Goal: Transaction & Acquisition: Subscribe to service/newsletter

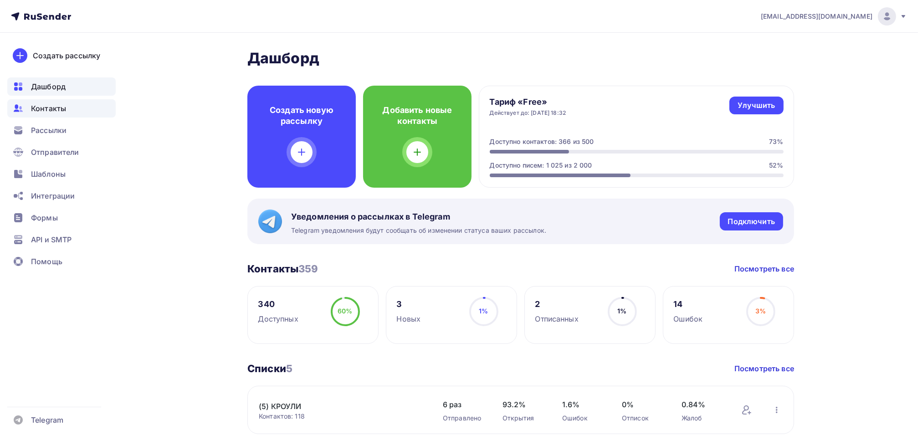
click at [55, 110] on span "Контакты" at bounding box center [48, 108] width 35 height 11
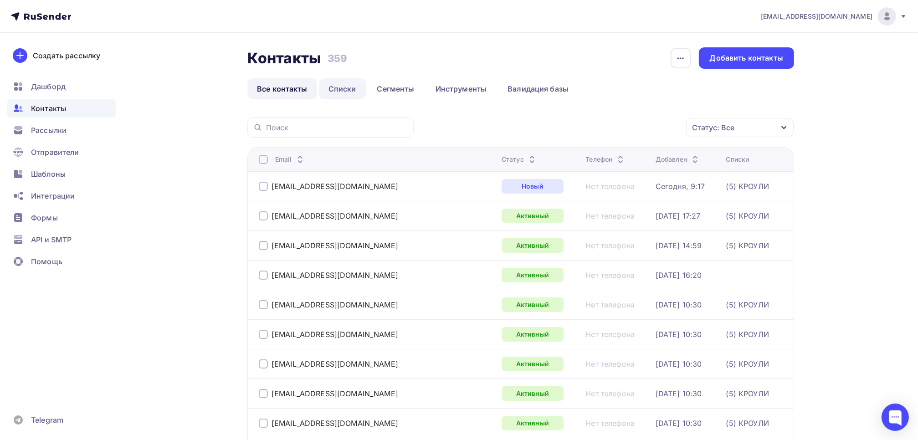
click at [352, 87] on link "Списки" at bounding box center [342, 88] width 47 height 21
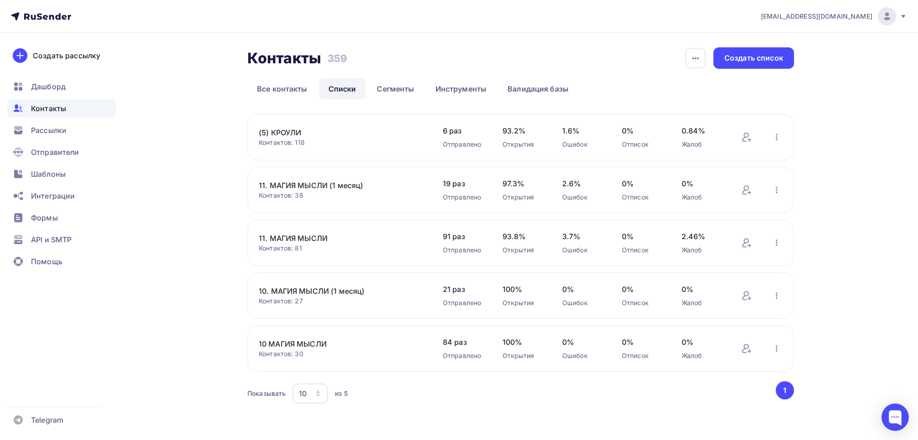
scroll to position [1, 0]
click at [338, 292] on link "10. МАГИЯ МЫСЛИ (1 месяц)" at bounding box center [336, 290] width 155 height 11
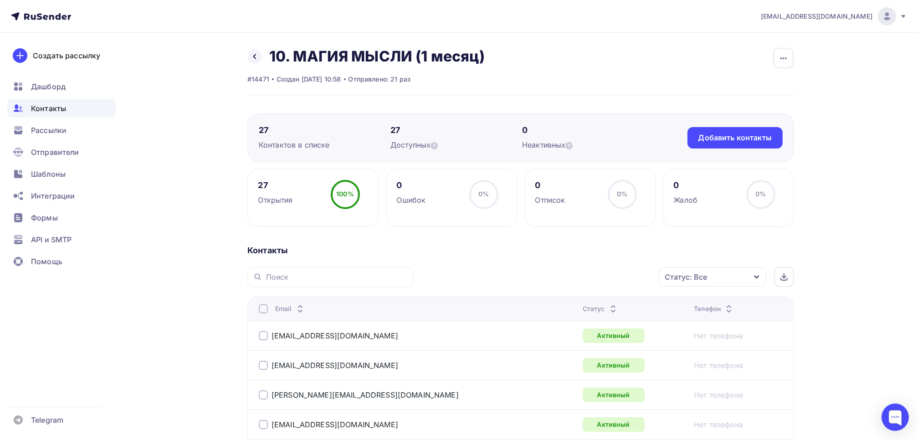
click at [265, 310] on div at bounding box center [263, 308] width 9 height 9
click at [633, 278] on div "Действие" at bounding box center [591, 277] width 120 height 18
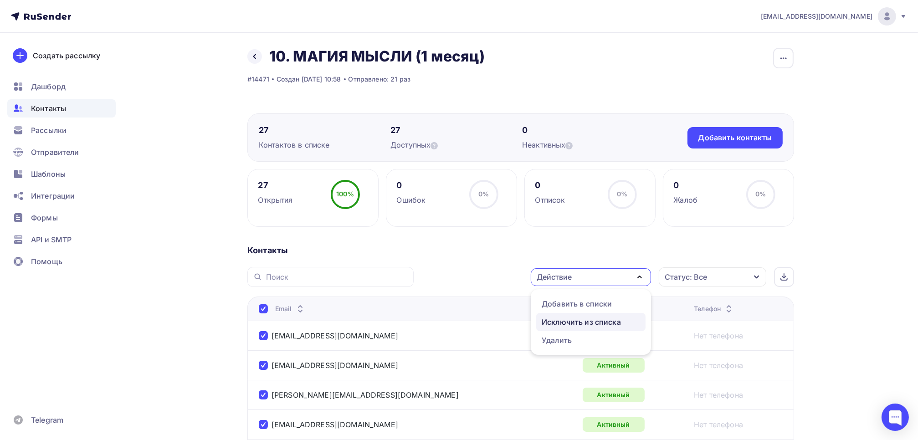
click at [585, 318] on div "Исключить из списка" at bounding box center [581, 322] width 79 height 11
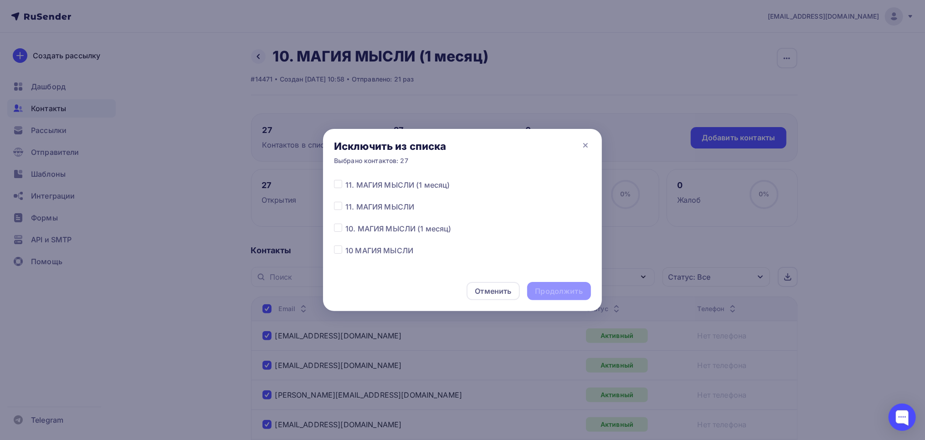
scroll to position [49, 0]
click at [345, 215] on label at bounding box center [345, 215] width 0 height 0
click at [339, 219] on input "checkbox" at bounding box center [338, 219] width 8 height 8
checkbox input "true"
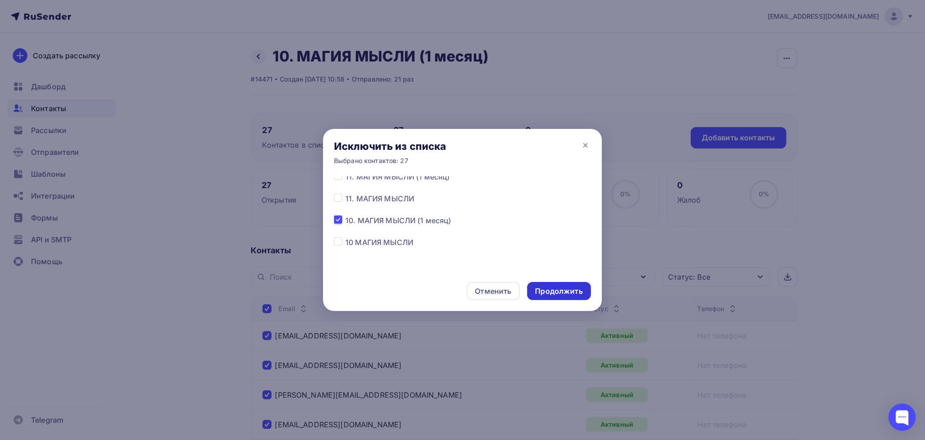
click at [568, 295] on div "Продолжить" at bounding box center [558, 291] width 47 height 10
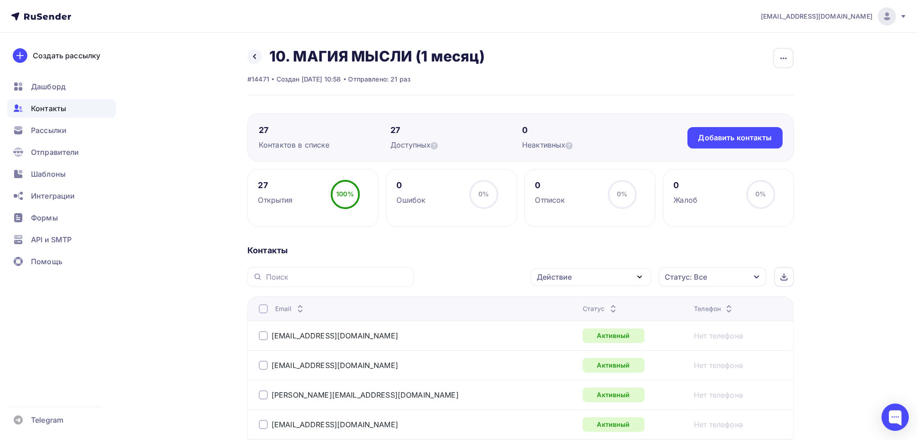
click at [265, 305] on div at bounding box center [263, 308] width 9 height 9
click at [265, 310] on div at bounding box center [263, 308] width 9 height 9
click at [624, 273] on div "Действие" at bounding box center [591, 277] width 120 height 18
click at [590, 317] on div "Исключить из списка" at bounding box center [581, 322] width 79 height 11
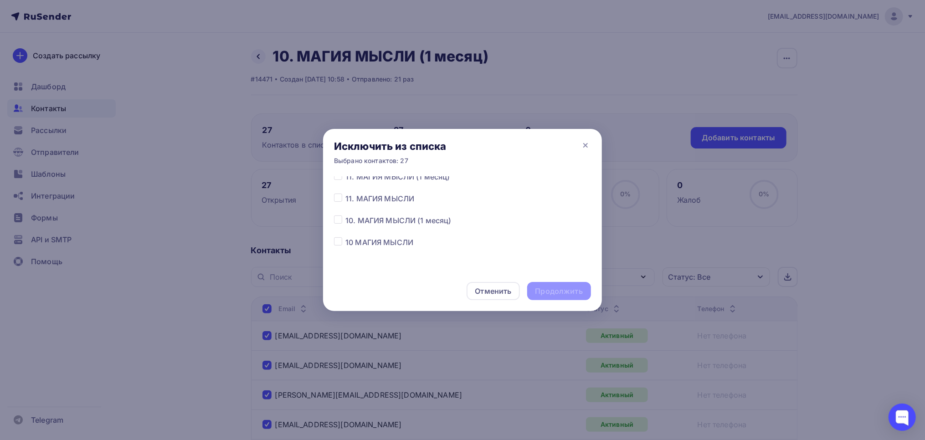
click at [345, 215] on label at bounding box center [345, 215] width 0 height 0
click at [337, 220] on input "checkbox" at bounding box center [338, 219] width 8 height 8
checkbox input "true"
click at [568, 295] on div "Продолжить" at bounding box center [558, 291] width 47 height 10
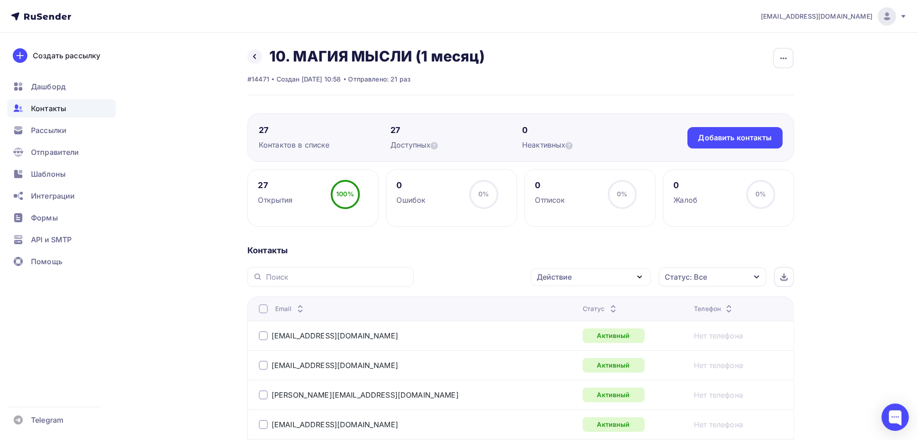
click at [266, 308] on div at bounding box center [263, 308] width 9 height 9
click at [265, 308] on div at bounding box center [263, 308] width 9 height 9
click at [599, 276] on div "Действие" at bounding box center [591, 277] width 120 height 18
click at [589, 321] on div "Исключить из списка" at bounding box center [581, 322] width 79 height 11
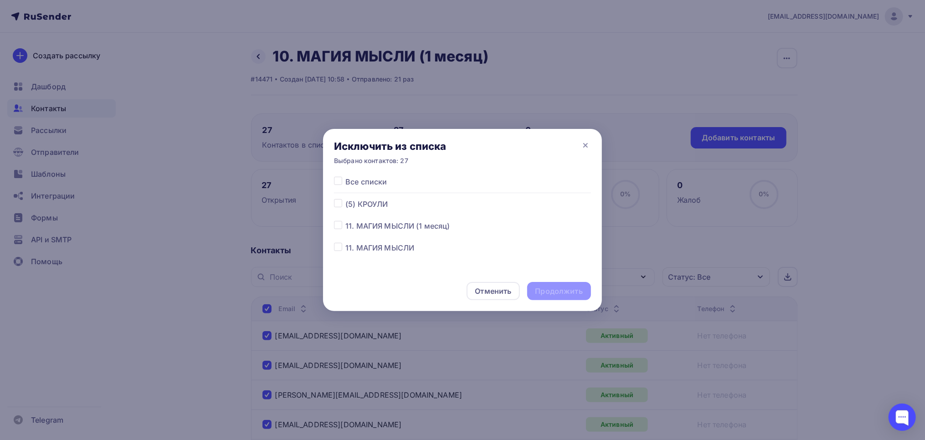
click at [345, 220] on label at bounding box center [345, 220] width 0 height 0
click at [340, 227] on input "checkbox" at bounding box center [338, 224] width 8 height 8
checkbox input "true"
click at [572, 290] on div "Продолжить" at bounding box center [558, 291] width 47 height 10
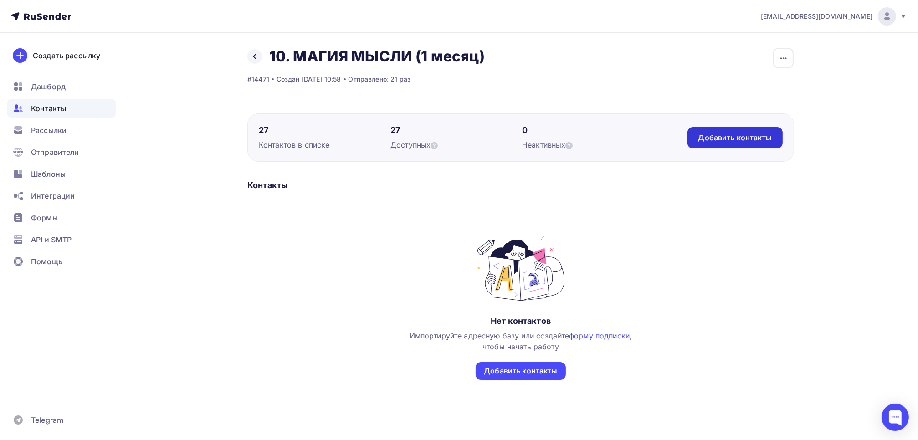
click at [739, 142] on div "Добавить контакты" at bounding box center [734, 138] width 73 height 10
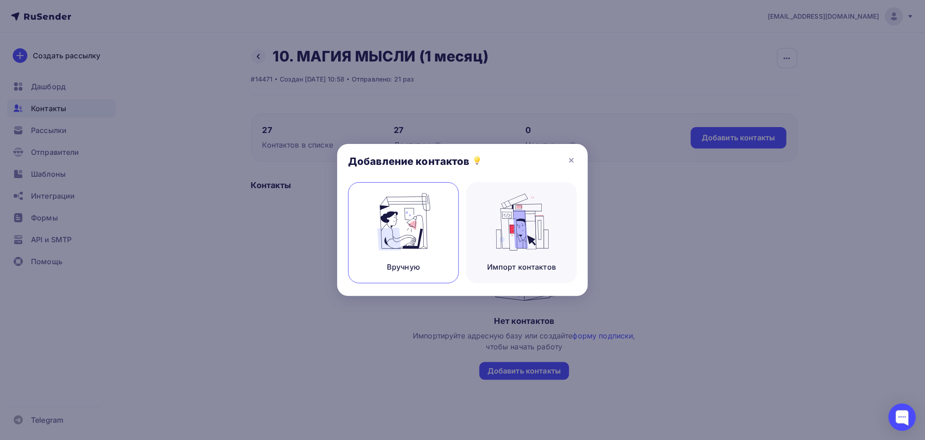
click at [405, 244] on img at bounding box center [403, 221] width 61 height 57
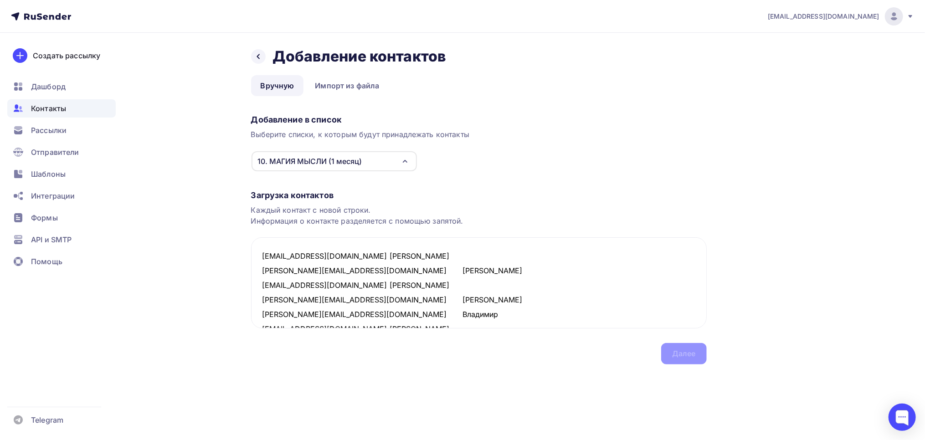
scroll to position [78, 0]
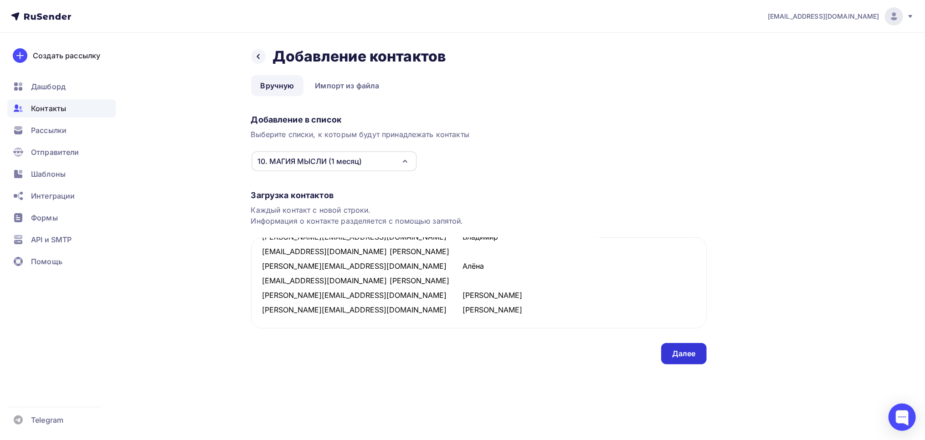
type textarea "silenko.elvira@gmail.com Эльвира naritsinr@gmail.com Рустам talant241178@gmail.…"
click at [682, 355] on div "Далее" at bounding box center [684, 353] width 24 height 10
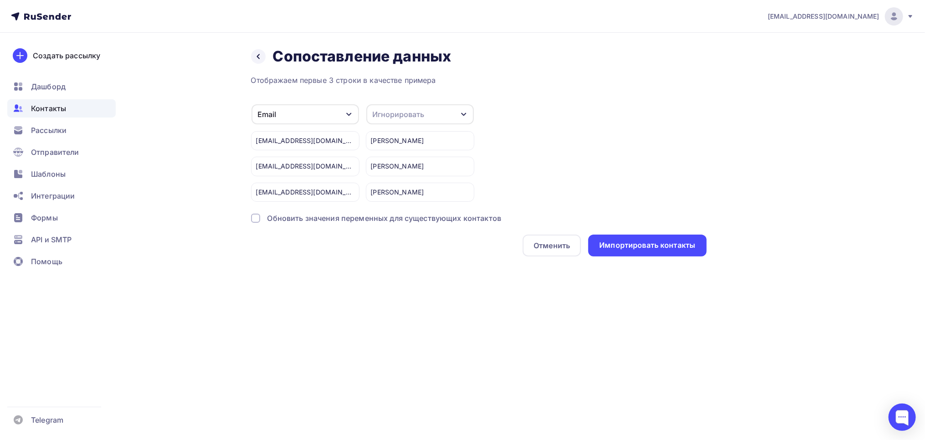
click at [441, 114] on div "Игнорировать" at bounding box center [419, 114] width 107 height 20
click at [384, 163] on div "Имя" at bounding box center [403, 161] width 53 height 11
click at [669, 245] on div "Импортировать контакты" at bounding box center [647, 245] width 96 height 10
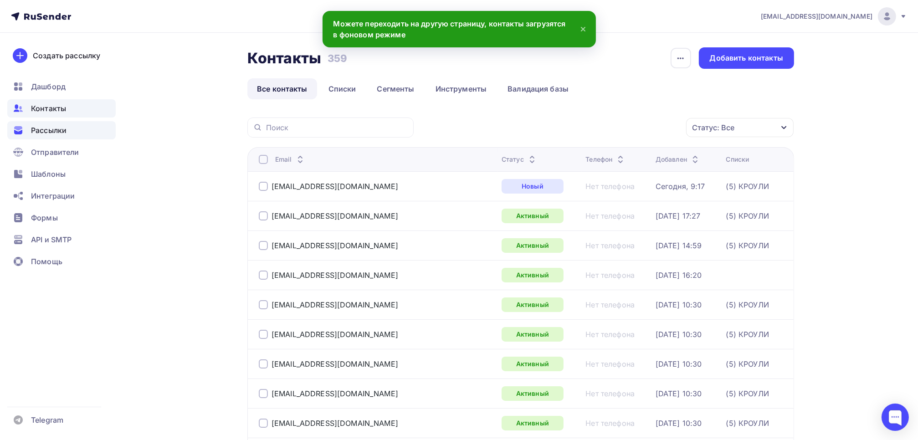
click at [38, 131] on span "Рассылки" at bounding box center [49, 130] width 36 height 11
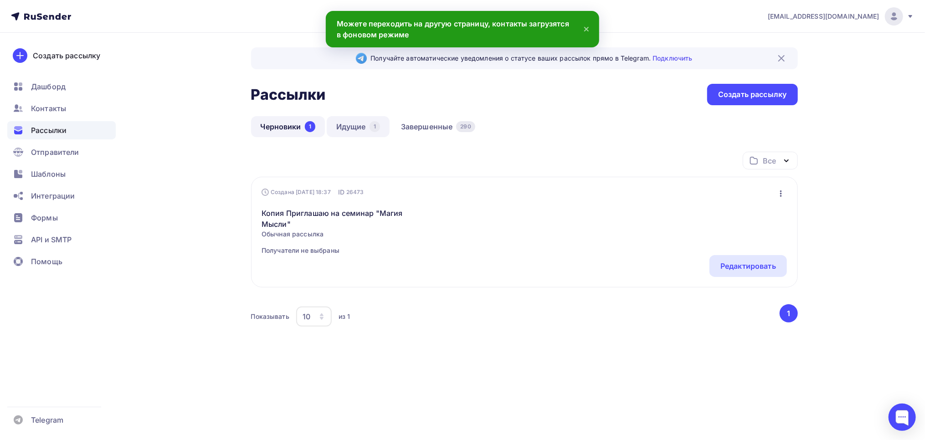
click at [352, 128] on link "Идущие 1" at bounding box center [358, 126] width 63 height 21
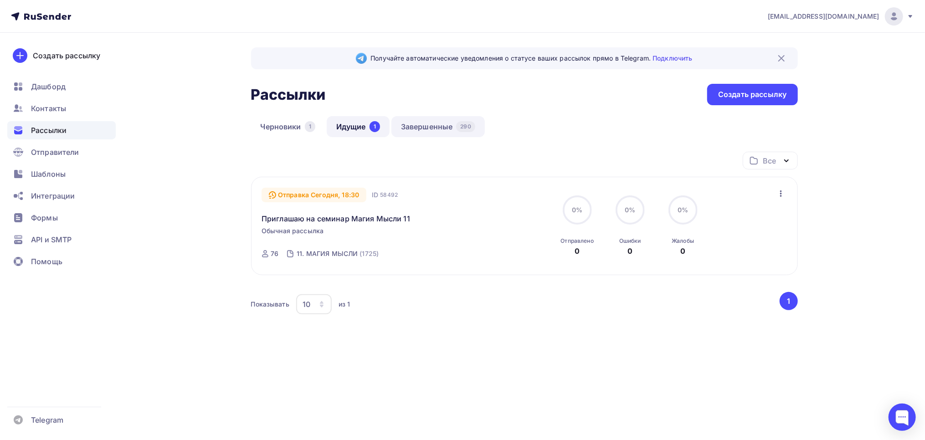
click at [438, 122] on link "Завершенные 290" at bounding box center [437, 126] width 93 height 21
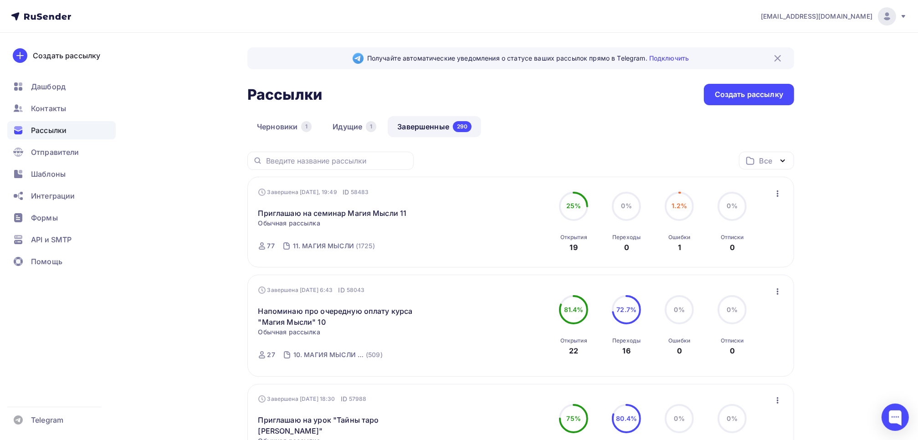
click at [776, 290] on icon "button" at bounding box center [777, 291] width 11 height 11
click at [750, 351] on div "Копировать в новую" at bounding box center [735, 351] width 93 height 11
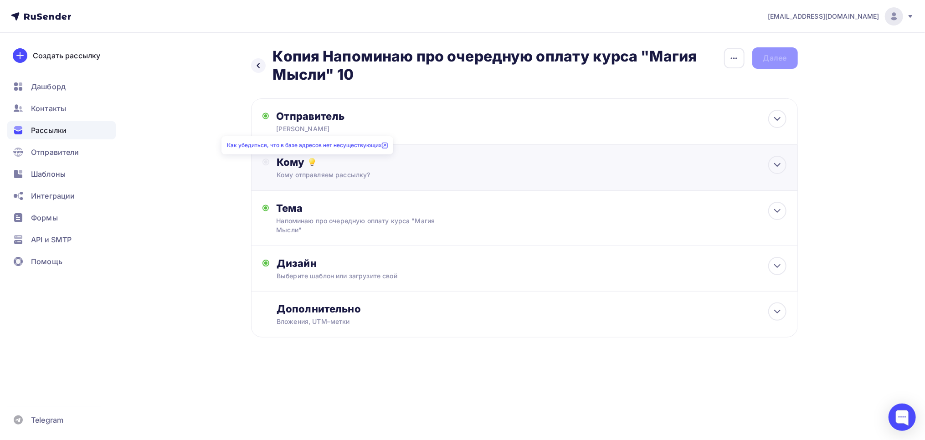
click at [307, 164] on icon at bounding box center [312, 162] width 11 height 11
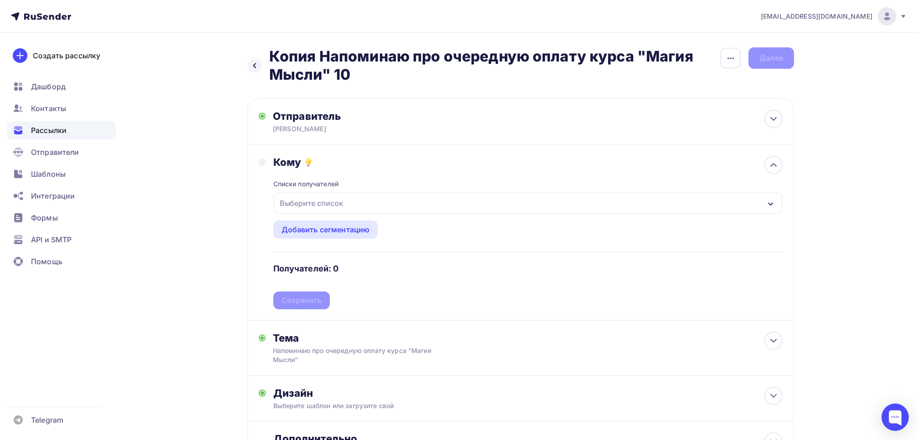
click at [315, 205] on div "Выберите список" at bounding box center [311, 203] width 71 height 16
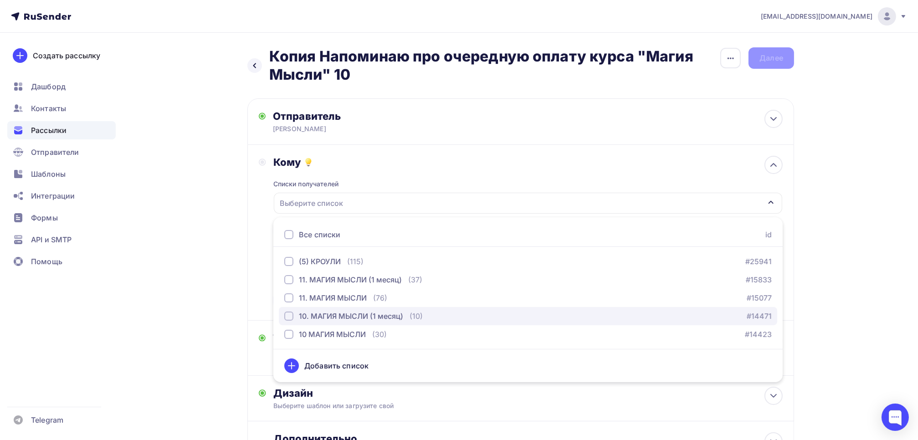
click at [286, 314] on div "button" at bounding box center [288, 316] width 9 height 9
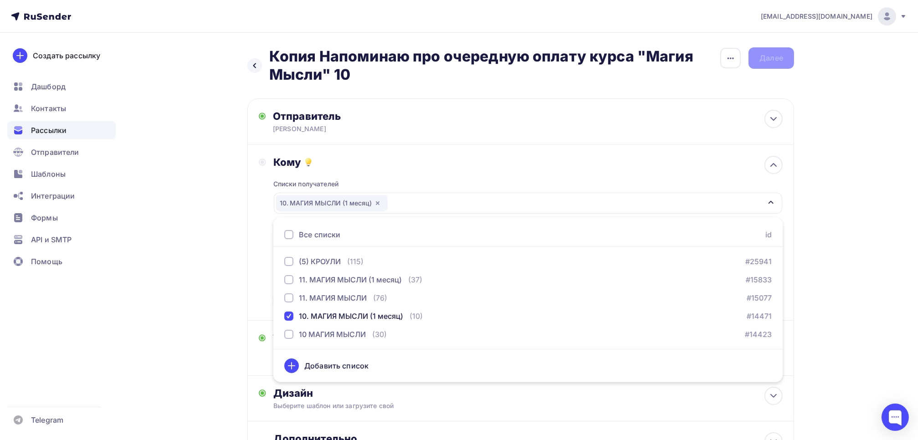
click at [266, 279] on div "Кому Списки получателей 10. МАГИЯ МЫСЛИ (1 месяц) Все списки id (5) КРОУЛИ (115…" at bounding box center [521, 232] width 524 height 153
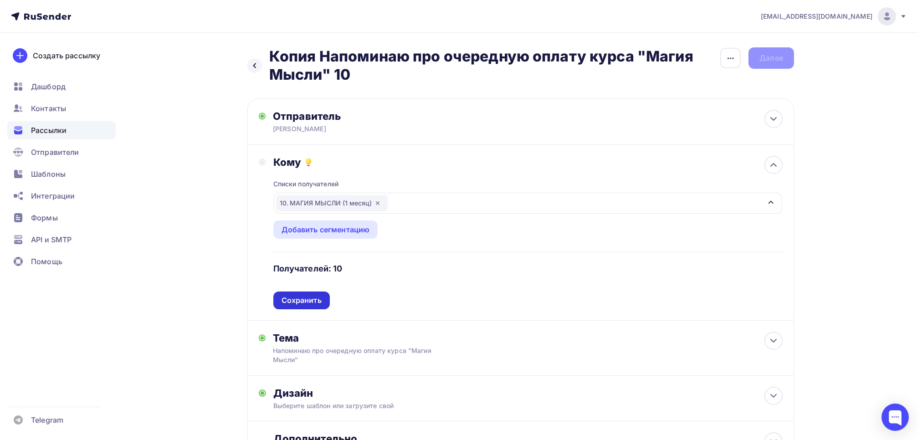
click at [308, 303] on div "Сохранить" at bounding box center [301, 300] width 40 height 10
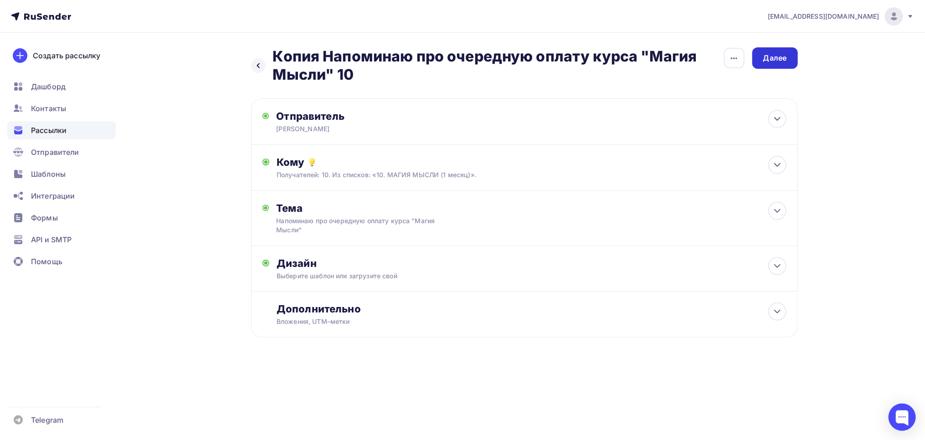
click at [774, 64] on div "Далее" at bounding box center [775, 57] width 46 height 21
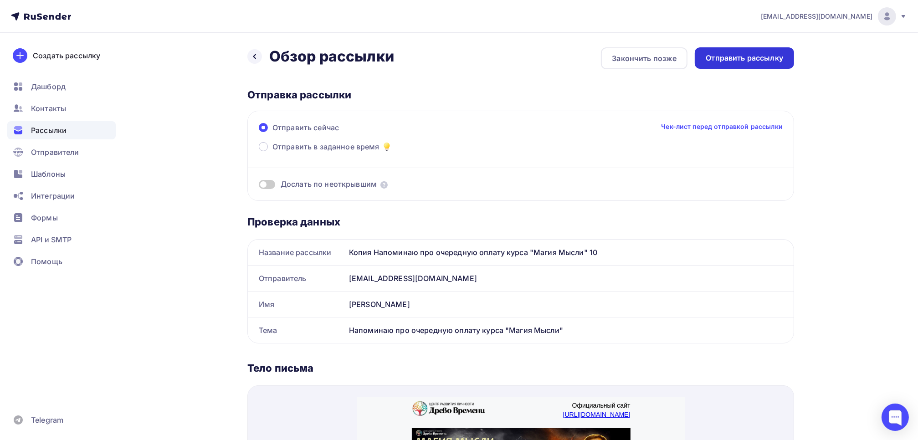
click at [748, 62] on div "Отправить рассылку" at bounding box center [744, 58] width 77 height 10
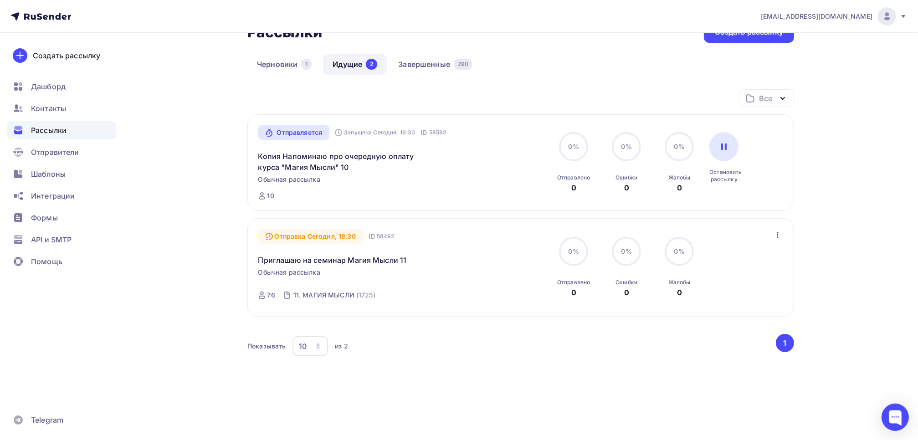
scroll to position [71, 0]
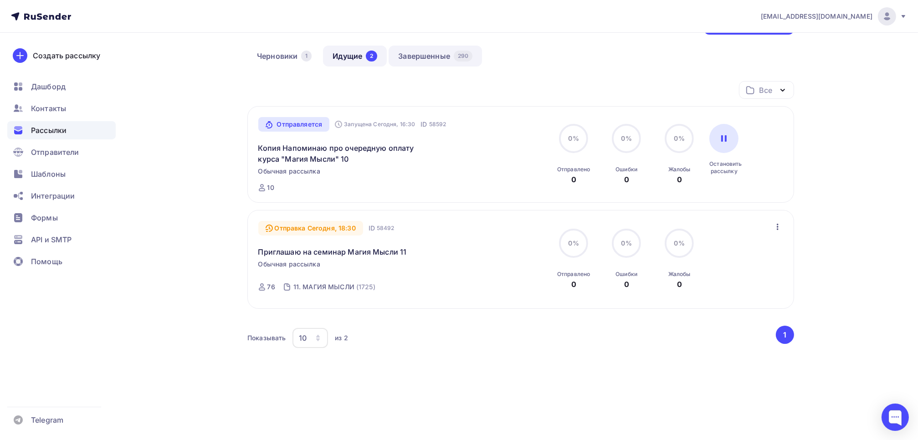
click at [442, 60] on link "Завершенные 290" at bounding box center [435, 56] width 93 height 21
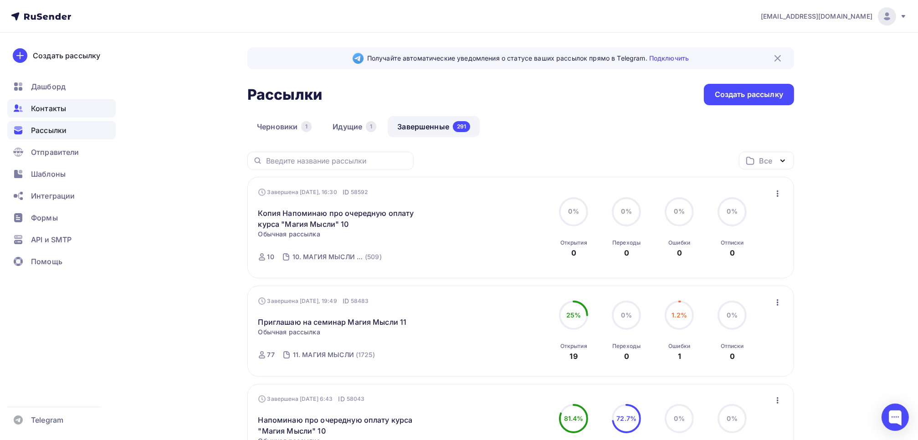
click at [47, 108] on span "Контакты" at bounding box center [48, 108] width 35 height 11
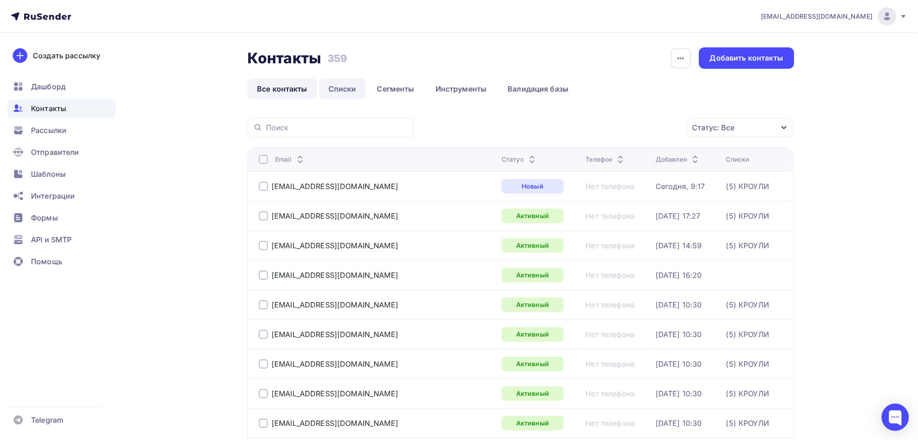
click at [343, 84] on link "Списки" at bounding box center [342, 88] width 47 height 21
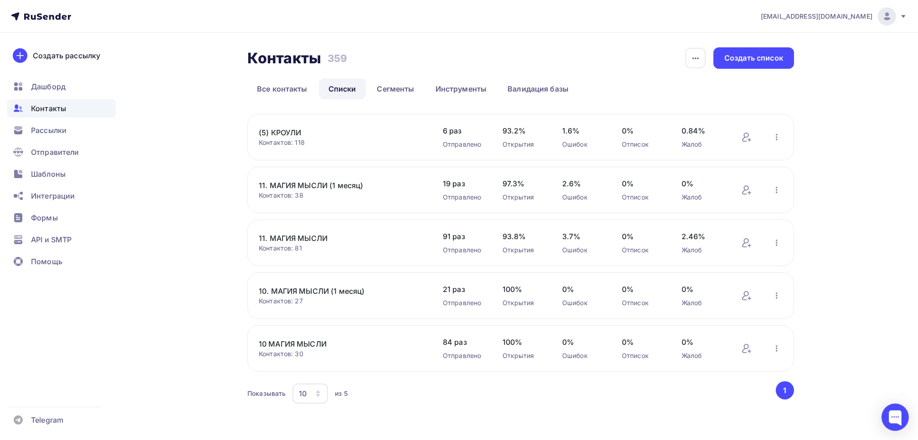
scroll to position [1, 0]
click at [298, 343] on link "10 МАГИЯ МЫСЛИ" at bounding box center [336, 343] width 155 height 11
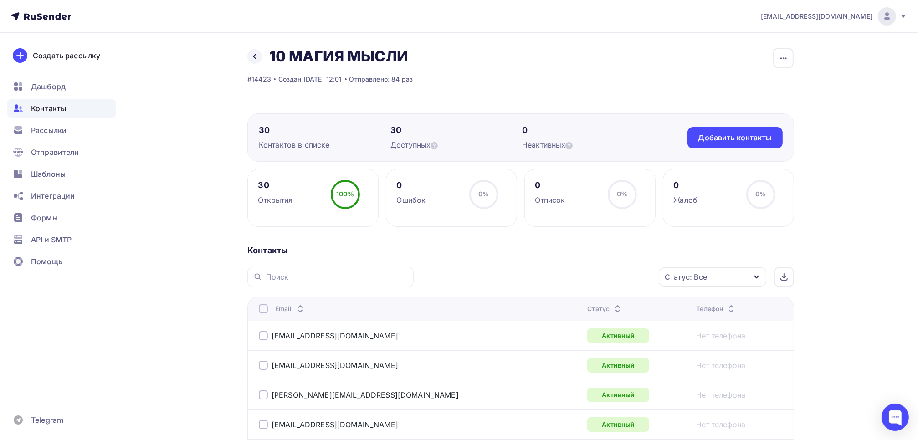
click at [262, 309] on div at bounding box center [263, 308] width 9 height 9
click at [581, 277] on div "Действие" at bounding box center [591, 277] width 120 height 18
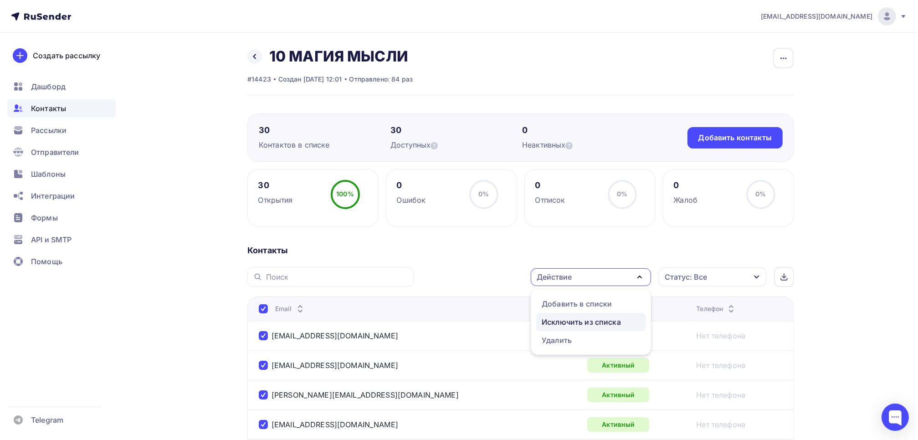
click at [572, 321] on div "Исключить из списка" at bounding box center [581, 322] width 79 height 11
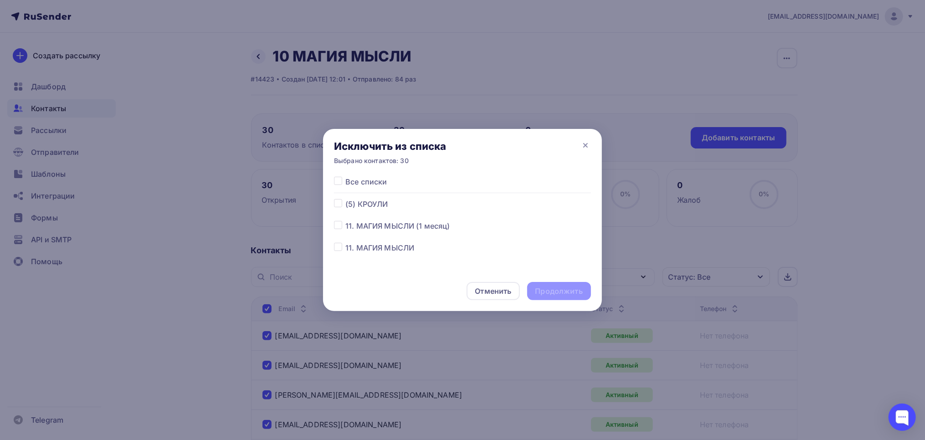
scroll to position [49, 0]
click at [345, 237] on label at bounding box center [345, 237] width 0 height 0
click at [341, 242] on input "checkbox" at bounding box center [338, 241] width 8 height 8
checkbox input "true"
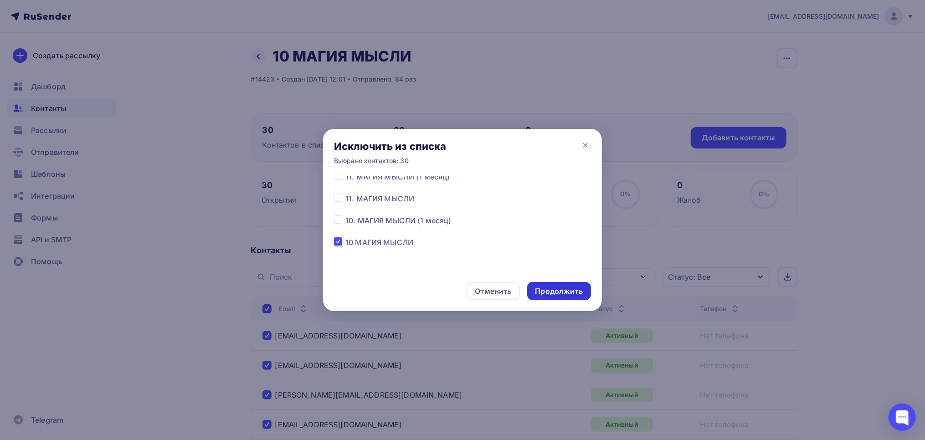
click at [568, 291] on div "Продолжить" at bounding box center [558, 291] width 47 height 10
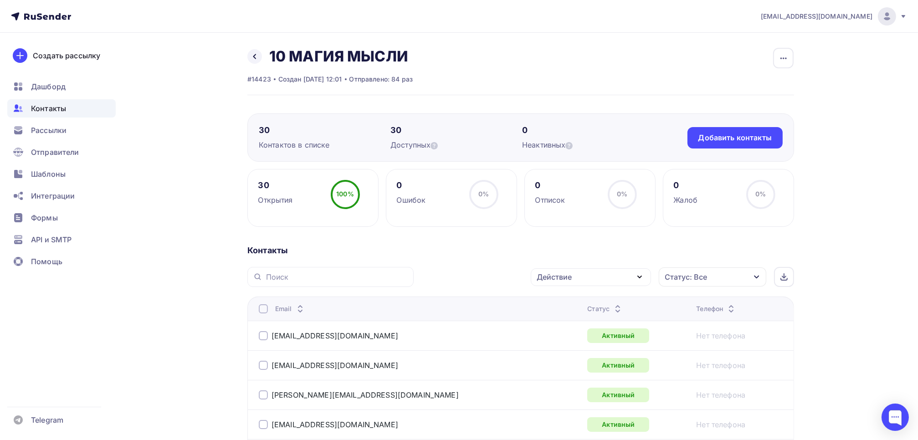
click at [261, 308] on div at bounding box center [263, 308] width 9 height 9
click at [593, 273] on div "Действие" at bounding box center [591, 277] width 120 height 18
click at [568, 322] on div "Исключить из списка" at bounding box center [581, 322] width 79 height 11
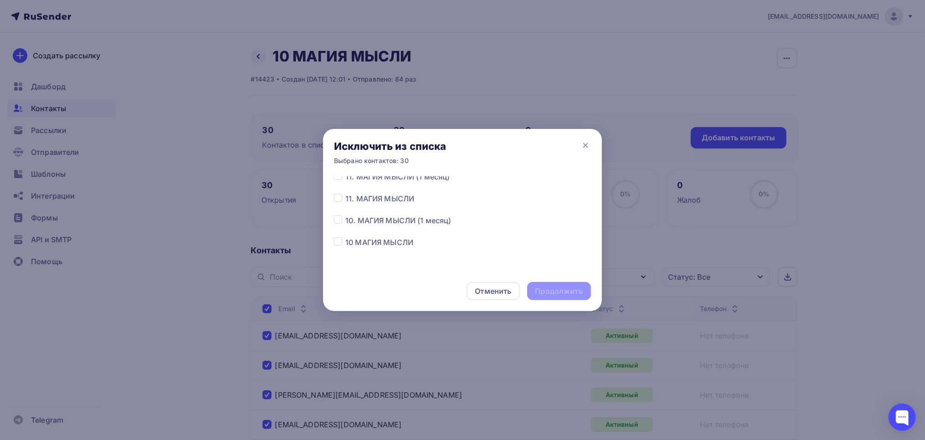
click at [345, 237] on label at bounding box center [345, 237] width 0 height 0
click at [339, 242] on input "checkbox" at bounding box center [338, 241] width 8 height 8
checkbox input "true"
click at [570, 293] on div "Продолжить" at bounding box center [558, 291] width 47 height 10
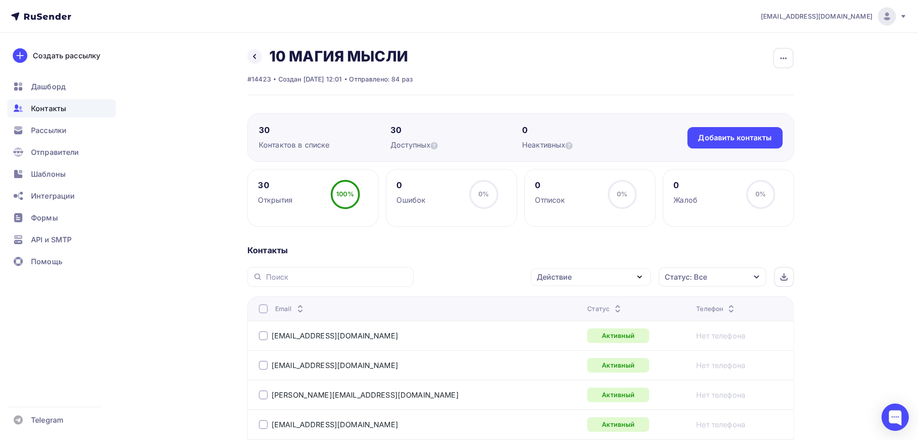
click at [266, 309] on div at bounding box center [263, 308] width 9 height 9
click at [566, 279] on div "Действие" at bounding box center [554, 276] width 35 height 11
click at [574, 322] on div "Исключить из списка" at bounding box center [581, 322] width 79 height 11
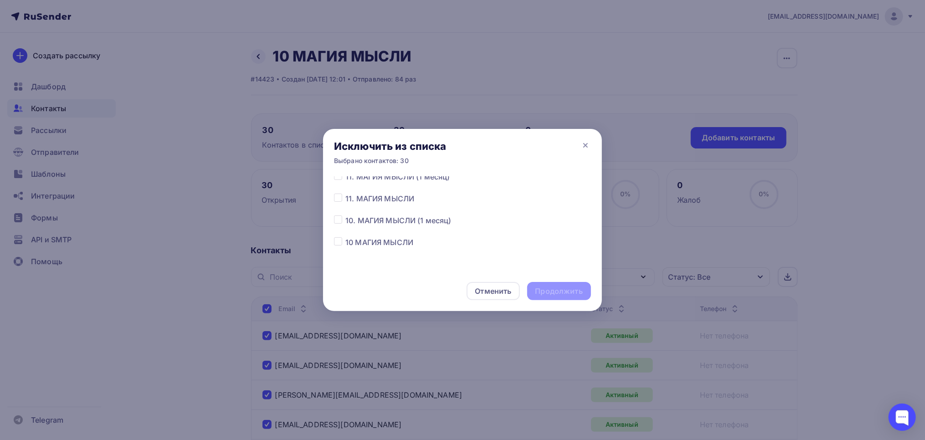
click at [345, 237] on label at bounding box center [345, 237] width 0 height 0
click at [339, 241] on input "checkbox" at bounding box center [338, 241] width 8 height 8
checkbox input "true"
click at [558, 292] on div "Продолжить" at bounding box center [558, 291] width 47 height 10
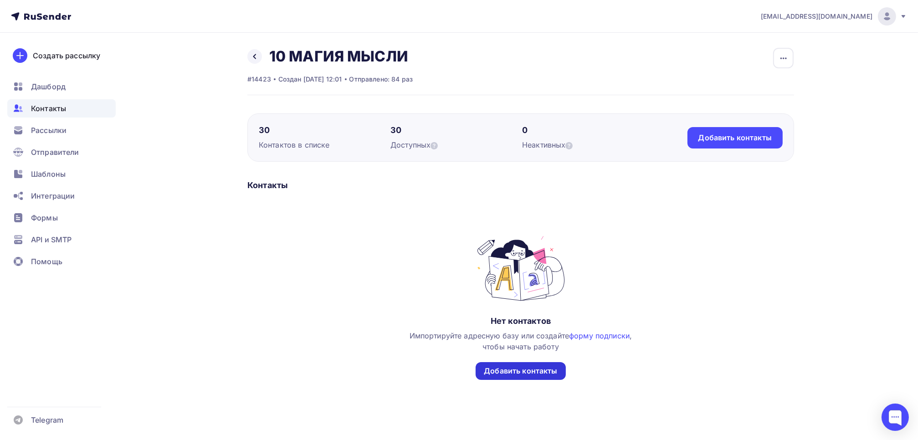
click at [530, 368] on div "Добавить контакты" at bounding box center [520, 371] width 73 height 10
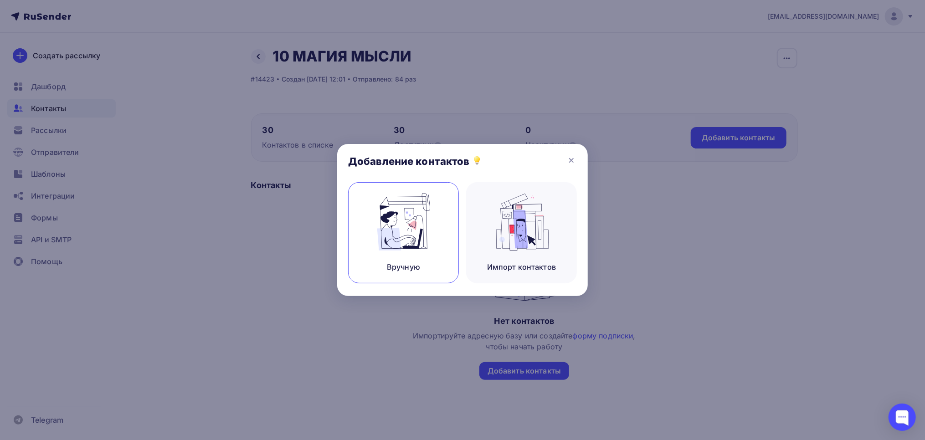
click at [414, 235] on img at bounding box center [403, 221] width 61 height 57
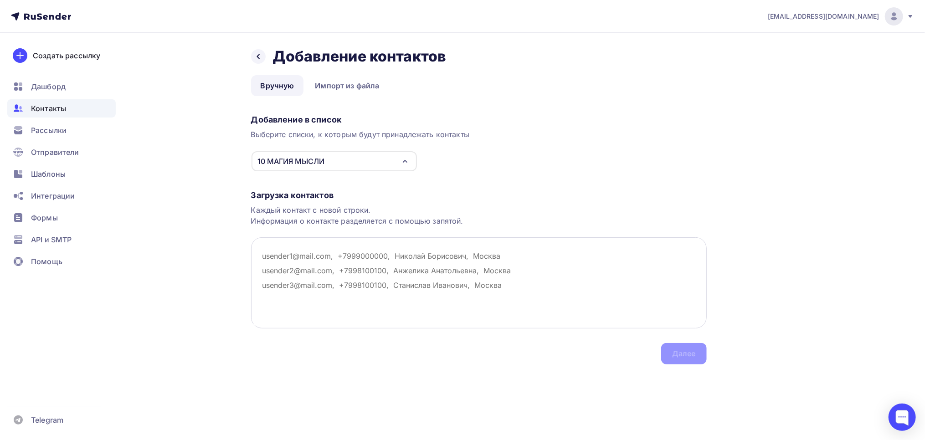
click at [300, 255] on textarea at bounding box center [478, 282] width 455 height 91
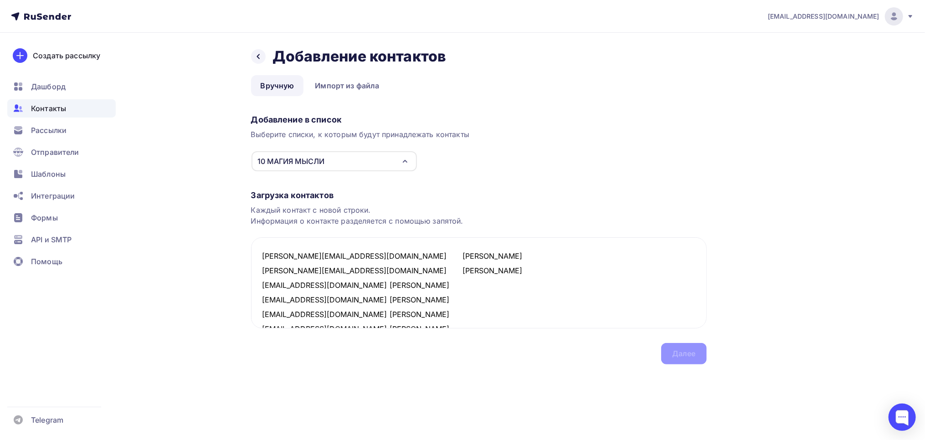
scroll to position [224, 0]
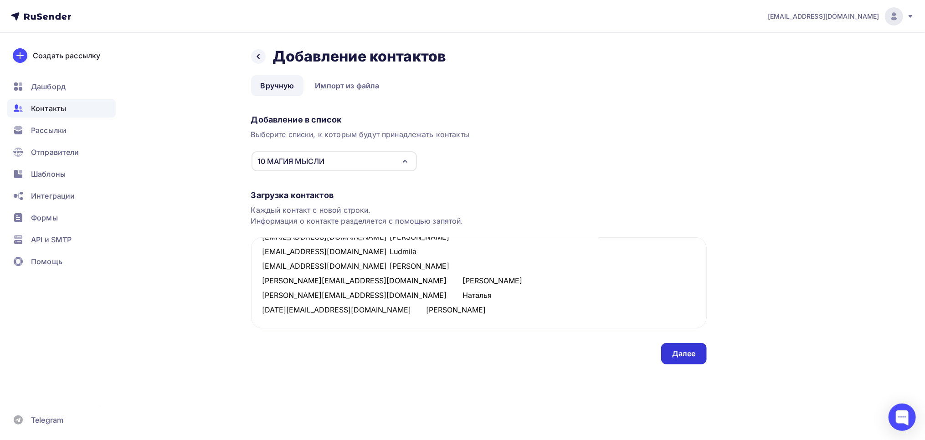
type textarea "anna@transdv.com Анна iduna@mail.ru Галина Lei88@inbox.ru Елена ksu.semenikhina…"
click at [695, 350] on div "Далее" at bounding box center [684, 353] width 24 height 10
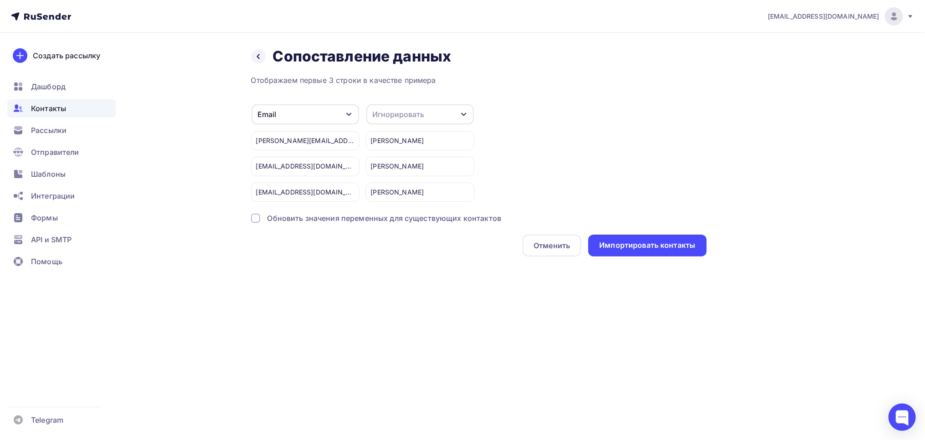
click at [437, 115] on div "Игнорировать" at bounding box center [419, 114] width 107 height 20
click at [392, 165] on div "Имя" at bounding box center [403, 161] width 53 height 11
click at [656, 250] on div "Импортировать контакты" at bounding box center [647, 246] width 118 height 22
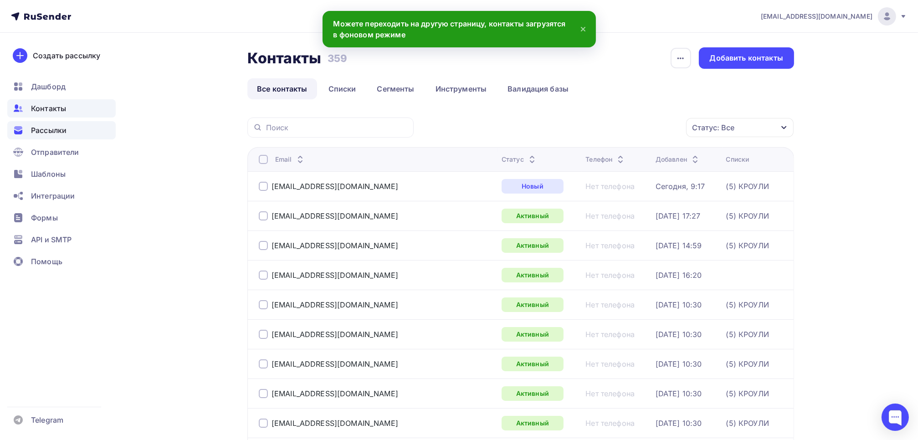
click at [48, 133] on span "Рассылки" at bounding box center [49, 130] width 36 height 11
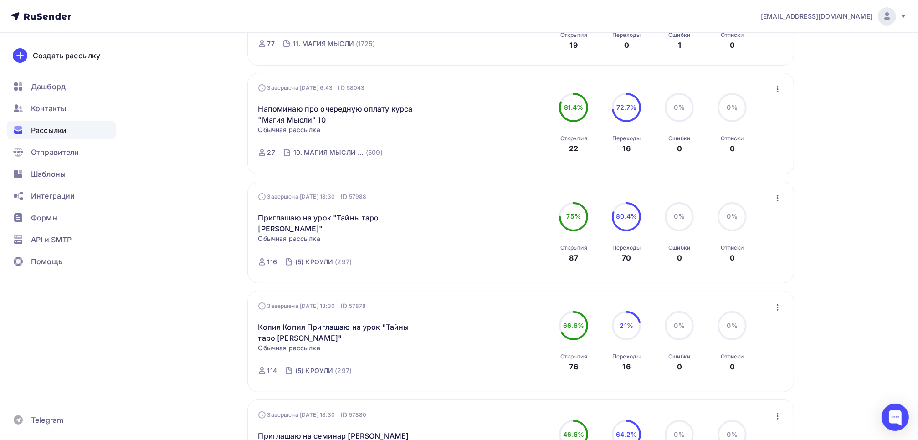
scroll to position [364, 0]
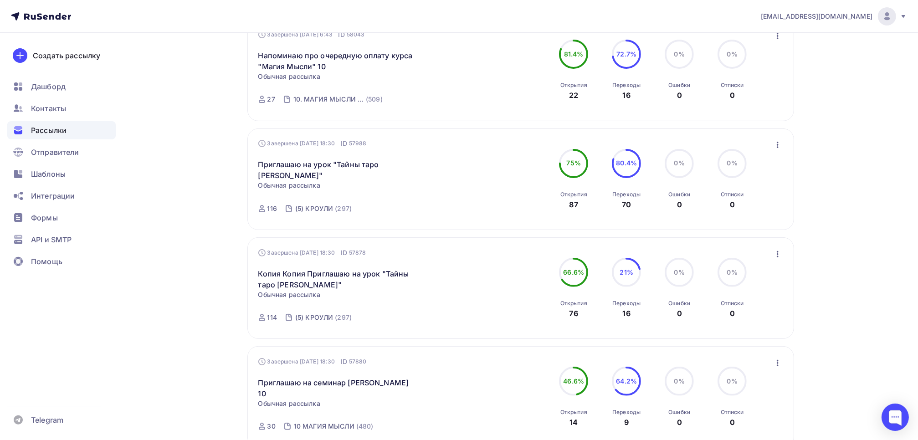
click at [777, 363] on icon "button" at bounding box center [778, 363] width 2 height 6
click at [740, 314] on div "Копировать в новую" at bounding box center [735, 314] width 93 height 11
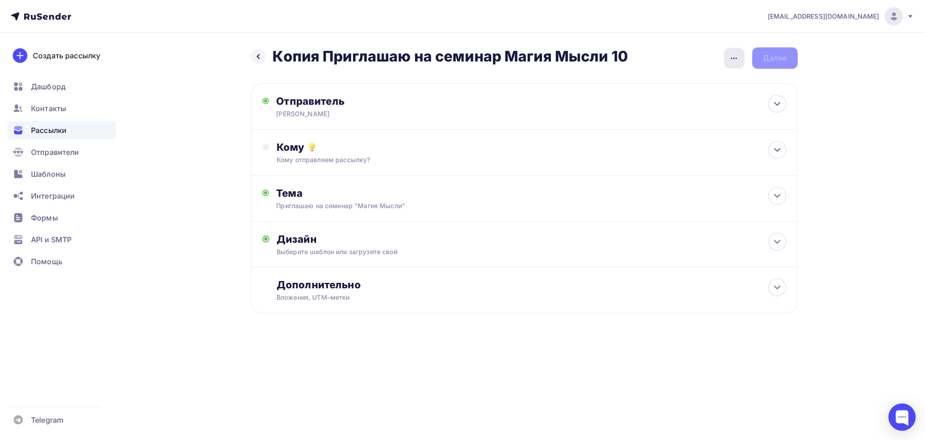
click at [736, 64] on div "button" at bounding box center [734, 58] width 20 height 20
click at [687, 108] on div "Переименовать рассылку" at bounding box center [685, 104] width 113 height 11
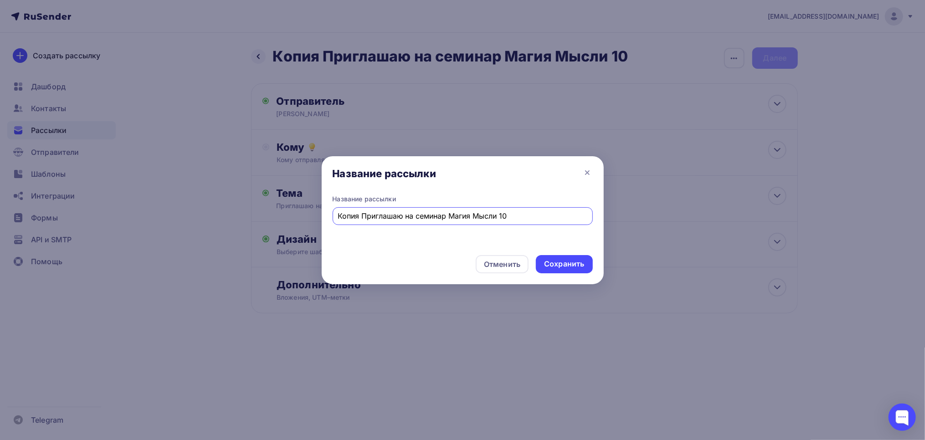
drag, startPoint x: 363, startPoint y: 216, endPoint x: 325, endPoint y: 223, distance: 38.4
click at [325, 223] on div "Название рассылки Копия Приглашаю на семинар Магия Мысли 10" at bounding box center [463, 220] width 282 height 53
type input "Приглашаю на семинар Магия Мысли 10"
click at [562, 259] on div "Сохранить" at bounding box center [564, 264] width 40 height 10
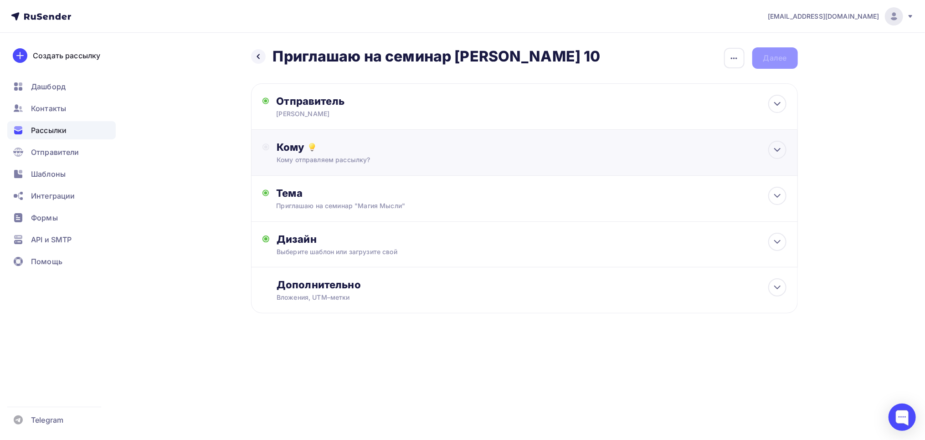
click at [261, 143] on div "Кому Кому отправляем рассылку? Списки получателей Выберите список Все списки id…" at bounding box center [524, 153] width 547 height 46
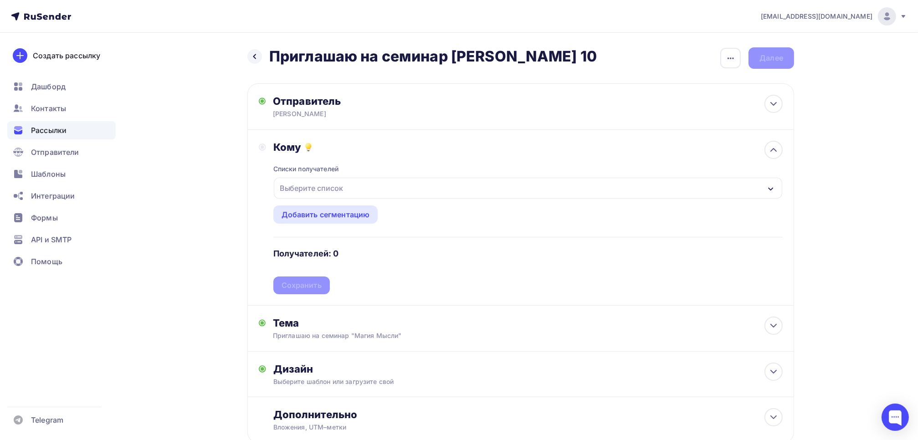
click at [306, 188] on div "Выберите список" at bounding box center [311, 188] width 71 height 16
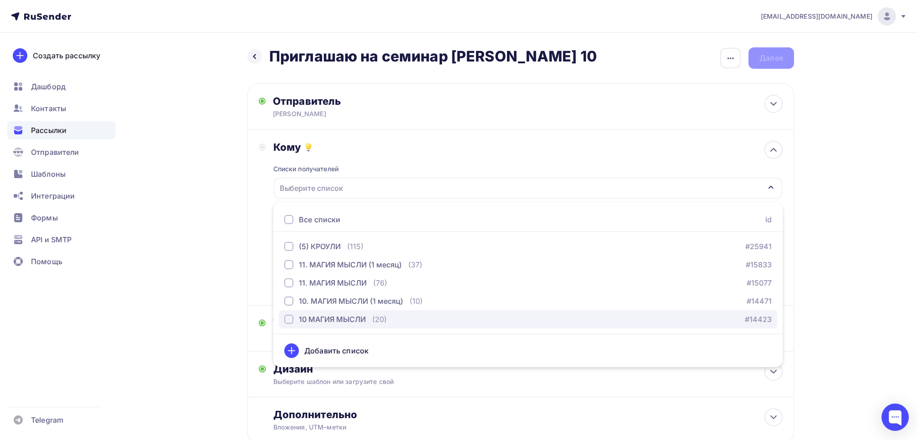
click at [286, 319] on div "button" at bounding box center [288, 319] width 9 height 9
click at [265, 278] on div "Кому Списки получателей 10 МАГИЯ МЫСЛИ Все списки id (5) КРОУЛИ (115) #25941 11…" at bounding box center [521, 217] width 524 height 153
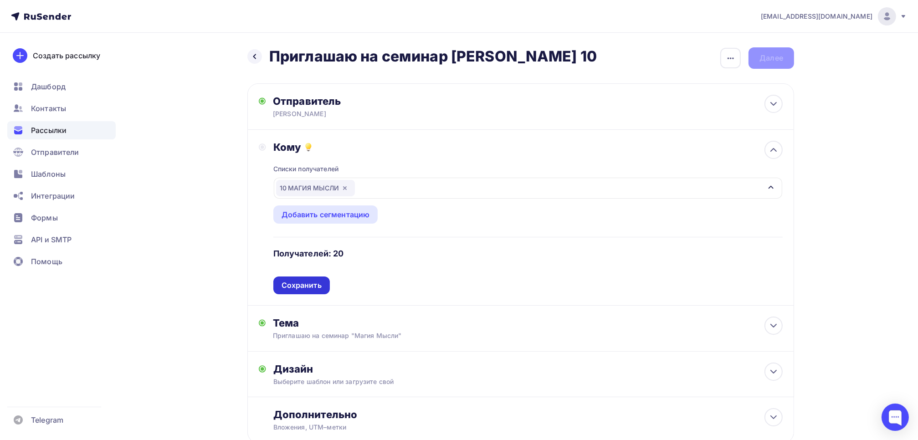
click at [302, 288] on div "Сохранить" at bounding box center [301, 285] width 40 height 10
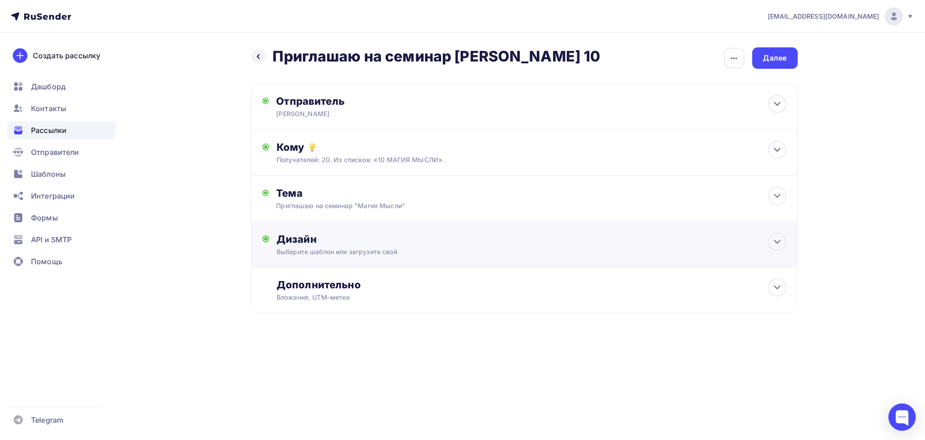
click at [299, 240] on div "Дизайн" at bounding box center [530, 239] width 509 height 13
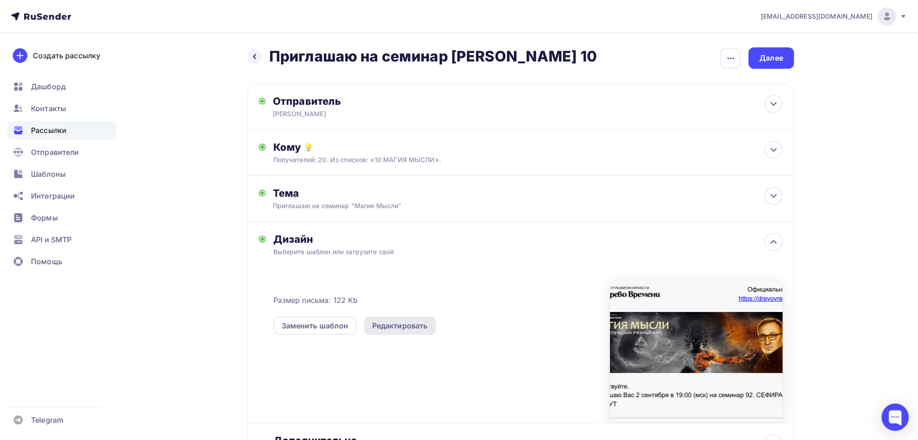
click at [395, 327] on div "Редактировать" at bounding box center [400, 325] width 56 height 11
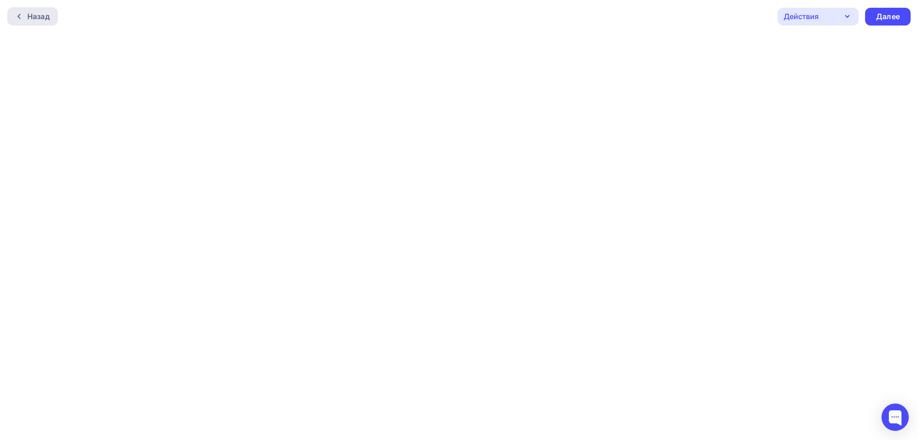
click at [15, 17] on icon at bounding box center [18, 16] width 7 height 7
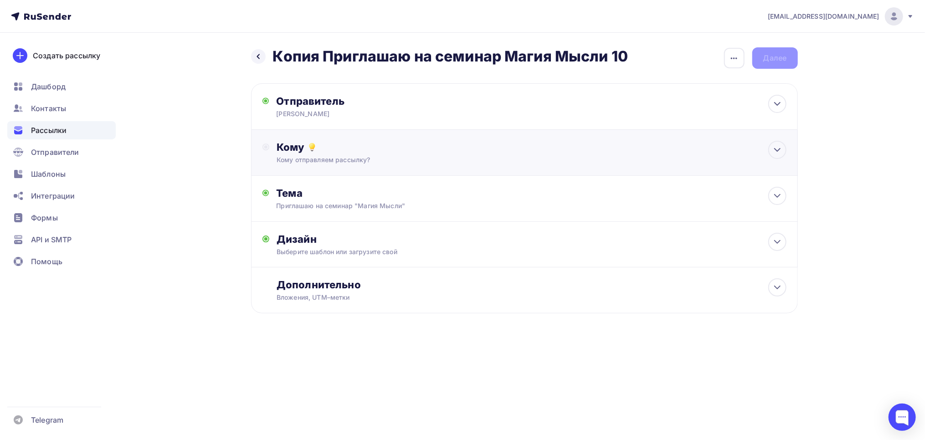
click at [290, 143] on div "Кому" at bounding box center [530, 147] width 509 height 13
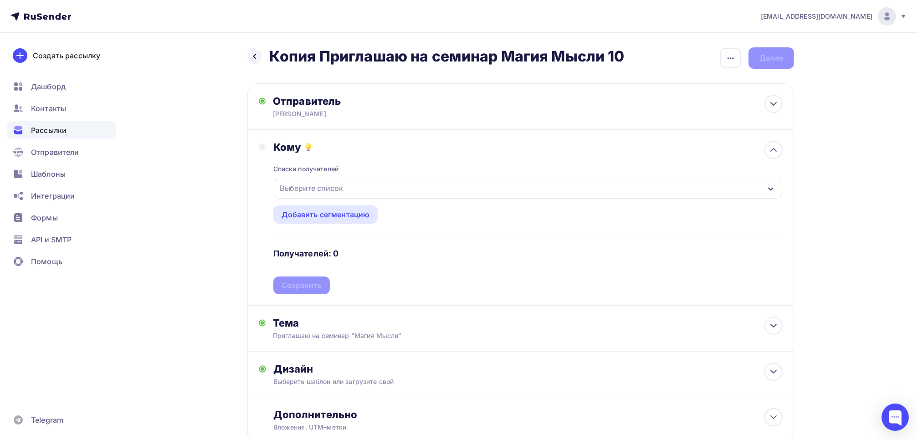
click at [295, 191] on div "Выберите список" at bounding box center [311, 188] width 71 height 16
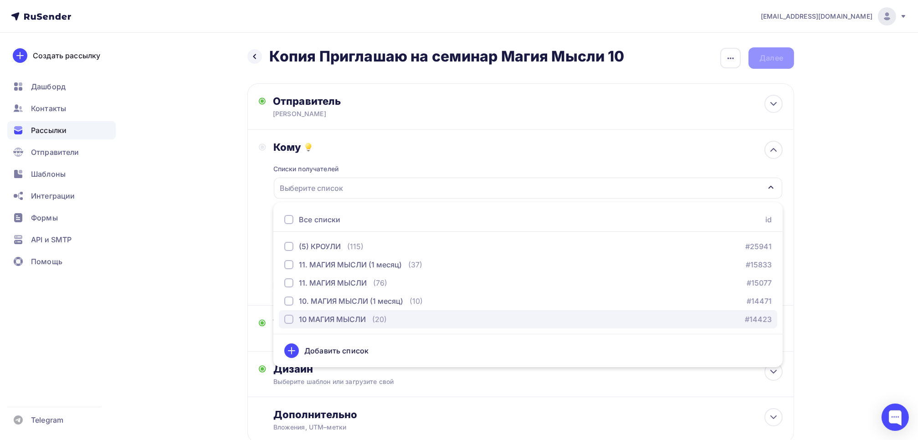
click at [288, 319] on div "button" at bounding box center [288, 319] width 9 height 9
click at [254, 274] on div "Кому Списки получателей 10 МАГИЯ МЫСЛИ Все списки id (5) КРОУЛИ (115) #25941 11…" at bounding box center [520, 218] width 547 height 176
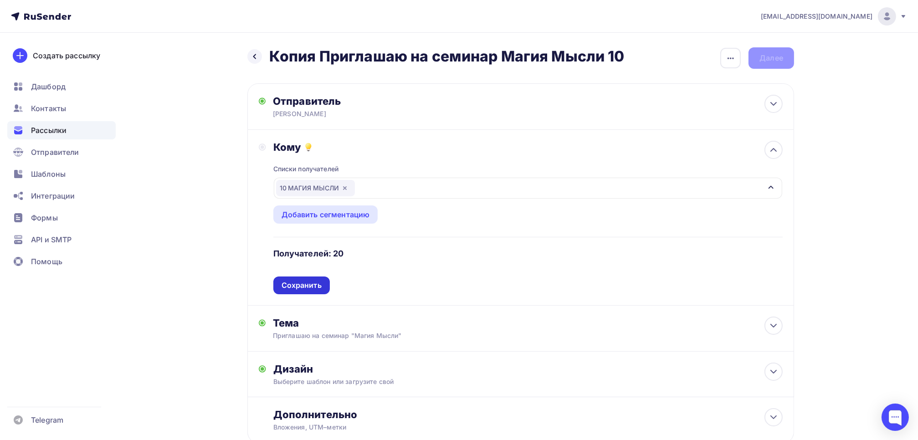
click at [306, 287] on div "Сохранить" at bounding box center [301, 285] width 40 height 10
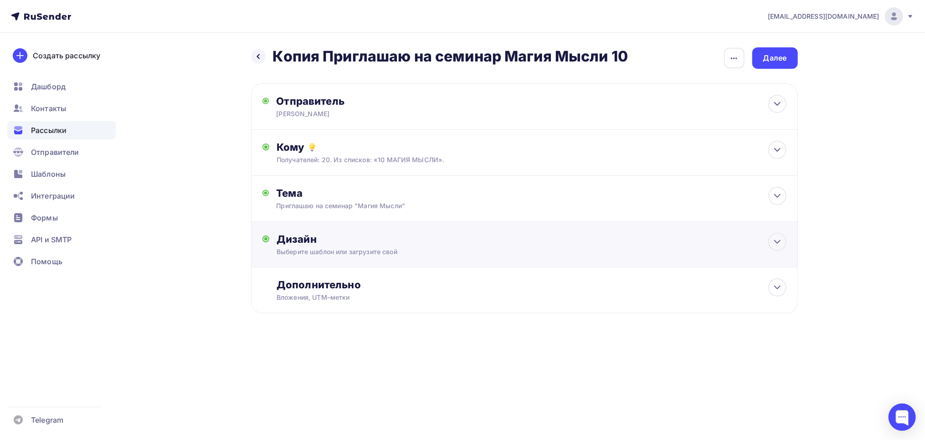
click at [310, 239] on div "Дизайн" at bounding box center [530, 239] width 509 height 13
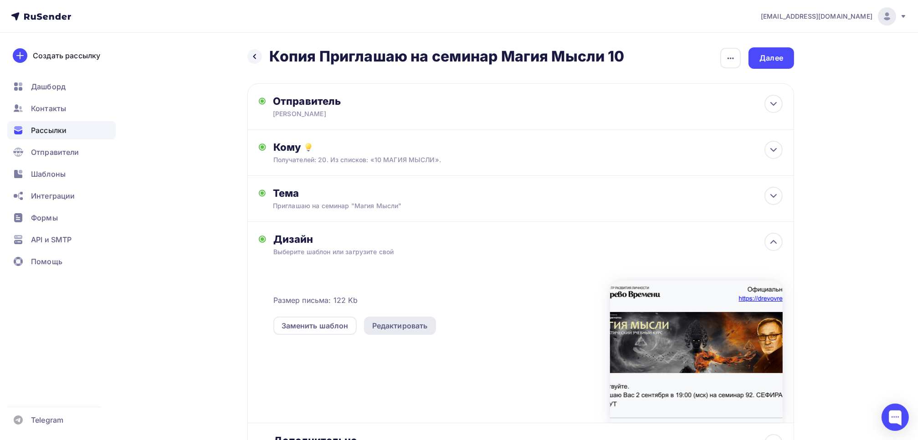
click at [405, 325] on div "Редактировать" at bounding box center [400, 325] width 56 height 11
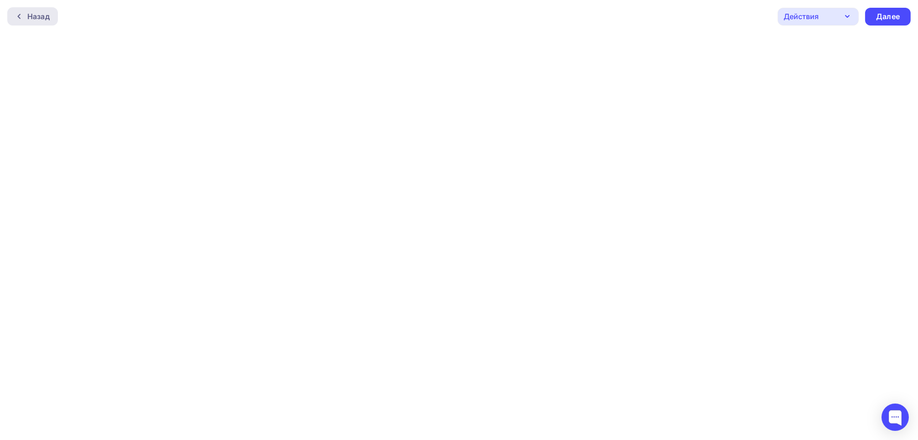
click at [33, 16] on div "Назад" at bounding box center [38, 16] width 22 height 11
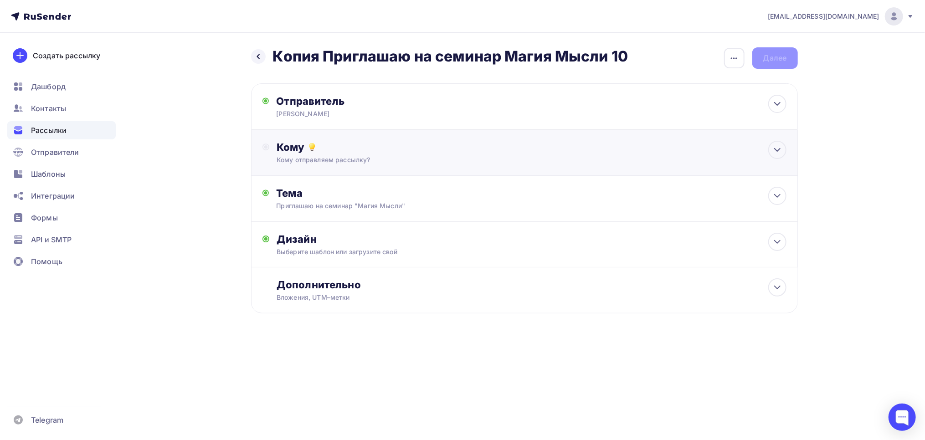
click at [302, 148] on div "Кому" at bounding box center [530, 147] width 509 height 13
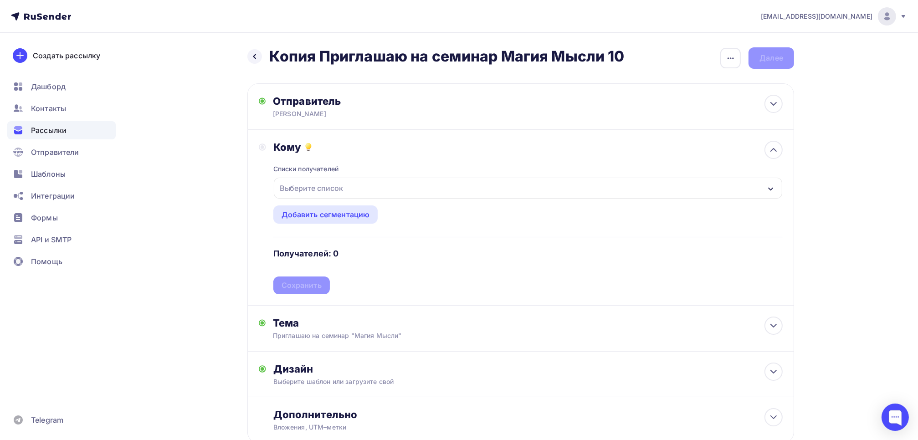
click at [308, 184] on div "Выберите список" at bounding box center [311, 188] width 71 height 16
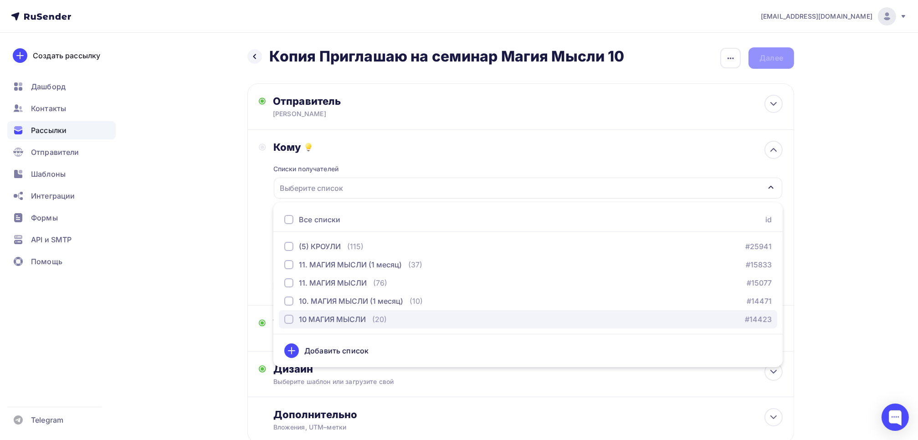
click at [292, 317] on div "button" at bounding box center [288, 319] width 9 height 9
click at [272, 271] on div "Кому Списки получателей 10 МАГИЯ МЫСЛИ Все списки id (5) КРОУЛИ (115) #25941 11…" at bounding box center [521, 217] width 524 height 153
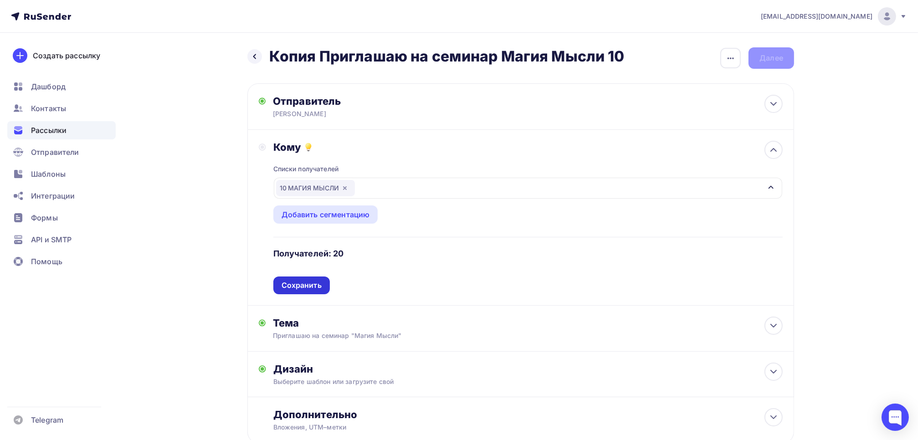
click at [295, 285] on div "Сохранить" at bounding box center [301, 285] width 40 height 10
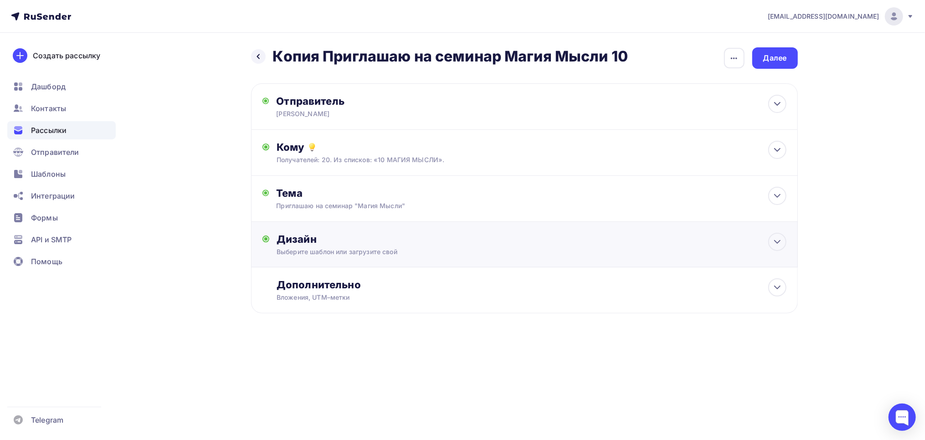
click at [315, 248] on div "Выберите шаблон или загрузите свой" at bounding box center [505, 251] width 459 height 9
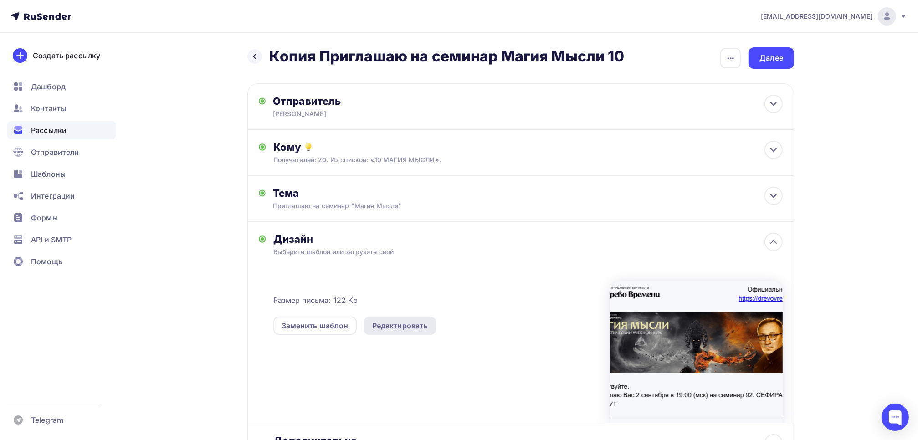
click at [401, 328] on div "Редактировать" at bounding box center [400, 325] width 56 height 11
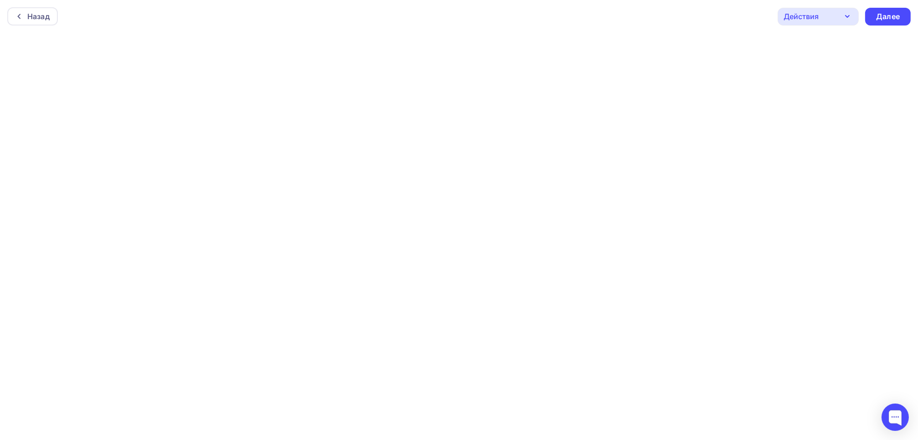
click at [844, 16] on icon "button" at bounding box center [847, 16] width 11 height 11
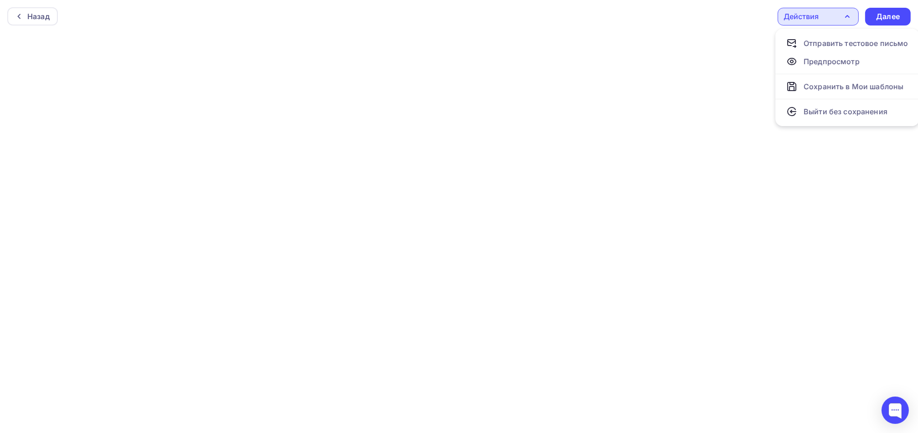
click at [844, 16] on icon "button" at bounding box center [847, 16] width 11 height 11
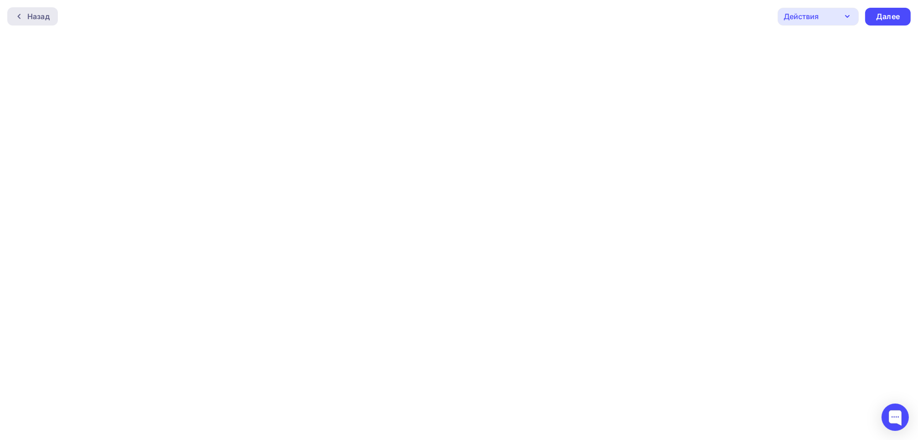
click at [18, 16] on icon at bounding box center [19, 16] width 3 height 5
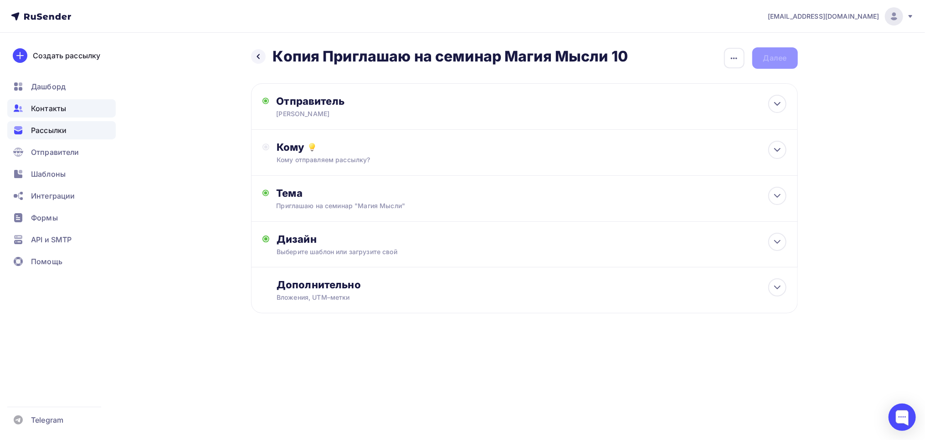
click at [55, 108] on span "Контакты" at bounding box center [48, 108] width 35 height 11
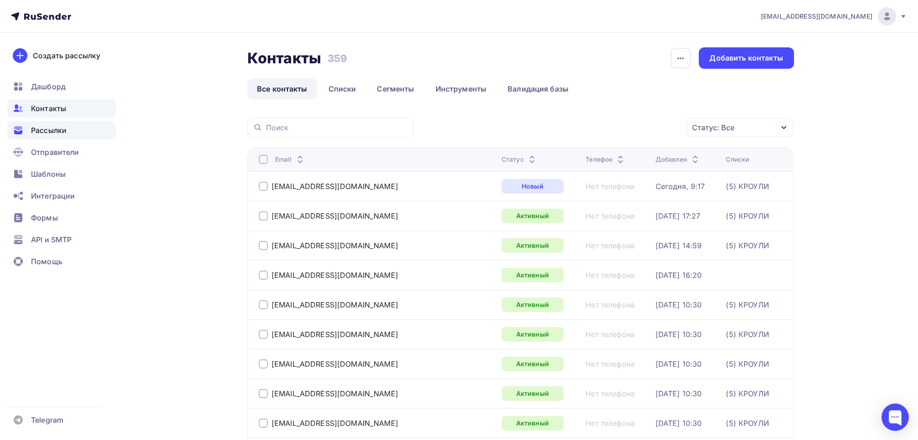
click at [41, 128] on span "Рассылки" at bounding box center [49, 130] width 36 height 11
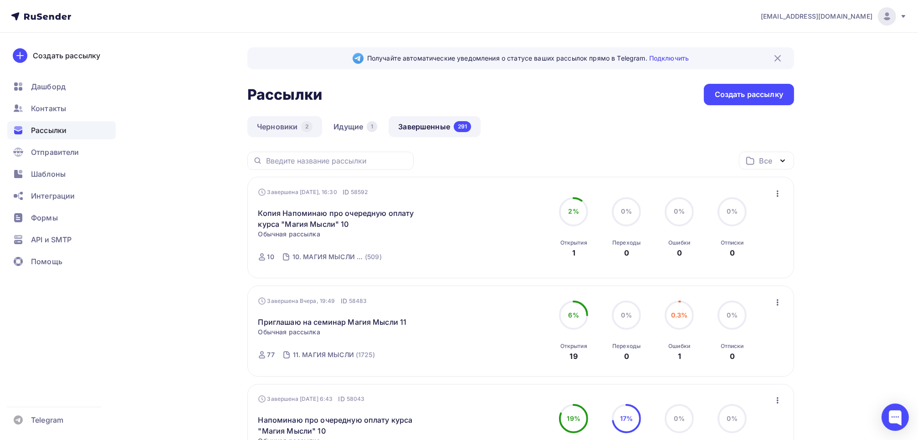
click at [291, 129] on link "Черновики 2" at bounding box center [284, 126] width 75 height 21
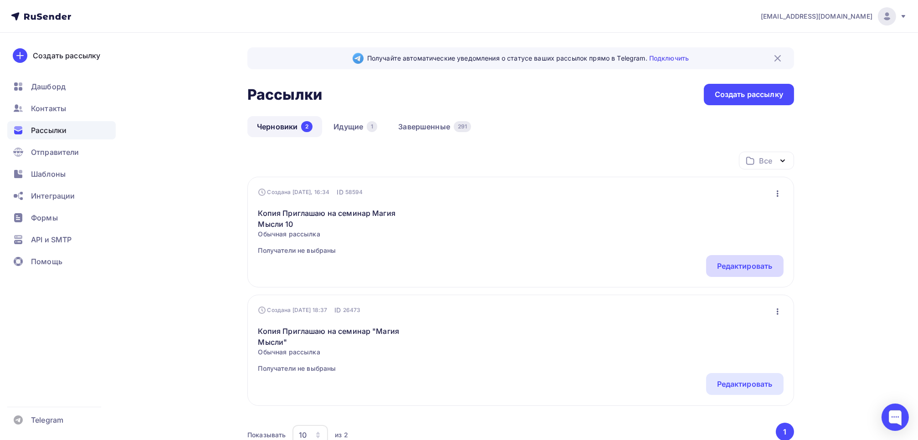
click at [728, 264] on div "Редактировать" at bounding box center [745, 266] width 56 height 11
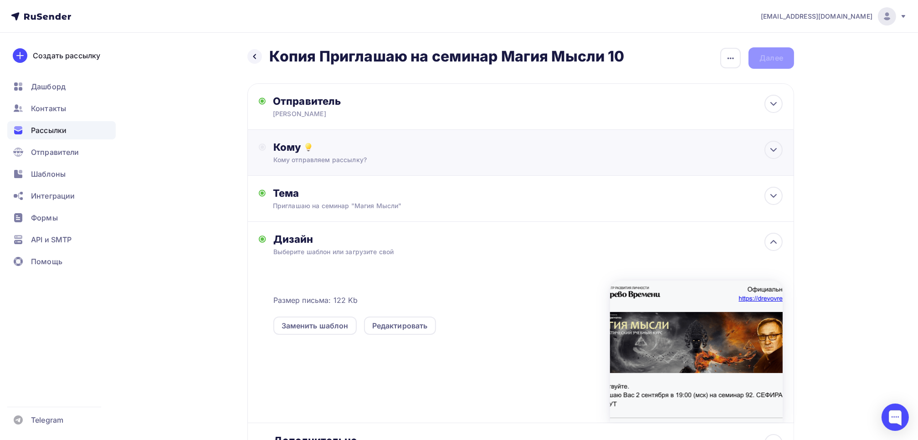
click at [276, 139] on div "Кому Кому отправляем рассылку? Списки получателей Выберите список Все списки id…" at bounding box center [520, 153] width 547 height 46
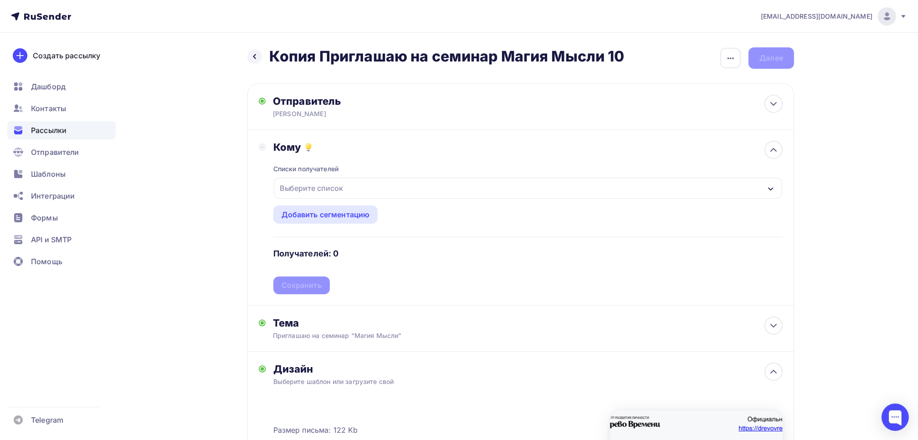
click at [306, 190] on div "Выберите список" at bounding box center [311, 188] width 71 height 16
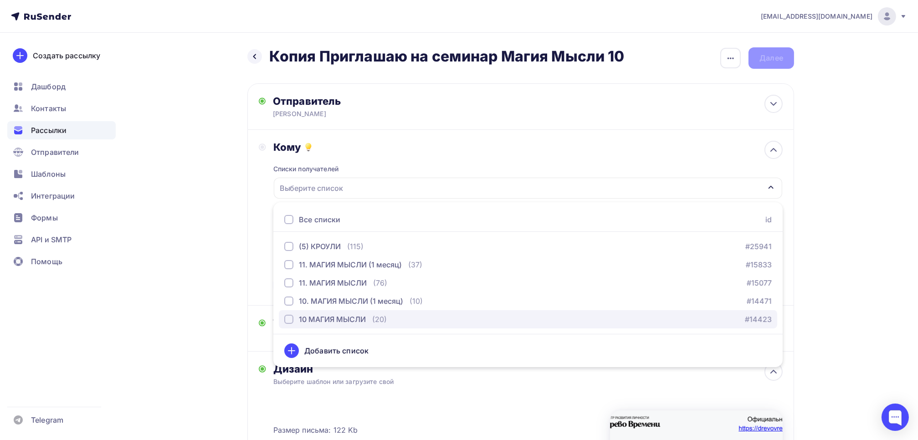
click at [288, 320] on div "button" at bounding box center [288, 319] width 9 height 9
click at [255, 269] on div "Кому Списки получателей 10 МАГИЯ МЫСЛИ Все списки id (5) КРОУЛИ (115) #25941 11…" at bounding box center [520, 218] width 547 height 176
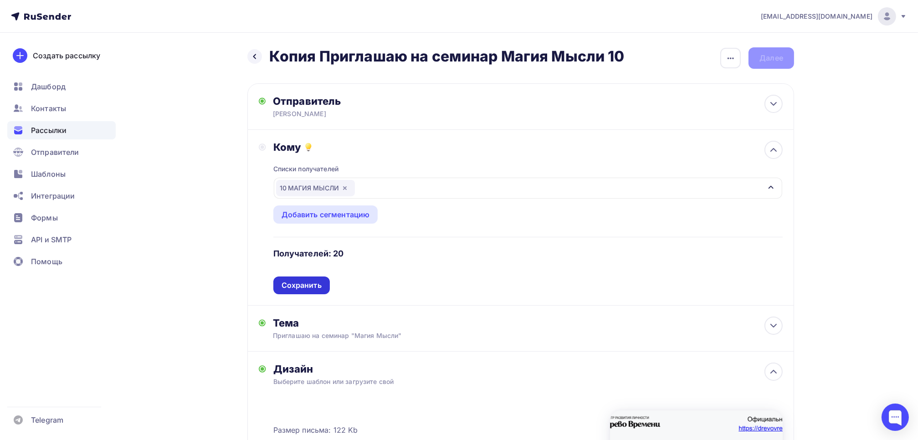
click at [308, 287] on div "Сохранить" at bounding box center [301, 285] width 40 height 10
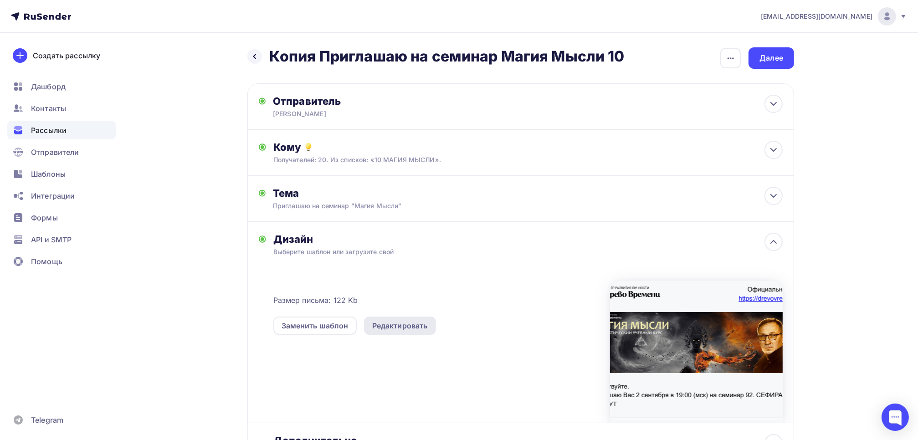
click at [396, 321] on div "Редактировать" at bounding box center [400, 325] width 56 height 11
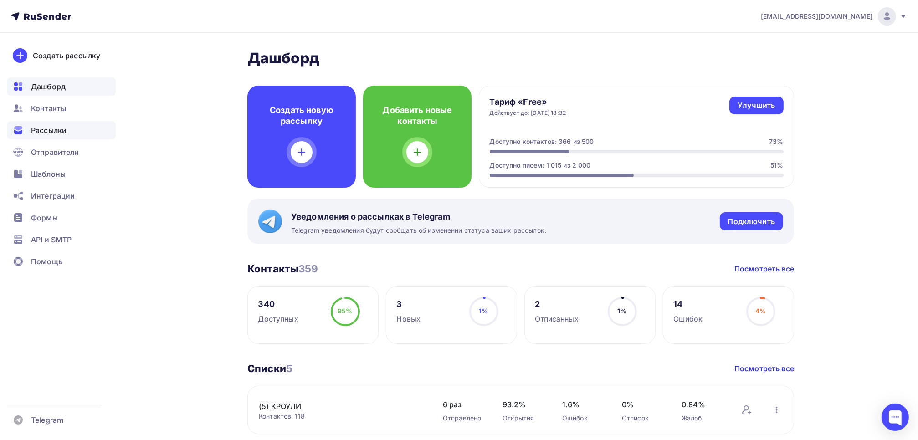
click at [40, 133] on span "Рассылки" at bounding box center [49, 130] width 36 height 11
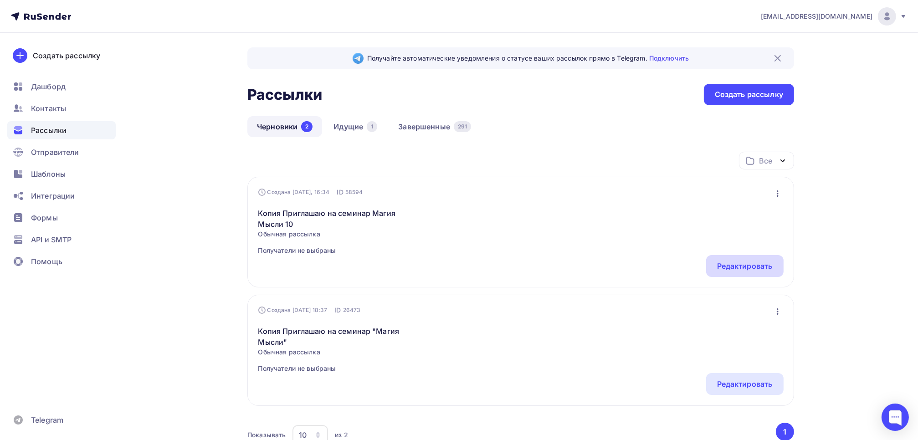
click at [762, 268] on div "Редактировать" at bounding box center [745, 266] width 56 height 11
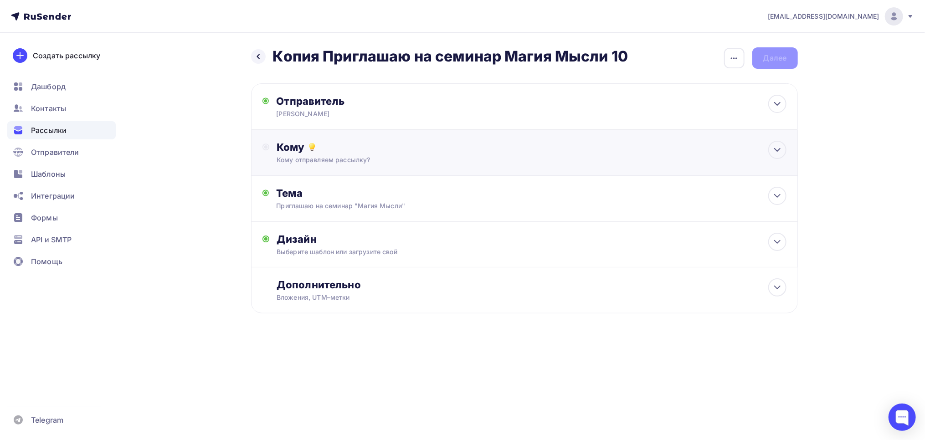
click at [279, 148] on div "Кому" at bounding box center [530, 147] width 509 height 13
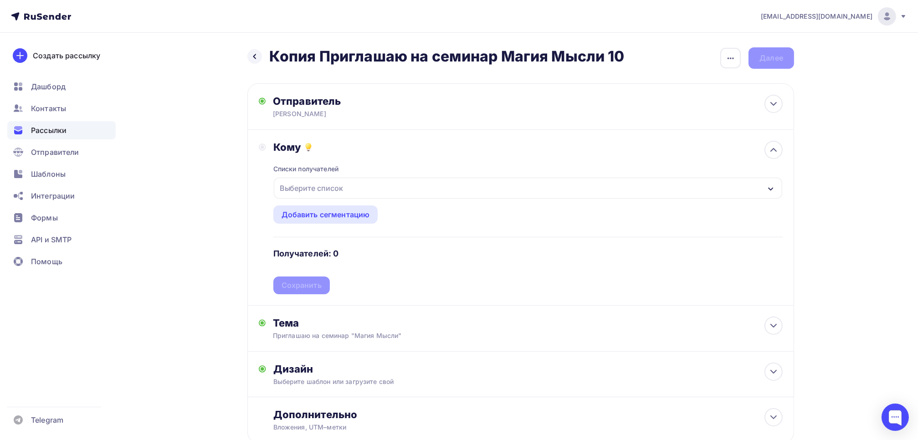
click at [285, 190] on div "Выберите список" at bounding box center [311, 188] width 71 height 16
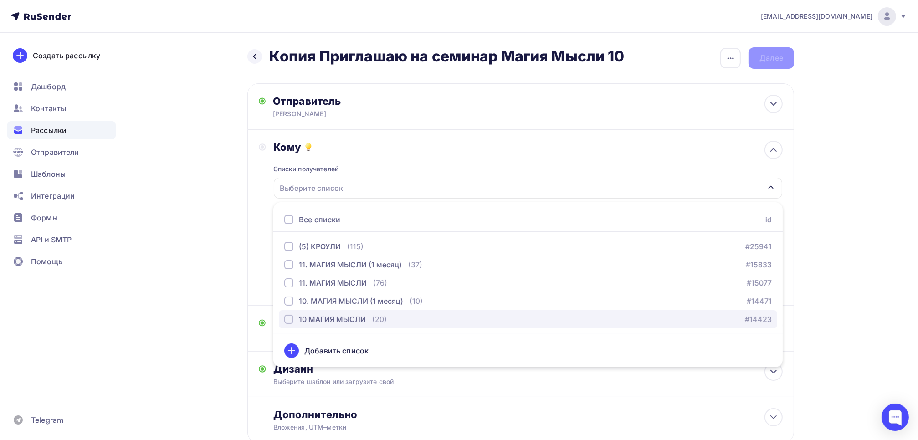
click at [288, 317] on div "button" at bounding box center [288, 319] width 9 height 9
click at [262, 279] on div "Кому Списки получателей 10 МАГИЯ МЫСЛИ Все списки id (5) КРОУЛИ (115) #25941 11…" at bounding box center [521, 217] width 524 height 153
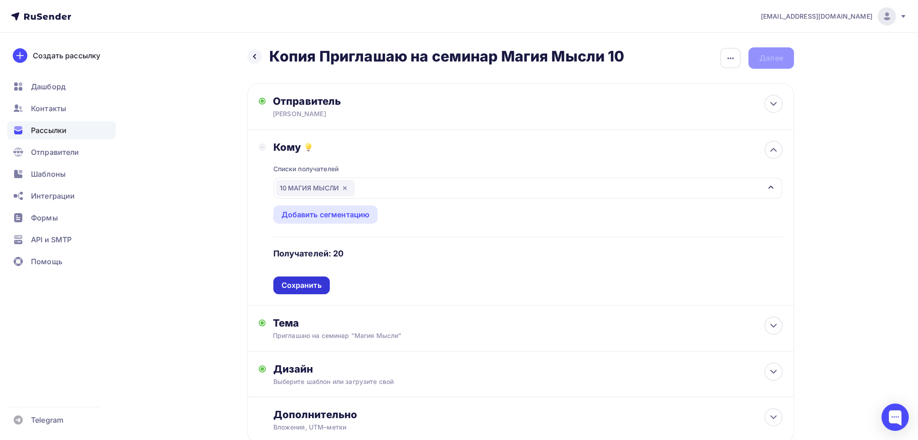
click at [301, 286] on div "Сохранить" at bounding box center [301, 285] width 40 height 10
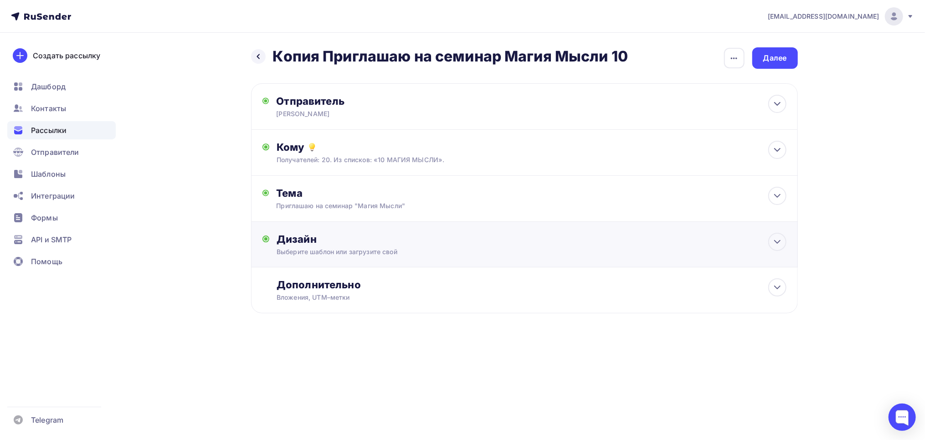
click at [303, 239] on div "Дизайн" at bounding box center [530, 239] width 509 height 13
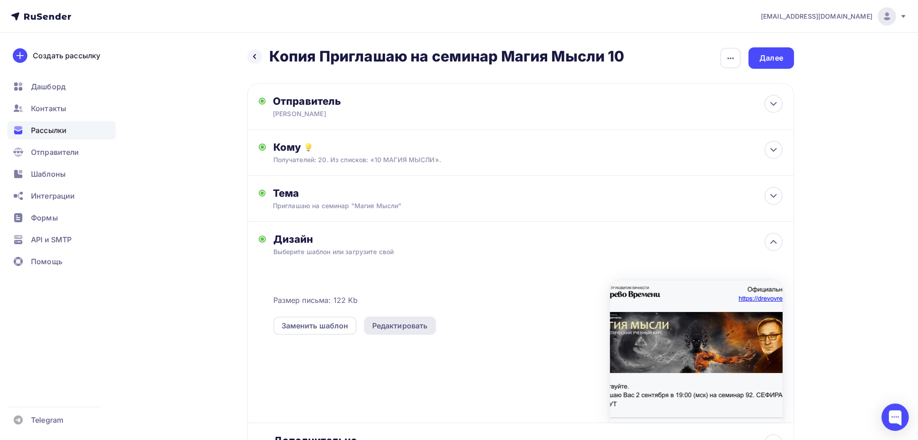
click at [410, 321] on div "Редактировать" at bounding box center [400, 325] width 56 height 11
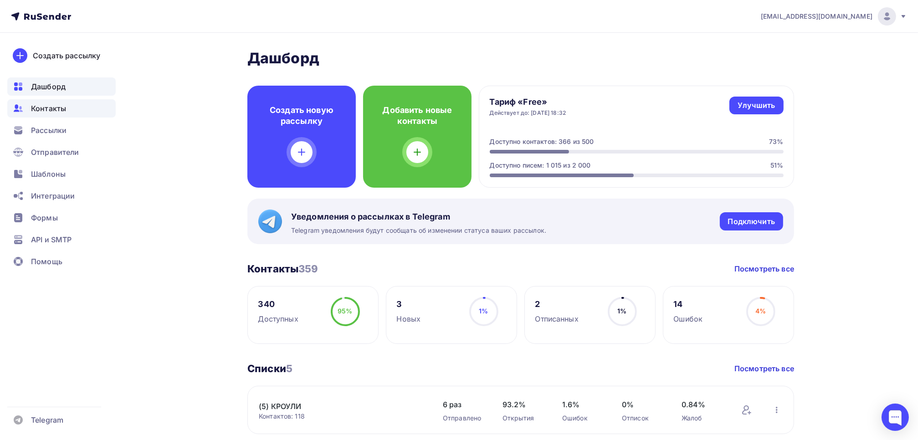
click at [57, 112] on span "Контакты" at bounding box center [48, 108] width 35 height 11
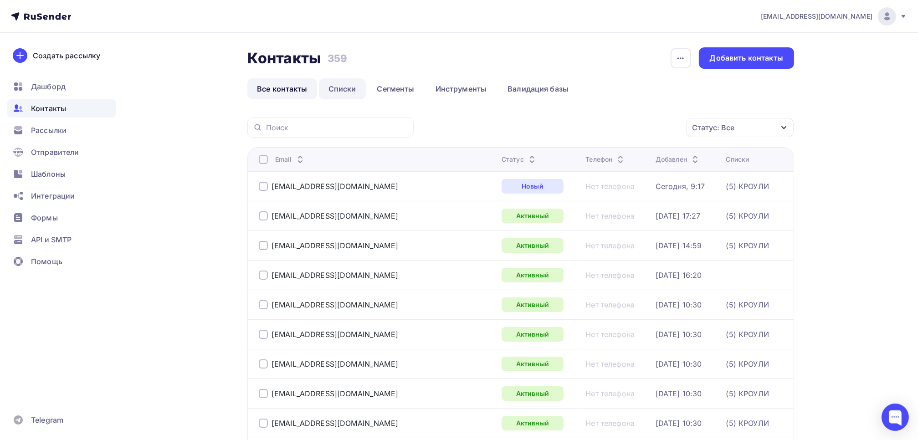
click at [349, 93] on link "Списки" at bounding box center [342, 88] width 47 height 21
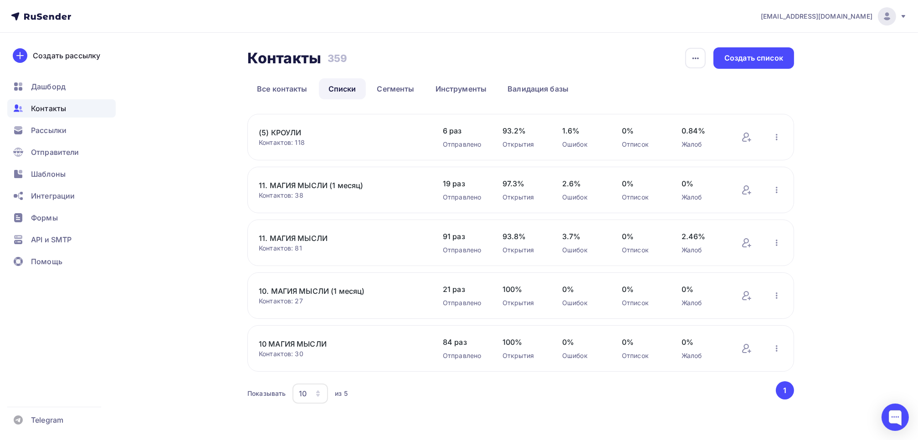
click at [282, 342] on link "10 МАГИЯ МЫСЛИ" at bounding box center [336, 343] width 155 height 11
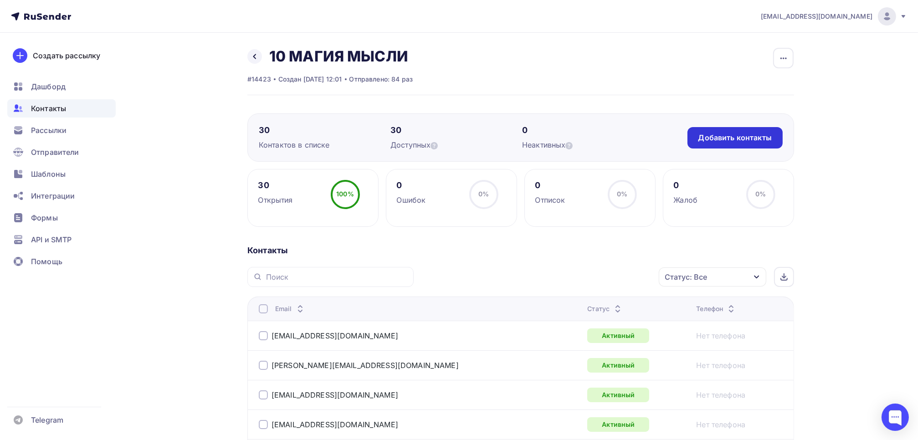
click at [727, 141] on div "Добавить контакты" at bounding box center [734, 138] width 73 height 10
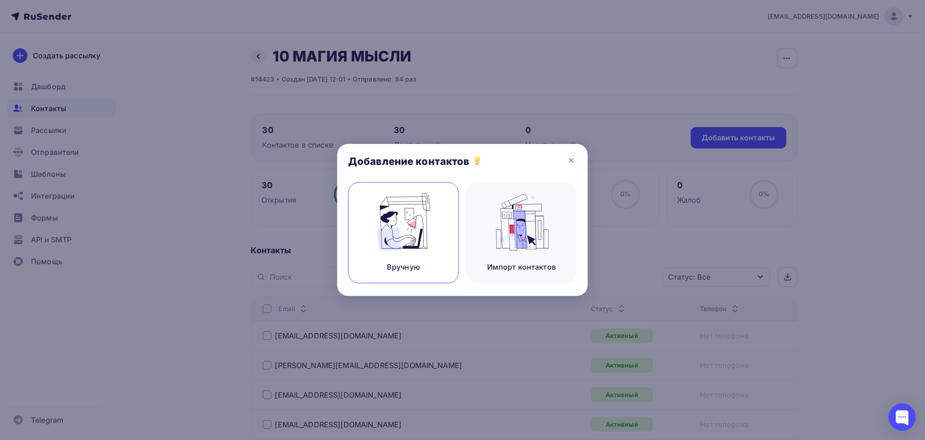
click at [411, 234] on img at bounding box center [403, 221] width 61 height 57
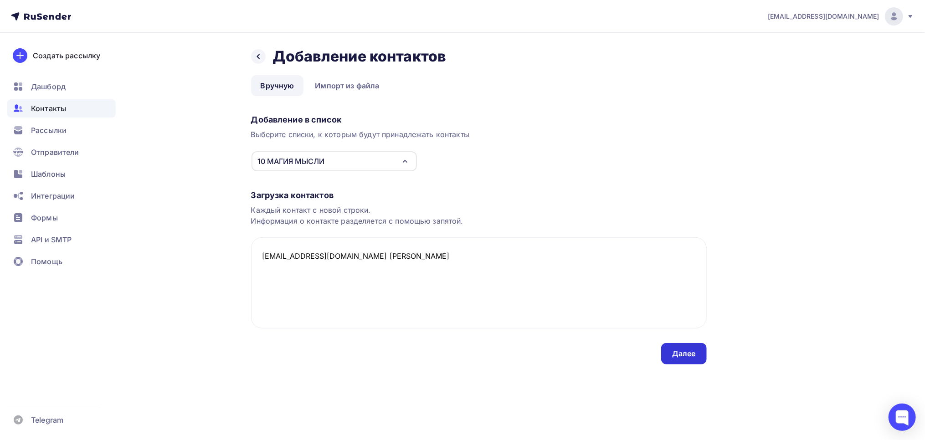
type textarea "[EMAIL_ADDRESS][DOMAIN_NAME] [PERSON_NAME]"
click at [680, 357] on div "Далее" at bounding box center [684, 353] width 24 height 10
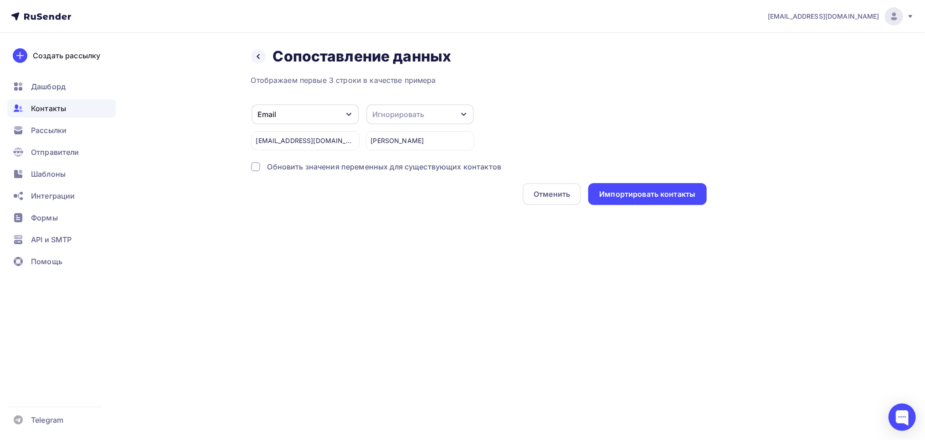
click at [426, 113] on div "Игнорировать" at bounding box center [419, 114] width 107 height 20
click at [399, 111] on div "Имя" at bounding box center [403, 110] width 53 height 11
click at [653, 194] on div "Импортировать контакты" at bounding box center [647, 194] width 96 height 10
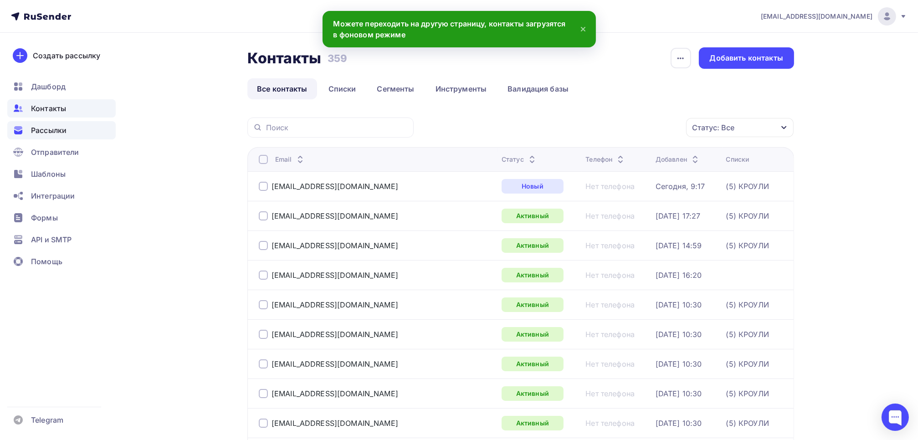
click at [54, 129] on span "Рассылки" at bounding box center [49, 130] width 36 height 11
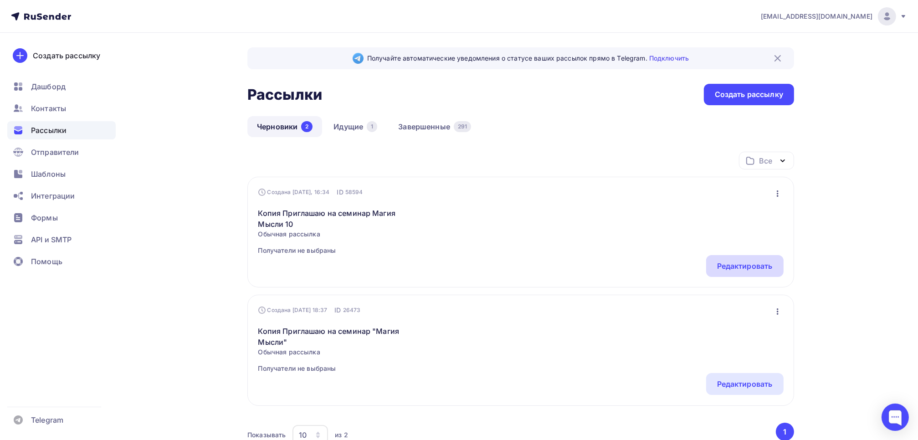
click at [757, 266] on div "Редактировать" at bounding box center [745, 266] width 56 height 11
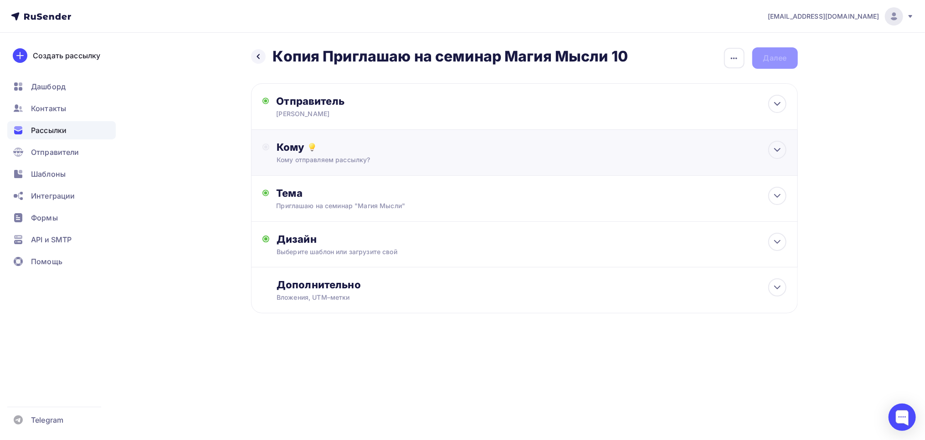
click at [288, 146] on div "Кому" at bounding box center [530, 147] width 509 height 13
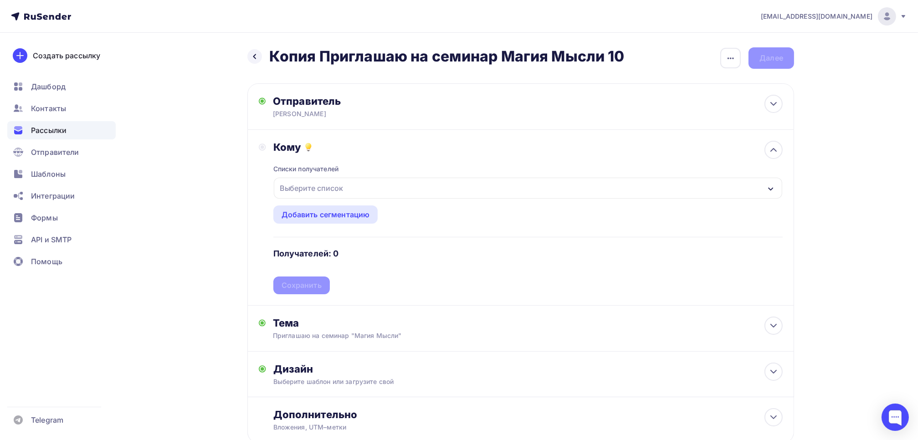
click at [296, 185] on div "Выберите список" at bounding box center [311, 188] width 71 height 16
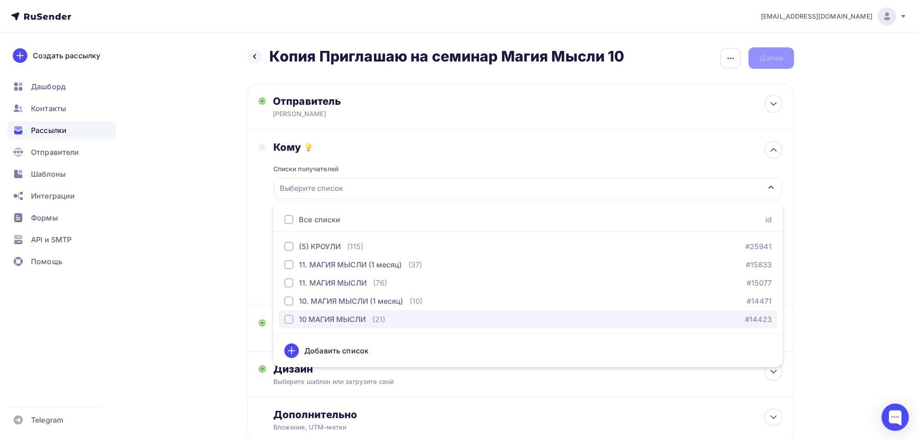
click at [286, 317] on div "button" at bounding box center [288, 319] width 9 height 9
click at [266, 271] on div "Кому Списки получателей 10 МАГИЯ МЫСЛИ Все списки id (5) КРОУЛИ (115) #25941 11…" at bounding box center [521, 217] width 524 height 153
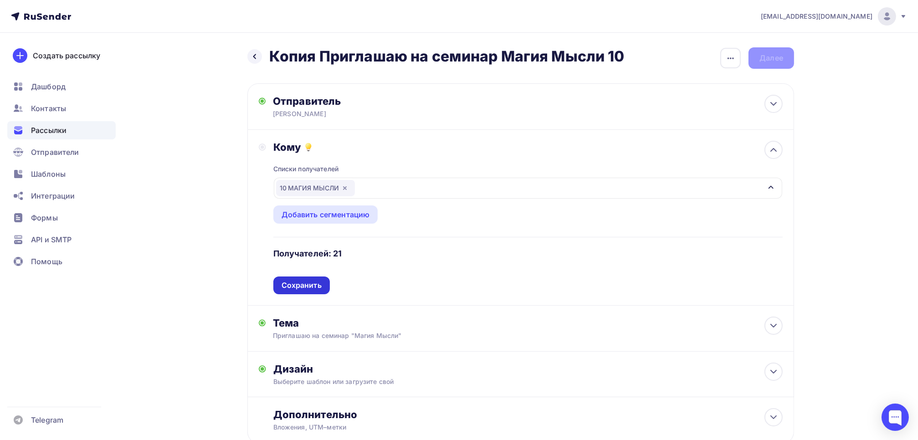
click at [308, 284] on div "Сохранить" at bounding box center [301, 285] width 40 height 10
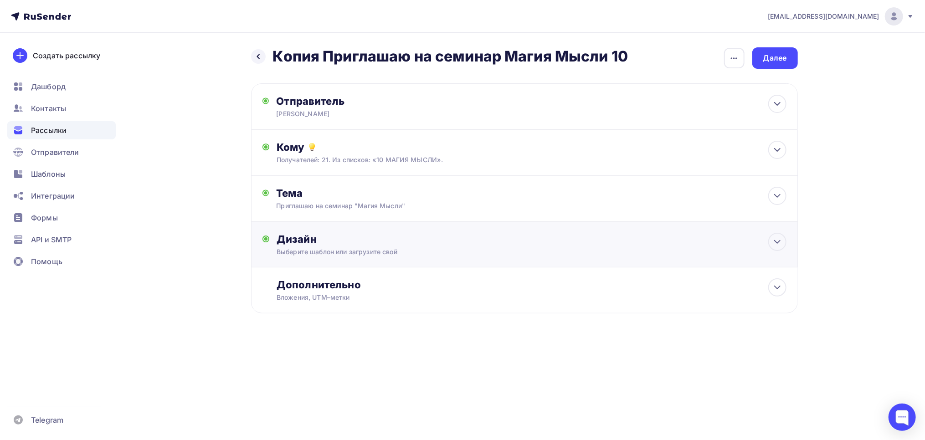
click at [305, 237] on div "Дизайн" at bounding box center [530, 239] width 509 height 13
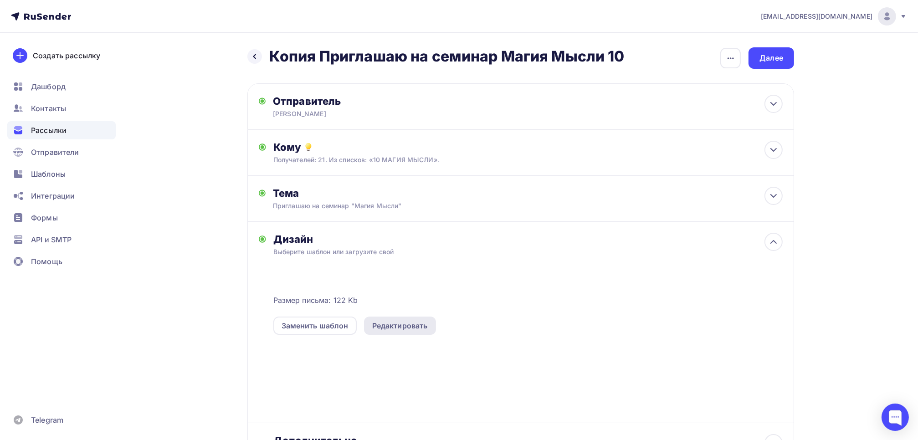
click at [403, 321] on div "Редактировать" at bounding box center [400, 325] width 56 height 11
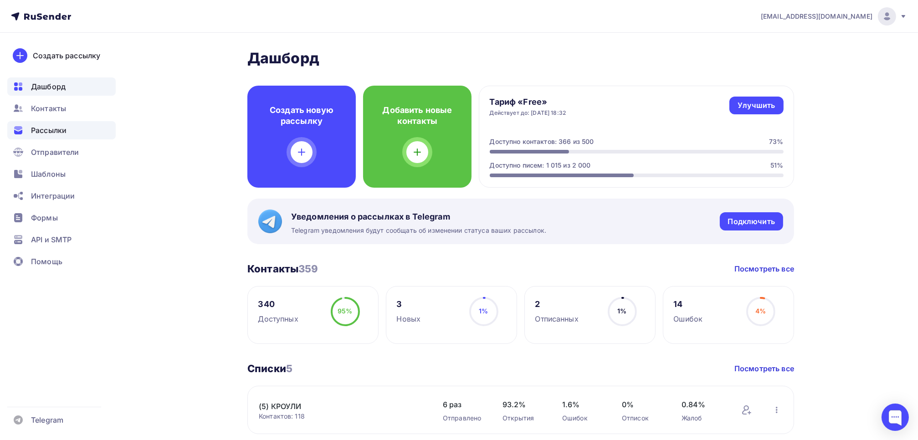
click at [36, 131] on span "Рассылки" at bounding box center [49, 130] width 36 height 11
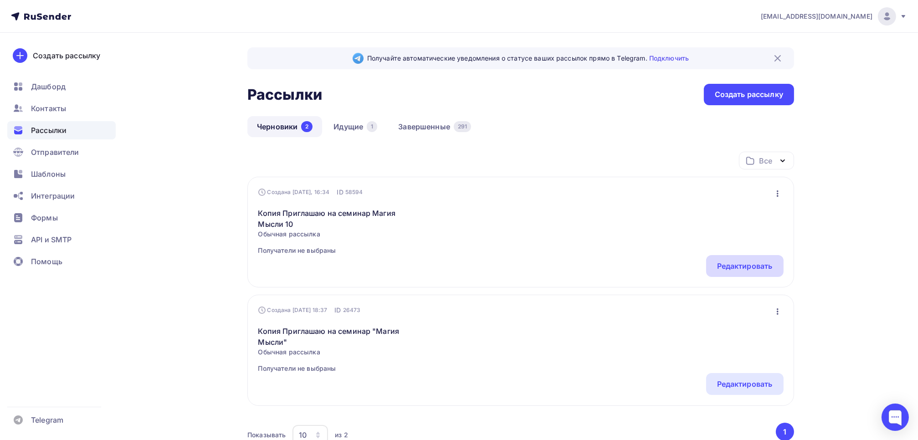
click at [753, 269] on div "Редактировать" at bounding box center [745, 266] width 56 height 11
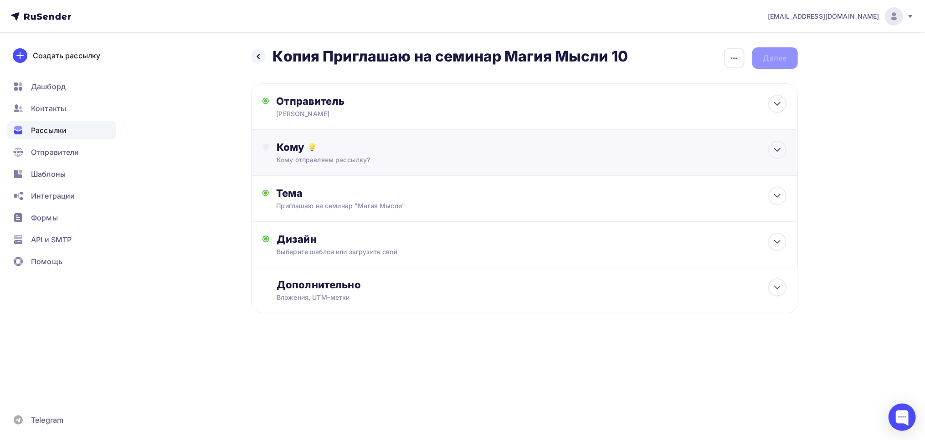
click at [293, 146] on div "Кому" at bounding box center [530, 147] width 509 height 13
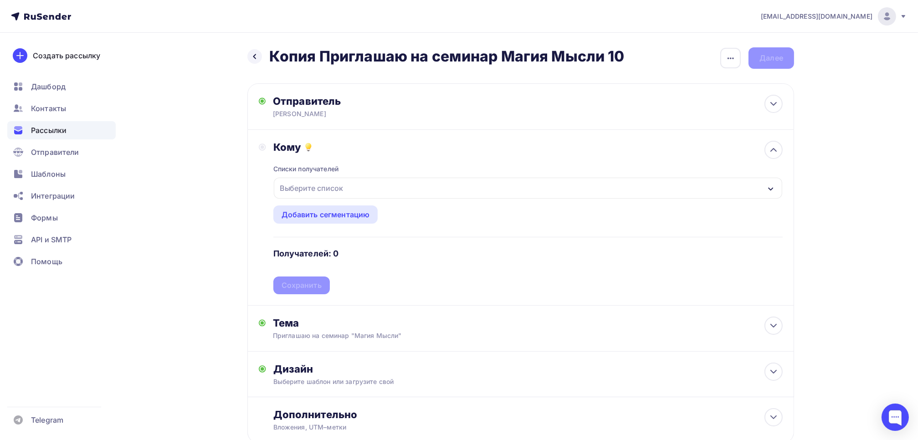
click at [300, 188] on div "Выберите список" at bounding box center [311, 188] width 71 height 16
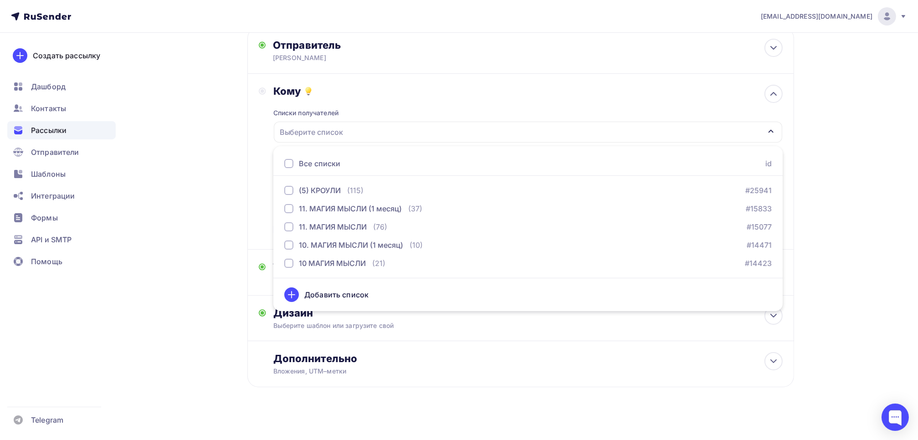
scroll to position [61, 0]
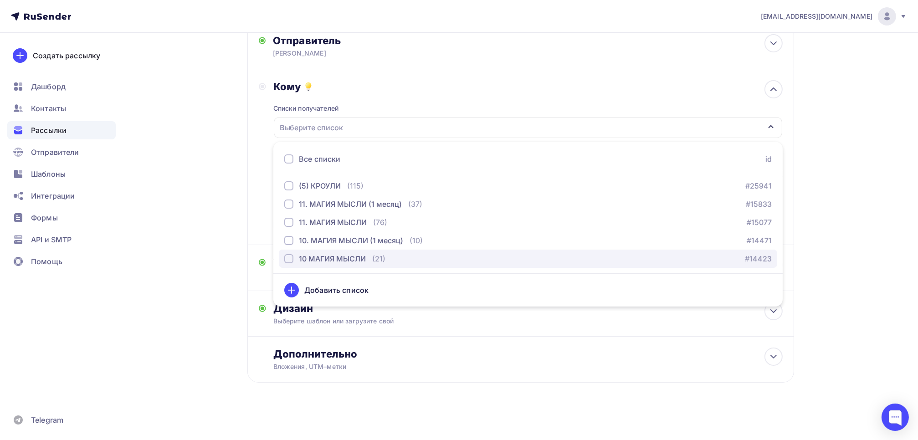
click at [289, 259] on div "button" at bounding box center [288, 258] width 9 height 9
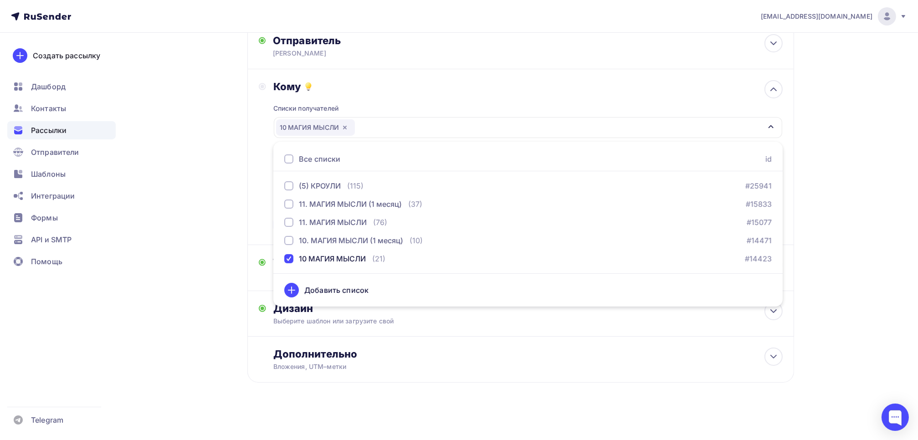
click at [266, 203] on div "Кому Списки получателей 10 МАГИЯ МЫСЛИ Все списки id (5) КРОУЛИ (115) #25941 11…" at bounding box center [521, 156] width 524 height 153
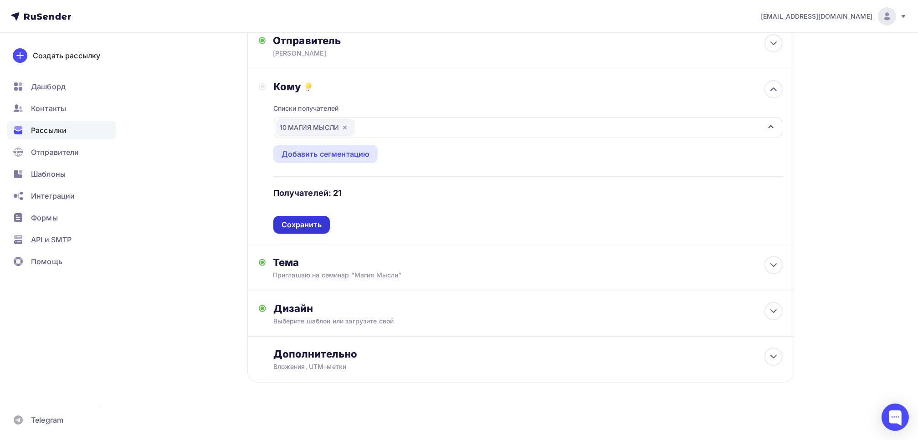
click at [301, 224] on div "Сохранить" at bounding box center [301, 225] width 40 height 10
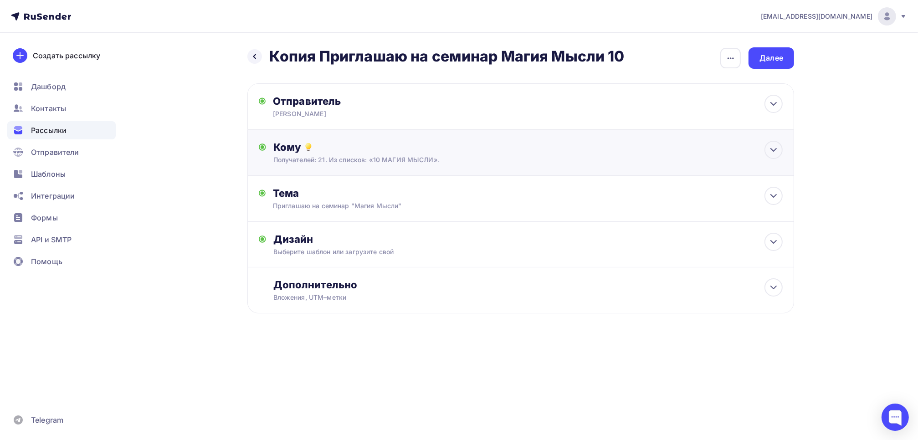
scroll to position [0, 0]
click at [309, 236] on div "Дизайн" at bounding box center [530, 239] width 509 height 13
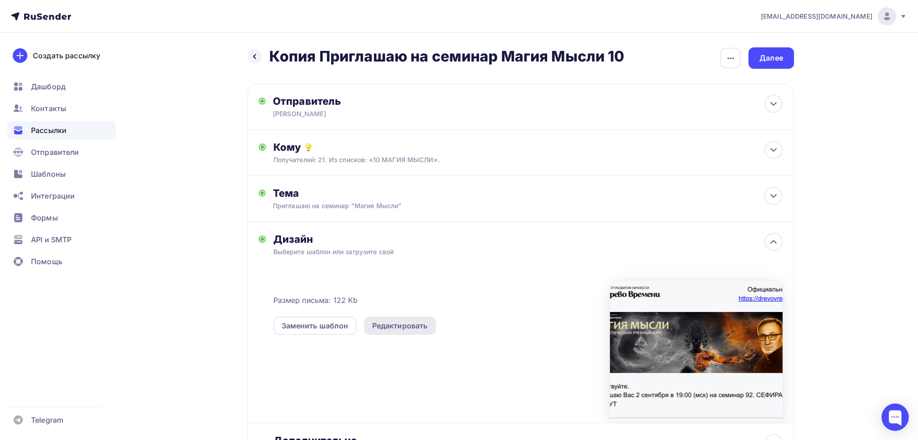
click at [404, 327] on div "Редактировать" at bounding box center [400, 325] width 56 height 11
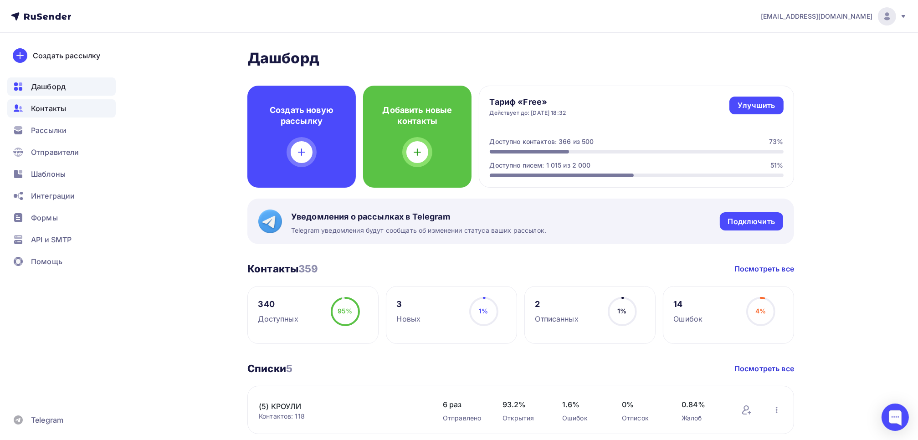
click at [67, 108] on div "Контакты" at bounding box center [61, 108] width 108 height 18
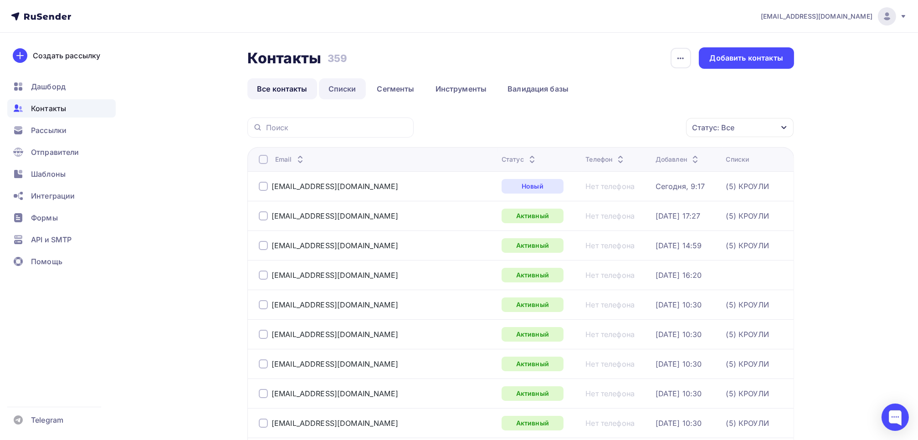
click at [350, 93] on link "Списки" at bounding box center [342, 88] width 47 height 21
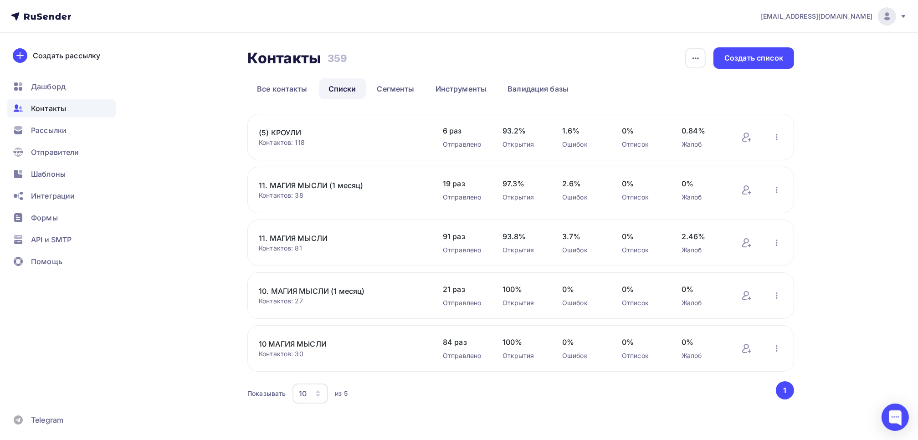
click at [284, 339] on link "10 МАГИЯ МЫСЛИ" at bounding box center [336, 343] width 155 height 11
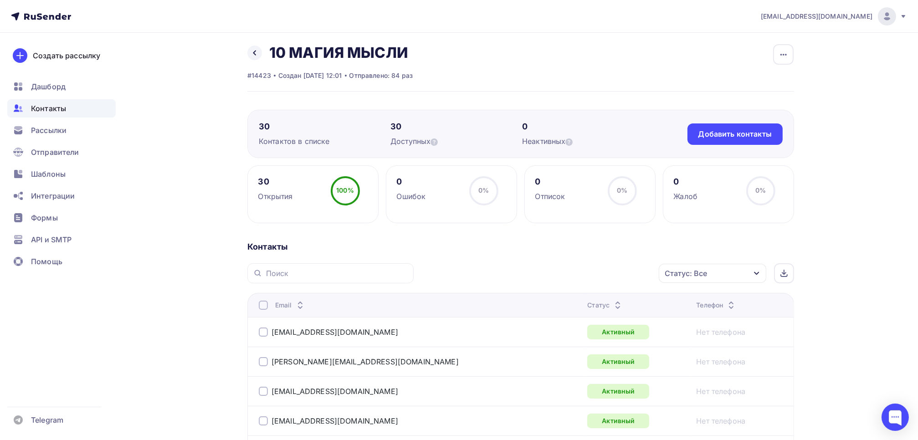
scroll to position [1, 0]
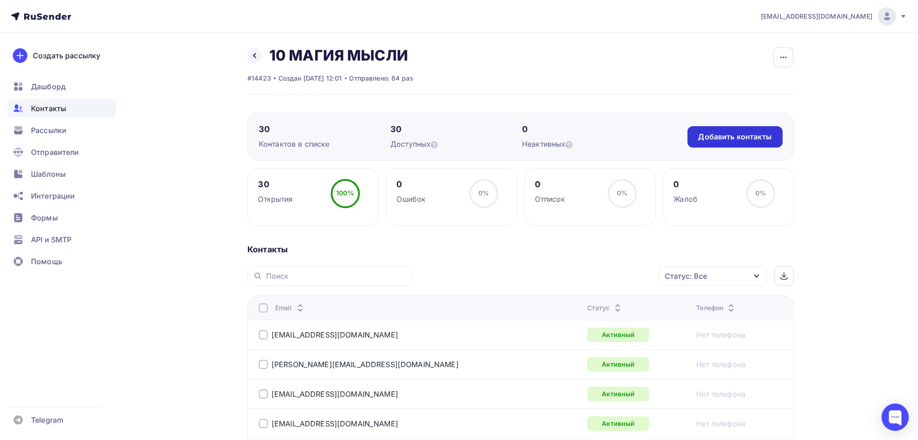
click at [727, 140] on div "Добавить контакты" at bounding box center [734, 137] width 73 height 10
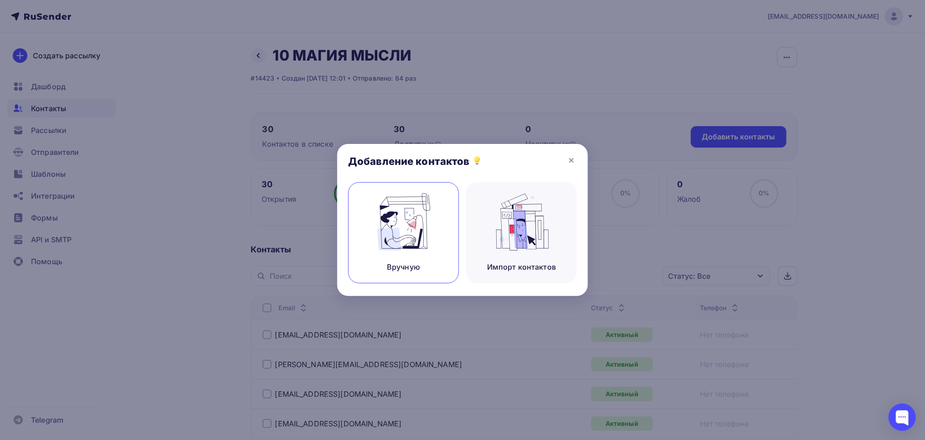
click at [408, 248] on img at bounding box center [403, 221] width 61 height 57
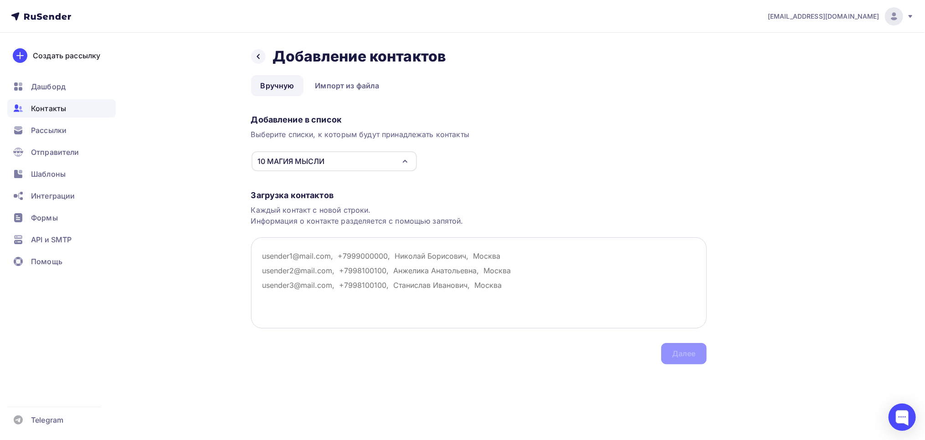
click at [333, 262] on textarea at bounding box center [478, 282] width 455 height 91
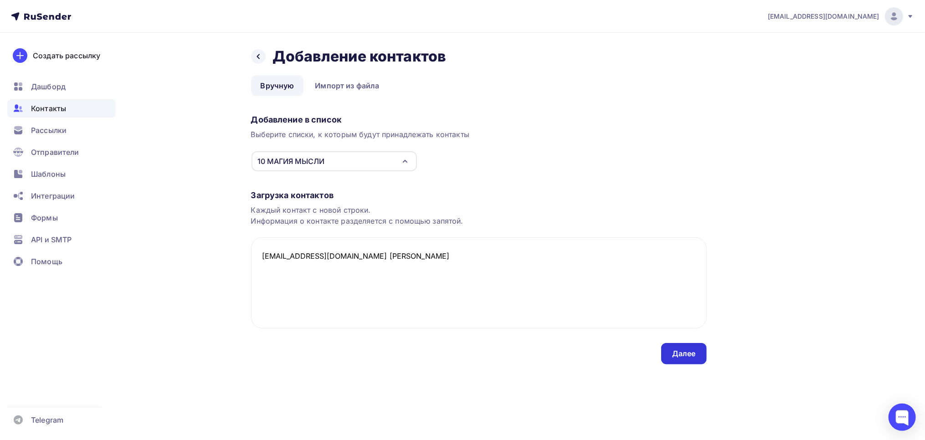
type textarea "[EMAIL_ADDRESS][DOMAIN_NAME] [PERSON_NAME]"
click at [680, 353] on div "Далее" at bounding box center [684, 353] width 24 height 10
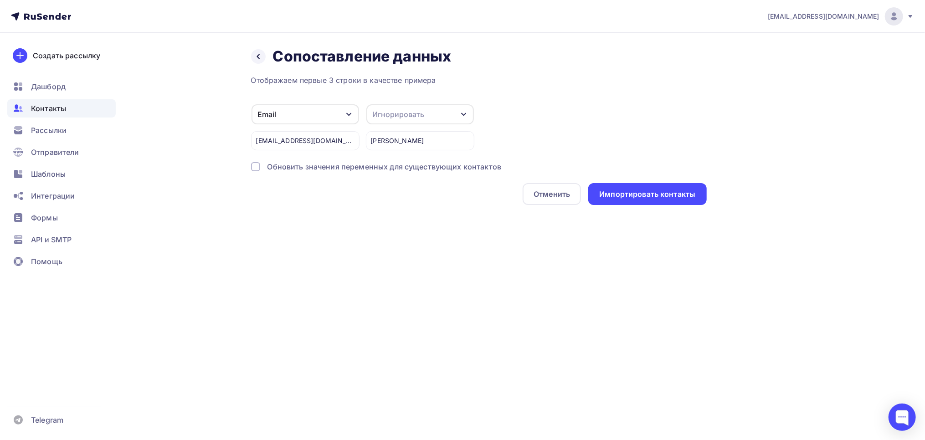
click at [430, 115] on div "Игнорировать" at bounding box center [419, 114] width 107 height 20
click at [392, 108] on div "Имя" at bounding box center [403, 110] width 53 height 11
click at [640, 197] on div "Импортировать контакты" at bounding box center [647, 194] width 96 height 10
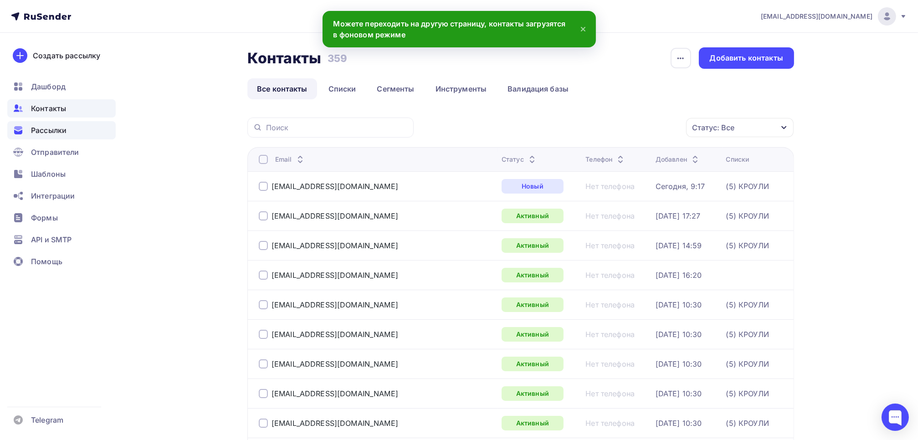
click at [53, 128] on span "Рассылки" at bounding box center [49, 130] width 36 height 11
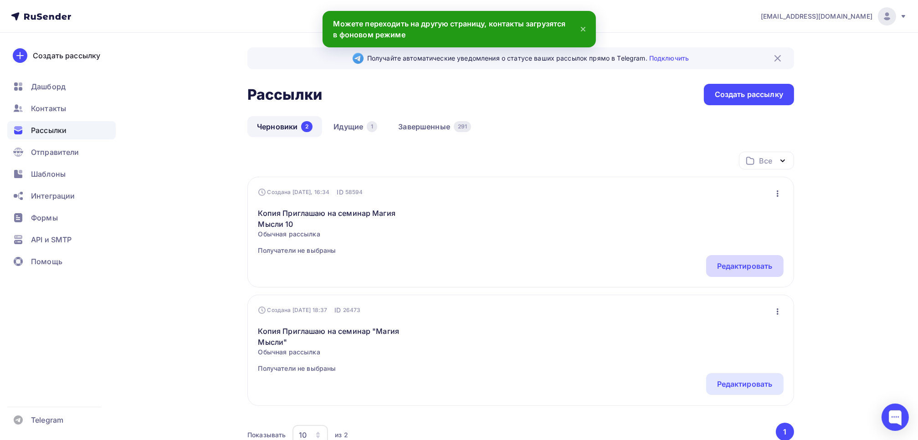
click at [750, 261] on div "Редактировать" at bounding box center [745, 266] width 56 height 11
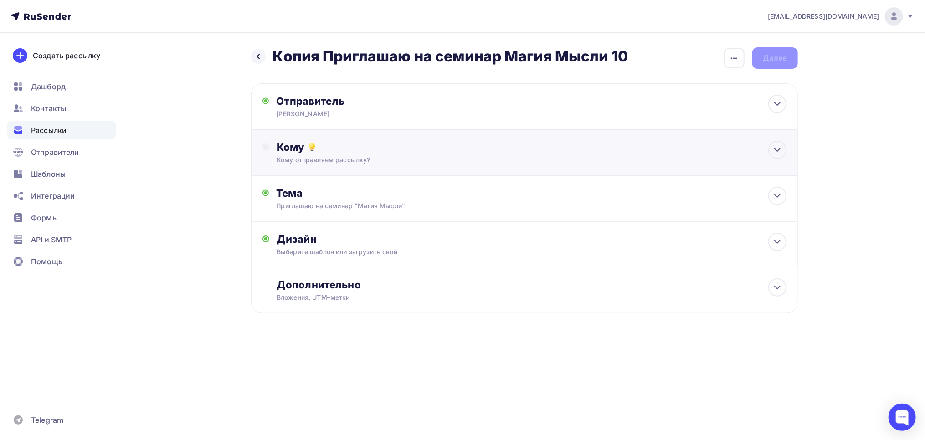
click at [282, 147] on div "Кому" at bounding box center [530, 147] width 509 height 13
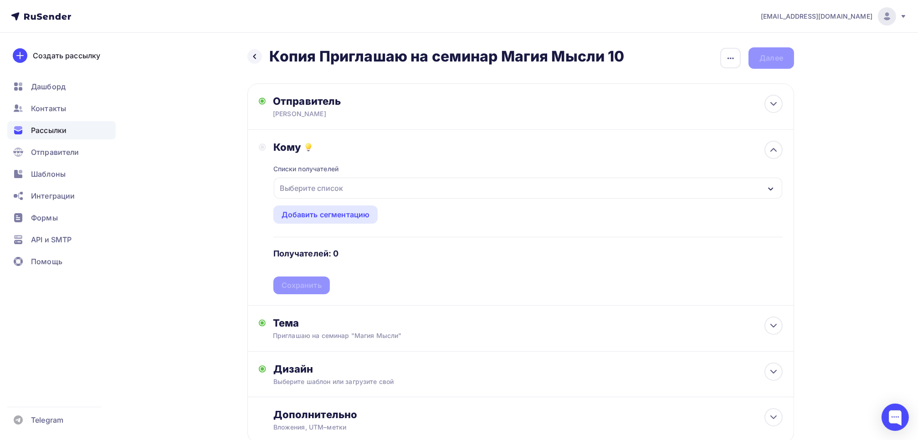
click at [296, 190] on div "Выберите список" at bounding box center [311, 188] width 71 height 16
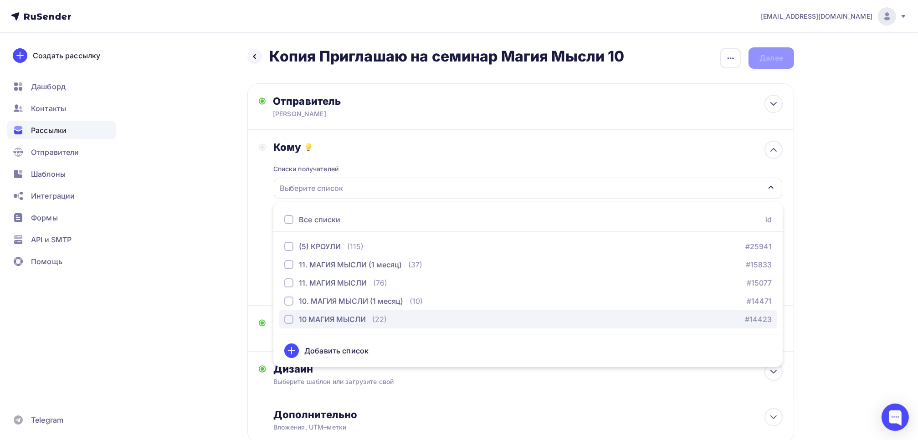
drag, startPoint x: 288, startPoint y: 320, endPoint x: 287, endPoint y: 316, distance: 4.6
click at [288, 320] on div "button" at bounding box center [288, 319] width 9 height 9
click at [262, 250] on div "Кому Списки получателей 10 МАГИЯ МЫСЛИ Все списки id (5) КРОУЛИ (115) #25941 11…" at bounding box center [521, 217] width 524 height 153
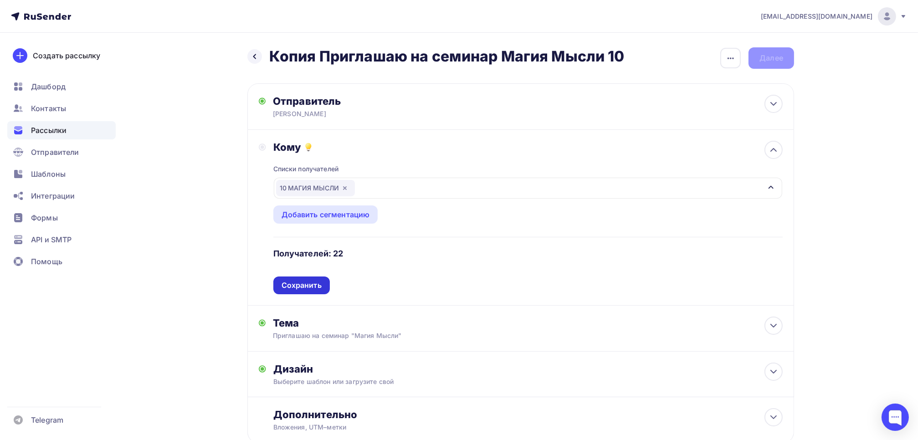
click at [302, 283] on div "Сохранить" at bounding box center [301, 285] width 40 height 10
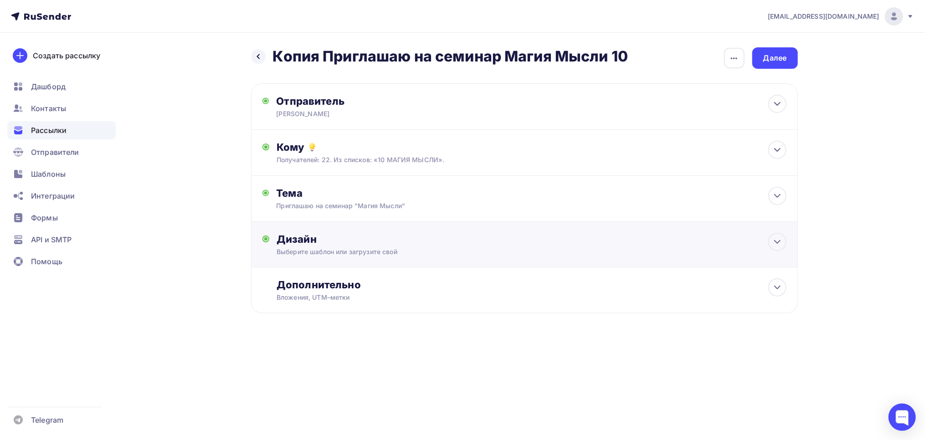
click at [312, 251] on div "Выберите шаблон или загрузите свой" at bounding box center [505, 251] width 459 height 9
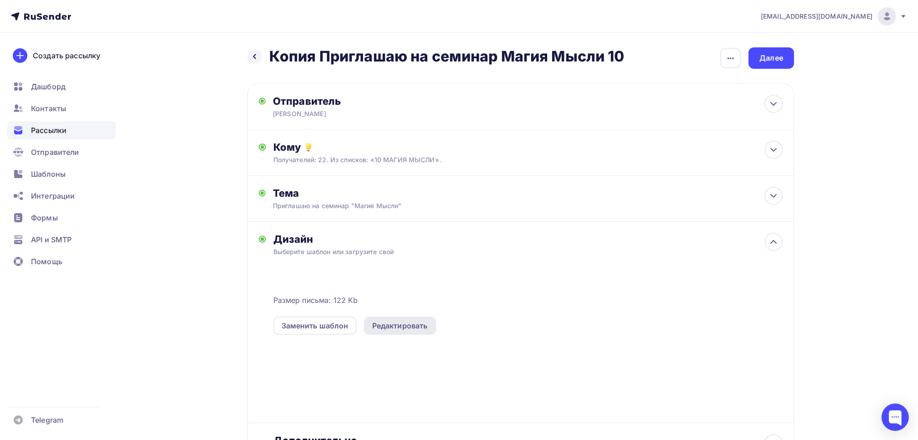
click at [399, 326] on div "Редактировать" at bounding box center [400, 325] width 56 height 11
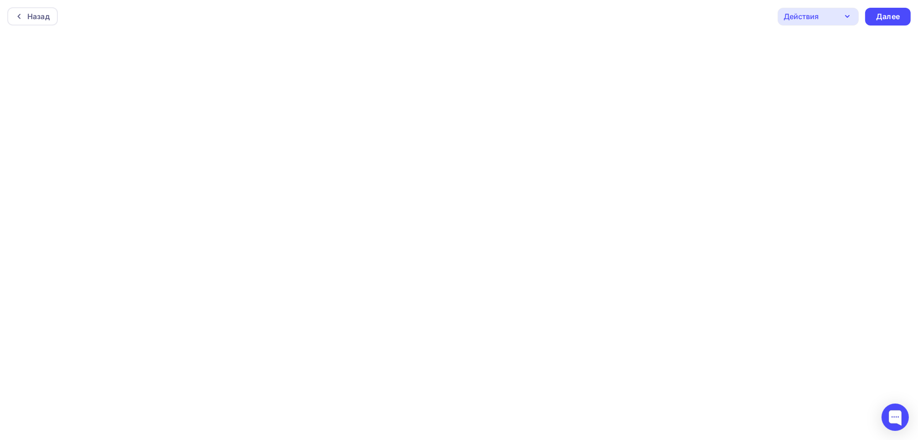
click at [822, 12] on div "Действия" at bounding box center [818, 17] width 81 height 18
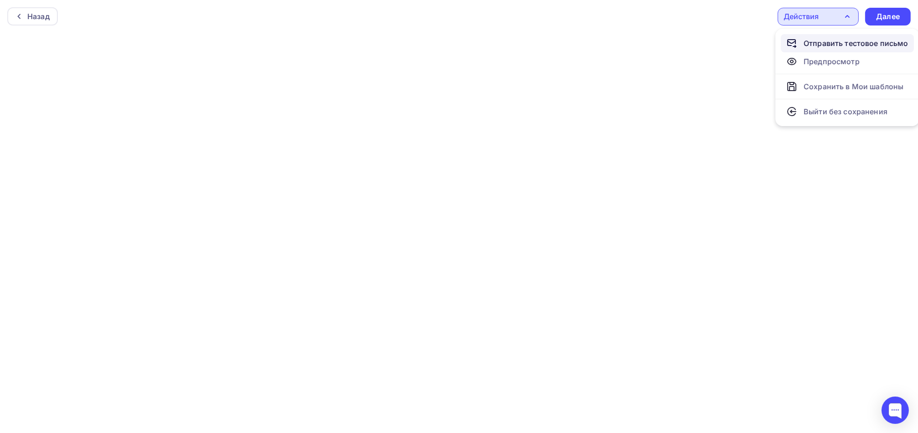
click at [821, 44] on div "Отправить тестовое письмо" at bounding box center [855, 43] width 105 height 11
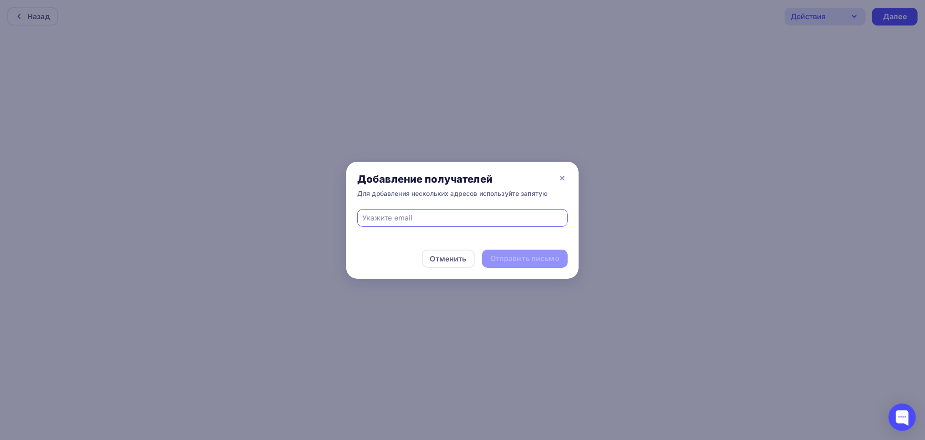
click at [479, 215] on input "text" at bounding box center [463, 217] width 200 height 11
type input "[EMAIL_ADDRESS][DOMAIN_NAME]"
click at [531, 256] on div "Отправить письмо" at bounding box center [524, 258] width 69 height 10
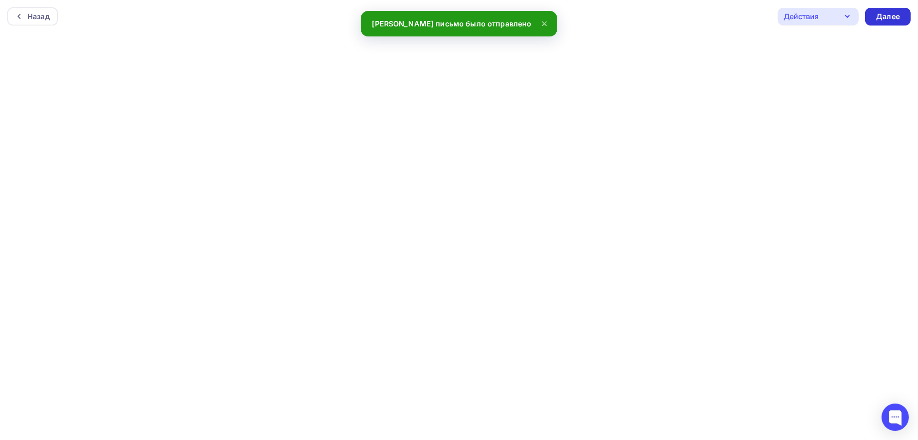
click at [885, 18] on div "Далее" at bounding box center [888, 16] width 24 height 10
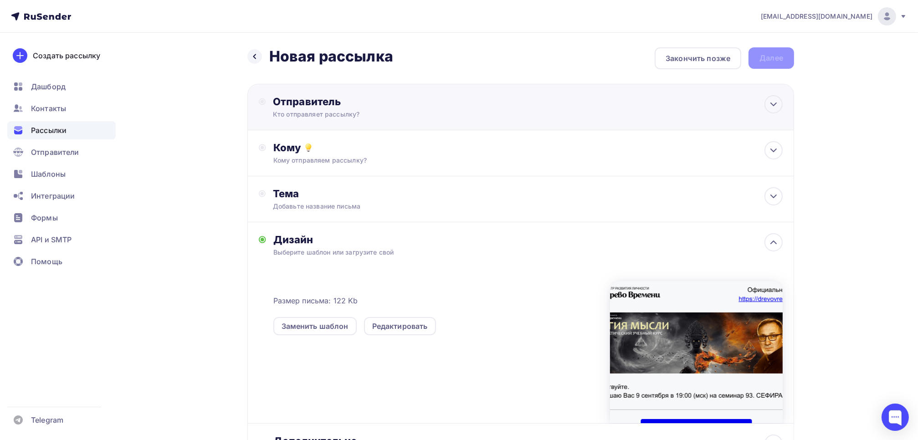
click at [315, 108] on div "Отправитель Кто отправляет рассылку? Email * [EMAIL_ADDRESS][DOMAIN_NAME] [EMAI…" at bounding box center [371, 107] width 197 height 24
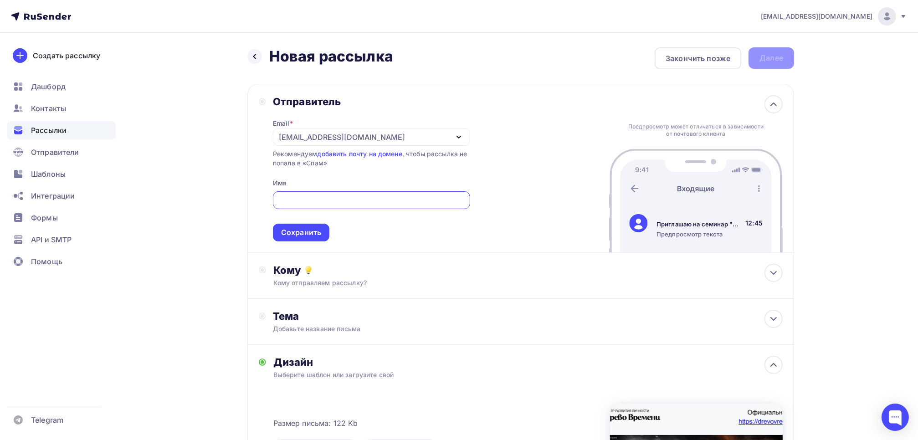
click at [397, 137] on div "[EMAIL_ADDRESS][DOMAIN_NAME]" at bounding box center [371, 137] width 197 height 18
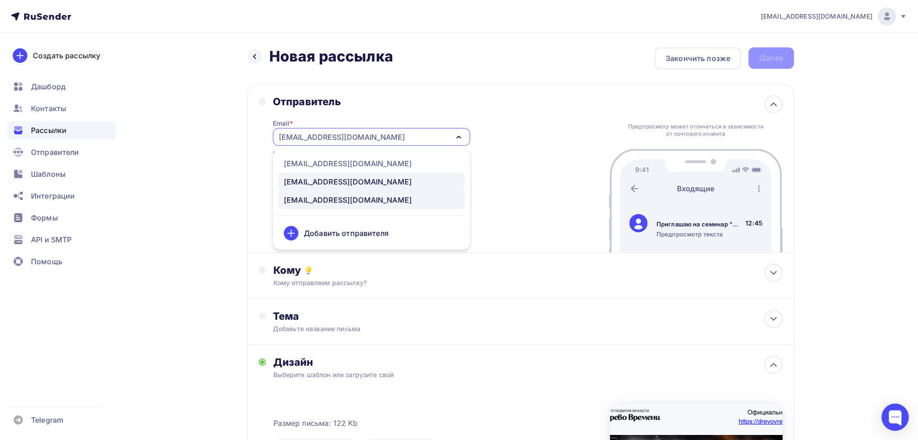
click at [364, 179] on div "[EMAIL_ADDRESS][DOMAIN_NAME]" at bounding box center [348, 181] width 128 height 11
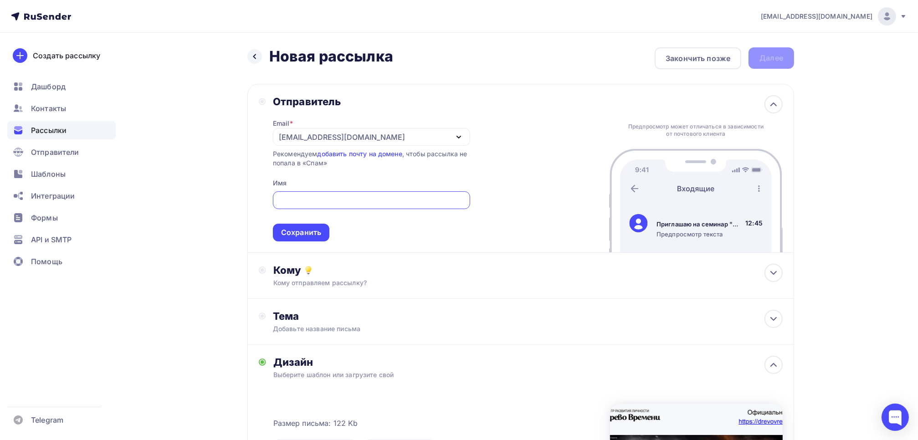
click at [325, 201] on input "text" at bounding box center [371, 200] width 187 height 11
type input "[PERSON_NAME]"
click at [308, 227] on div "Сохранить" at bounding box center [301, 232] width 40 height 10
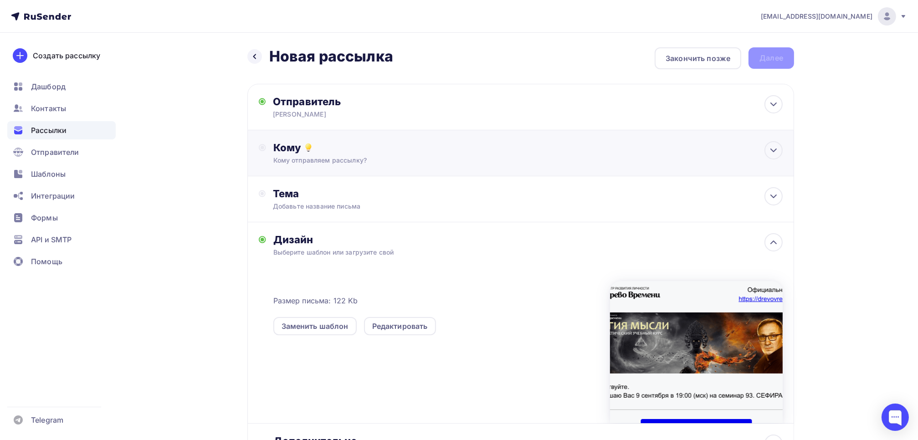
click at [282, 152] on div "Кому" at bounding box center [527, 147] width 509 height 13
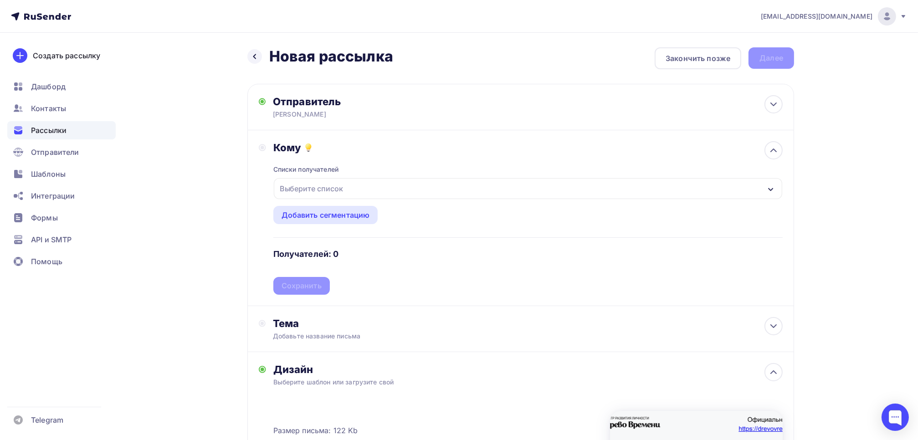
click at [300, 194] on div "Выберите список" at bounding box center [311, 188] width 71 height 16
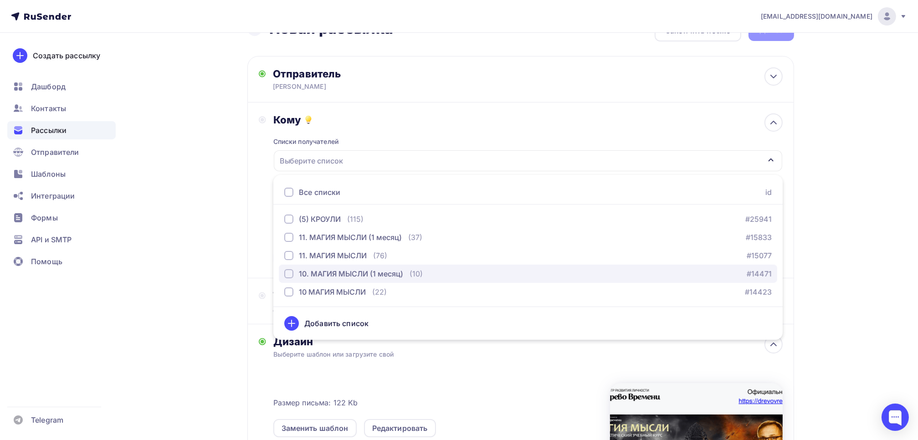
scroll to position [91, 0]
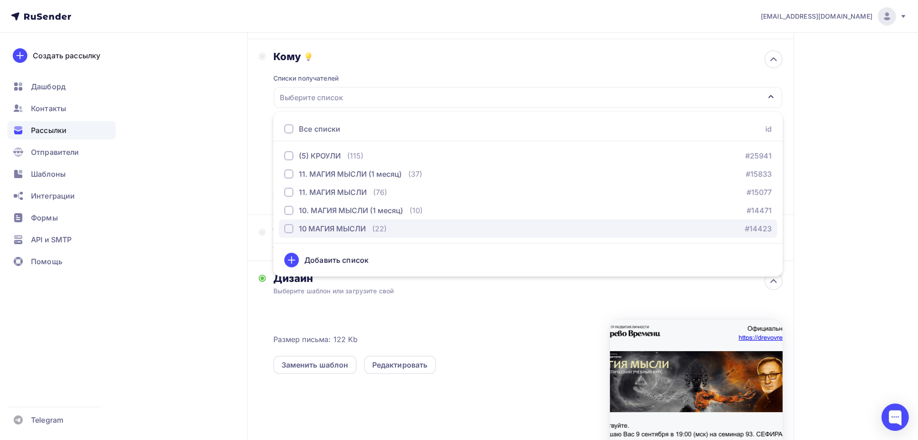
click at [291, 229] on div "button" at bounding box center [288, 228] width 9 height 9
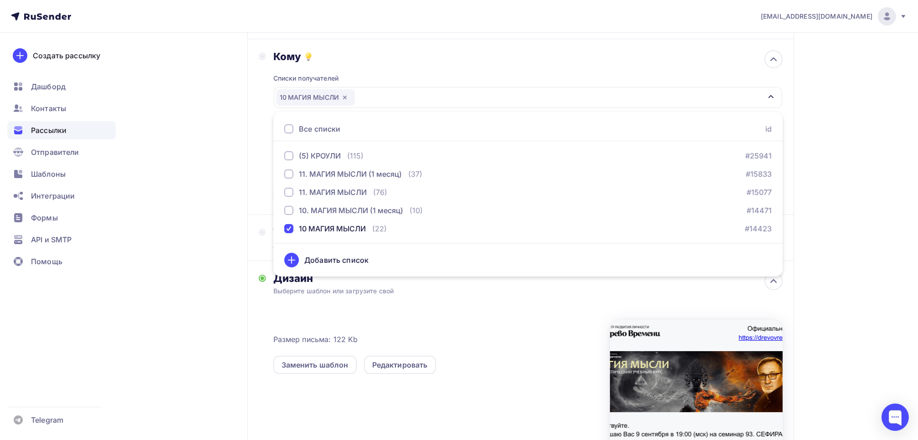
click at [270, 193] on div "Кому Списки получателей 10 МАГИЯ МЫСЛИ Все списки id (5) КРОУЛИ (115) #25941 11…" at bounding box center [521, 126] width 524 height 153
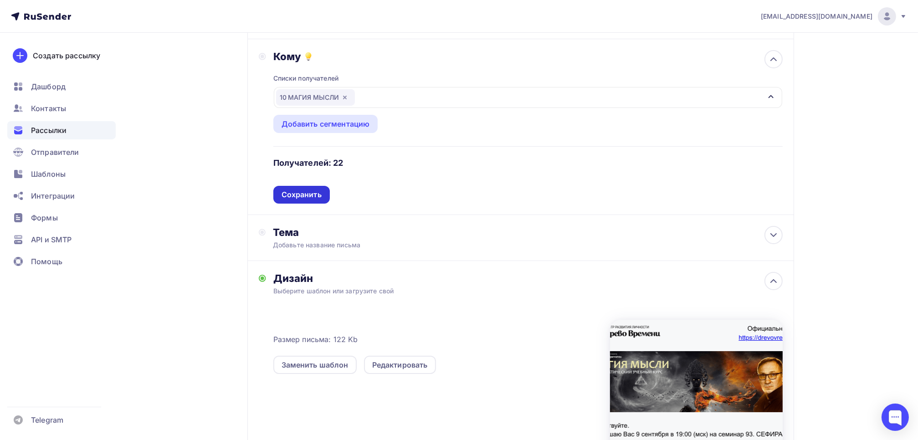
click at [302, 197] on div "Сохранить" at bounding box center [301, 194] width 40 height 10
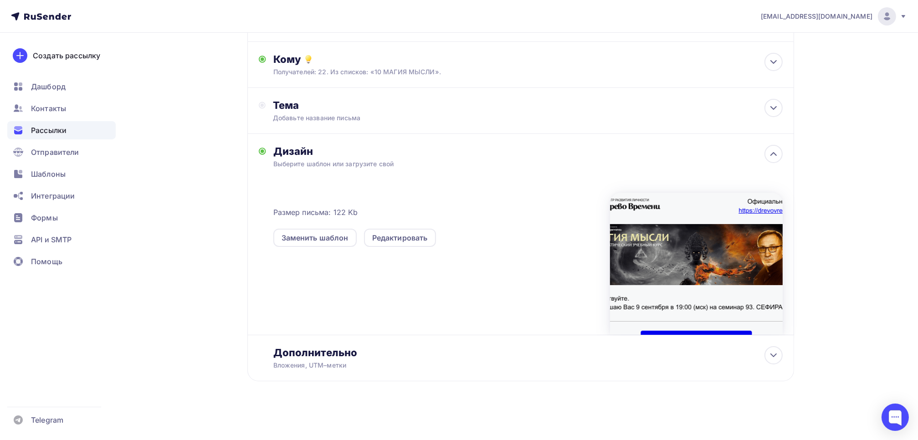
scroll to position [87, 0]
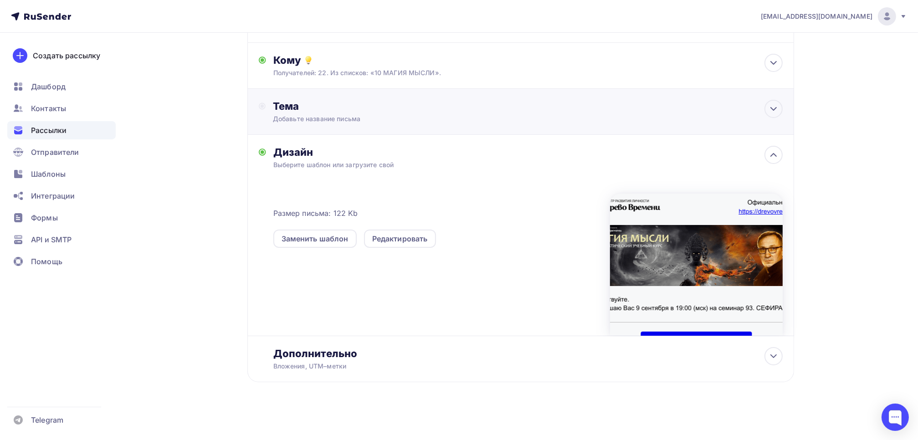
click at [298, 111] on div "Тема" at bounding box center [363, 106] width 180 height 13
click at [290, 107] on div "Тема" at bounding box center [363, 106] width 180 height 13
click at [263, 107] on icon at bounding box center [262, 106] width 7 height 7
click at [287, 106] on div "Тема" at bounding box center [363, 106] width 180 height 13
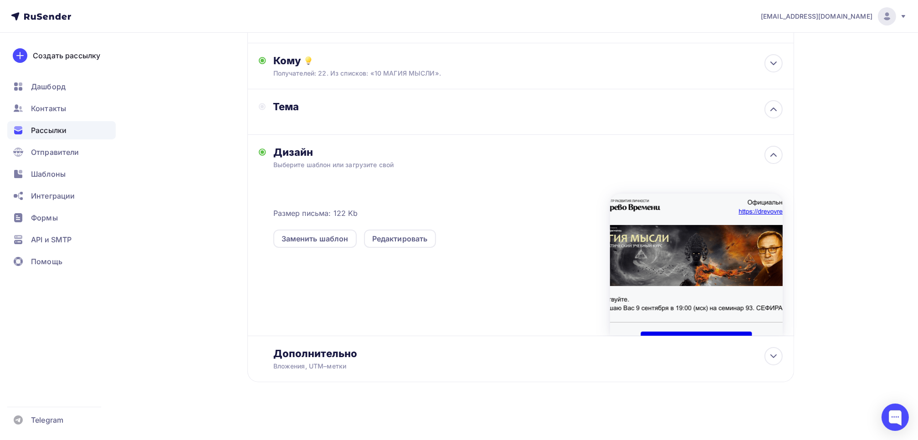
click at [367, 107] on div "Тема" at bounding box center [363, 106] width 180 height 13
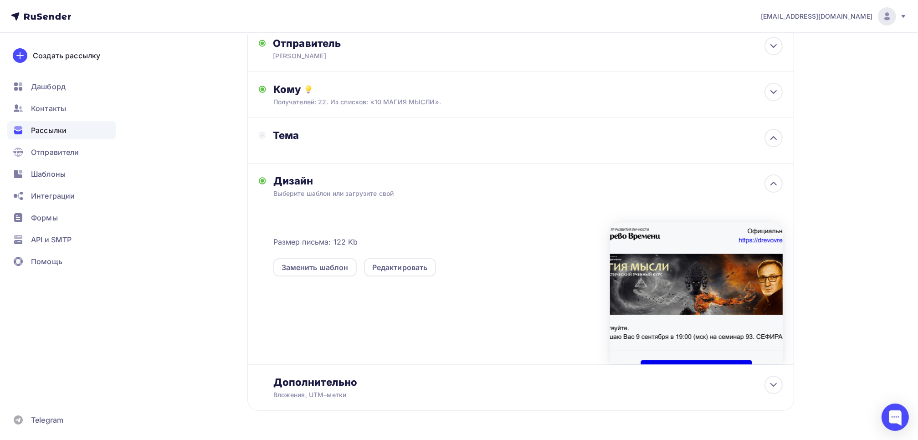
scroll to position [0, 0]
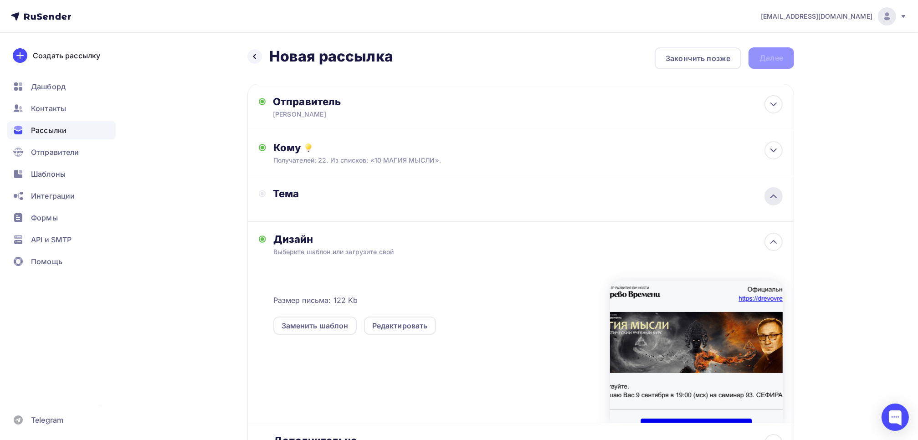
click at [774, 196] on icon at bounding box center [773, 196] width 11 height 11
click at [355, 210] on div "Тема Добавьте название письма" at bounding box center [520, 199] width 547 height 46
click at [282, 208] on div "Тема" at bounding box center [356, 198] width 194 height 23
click at [262, 194] on circle at bounding box center [262, 193] width 3 height 3
click at [286, 194] on div "Тема" at bounding box center [363, 193] width 180 height 13
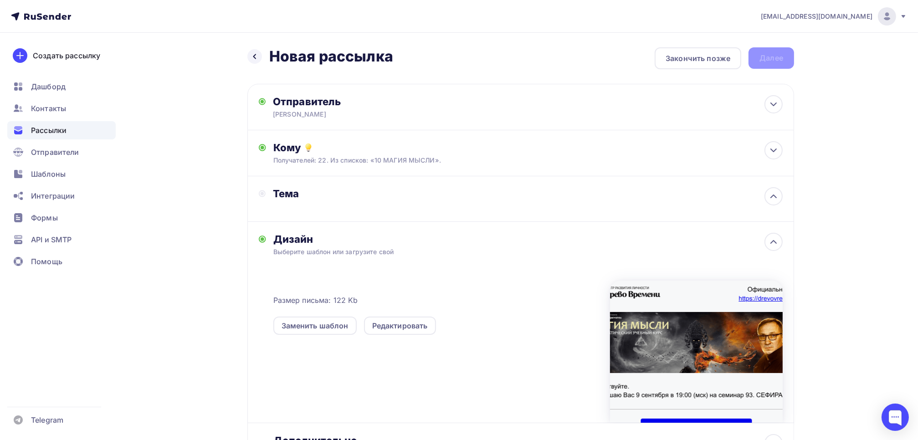
click at [293, 193] on div "Тема" at bounding box center [363, 193] width 180 height 13
click at [294, 193] on div "Тема" at bounding box center [363, 193] width 180 height 13
click at [286, 205] on div "Тема" at bounding box center [356, 198] width 194 height 23
click at [349, 205] on div "Тема" at bounding box center [356, 198] width 194 height 23
click at [305, 213] on div "Тема" at bounding box center [520, 199] width 547 height 46
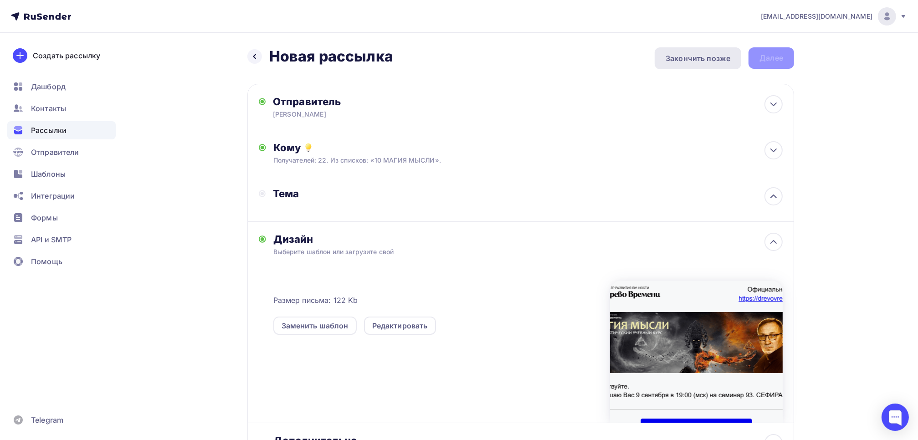
click at [706, 63] on div "Закончить позже" at bounding box center [697, 58] width 65 height 11
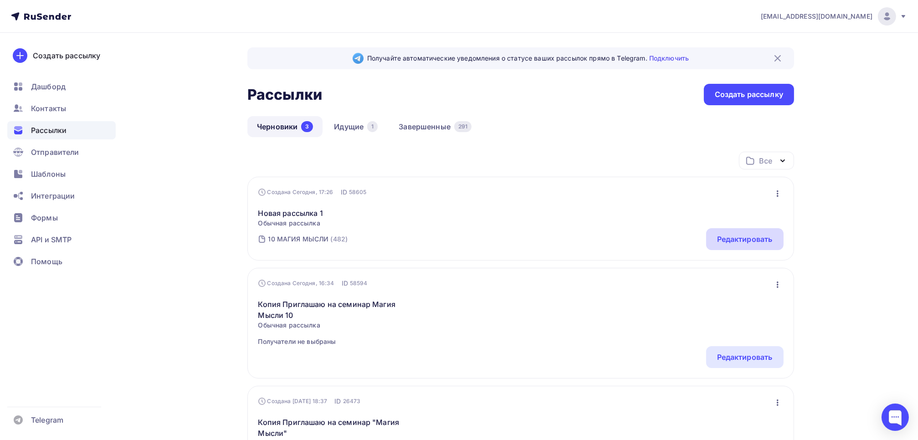
click at [738, 241] on div "Редактировать" at bounding box center [745, 239] width 56 height 11
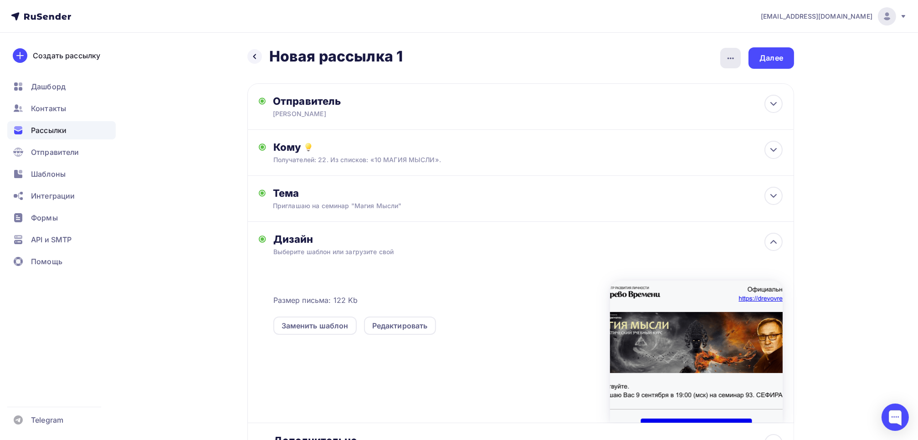
click at [729, 61] on icon "button" at bounding box center [730, 58] width 11 height 11
click at [673, 106] on div "Переименовать рассылку" at bounding box center [681, 104] width 113 height 11
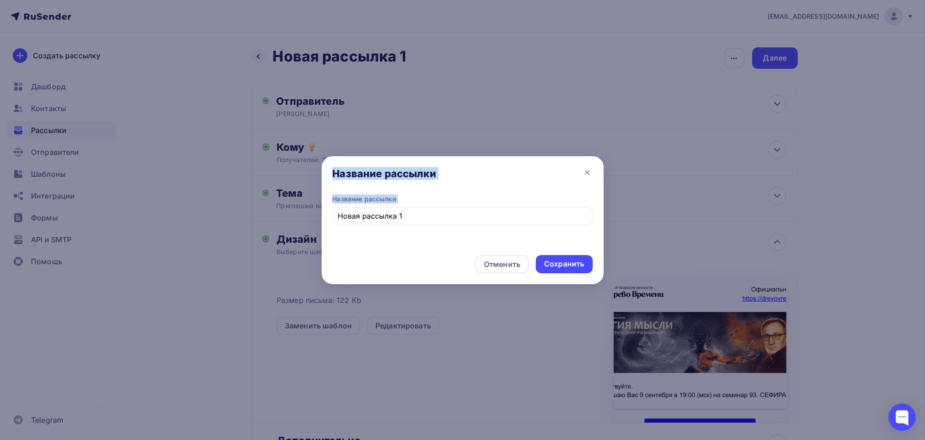
drag, startPoint x: 432, startPoint y: 209, endPoint x: 313, endPoint y: 216, distance: 118.6
click at [313, 215] on div "Название рассылки Название рассылки Новая рассылка 1 Отменить Сохранить" at bounding box center [462, 220] width 925 height 440
click at [392, 215] on input "Новая рассылка 1" at bounding box center [463, 215] width 250 height 11
drag, startPoint x: 414, startPoint y: 217, endPoint x: 336, endPoint y: 220, distance: 77.5
click at [336, 220] on div "Новая рассылка 1" at bounding box center [463, 216] width 260 height 18
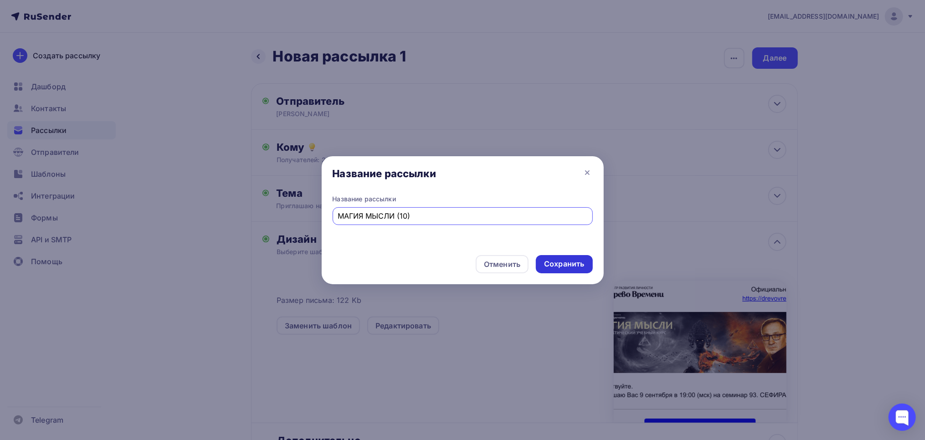
type input "МАГИЯ МЫСЛИ (10)"
click at [565, 259] on div "Сохранить" at bounding box center [564, 264] width 56 height 18
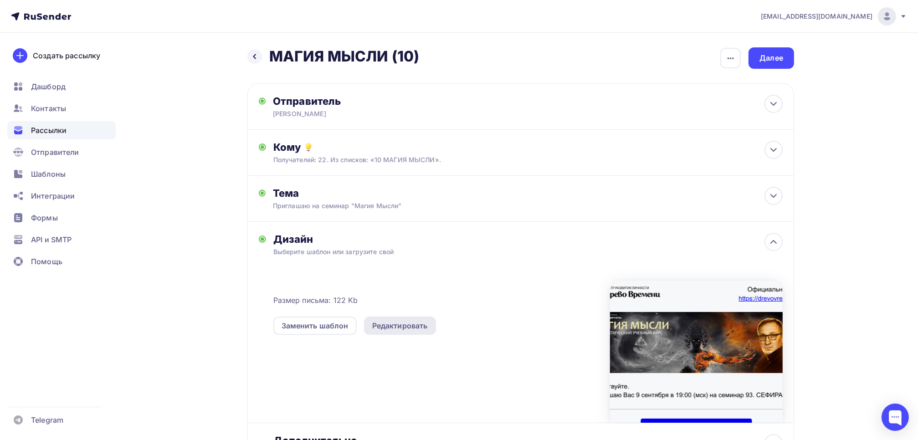
click at [413, 323] on div "Редактировать" at bounding box center [400, 325] width 56 height 11
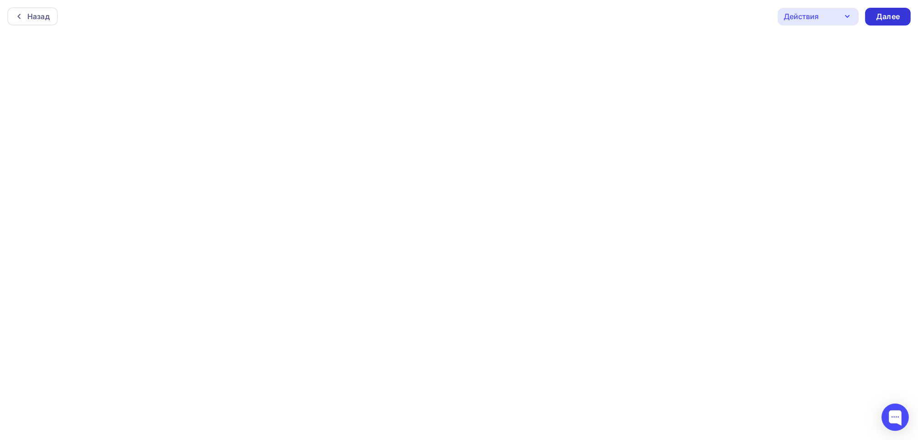
click at [880, 18] on div "Далее" at bounding box center [888, 16] width 24 height 10
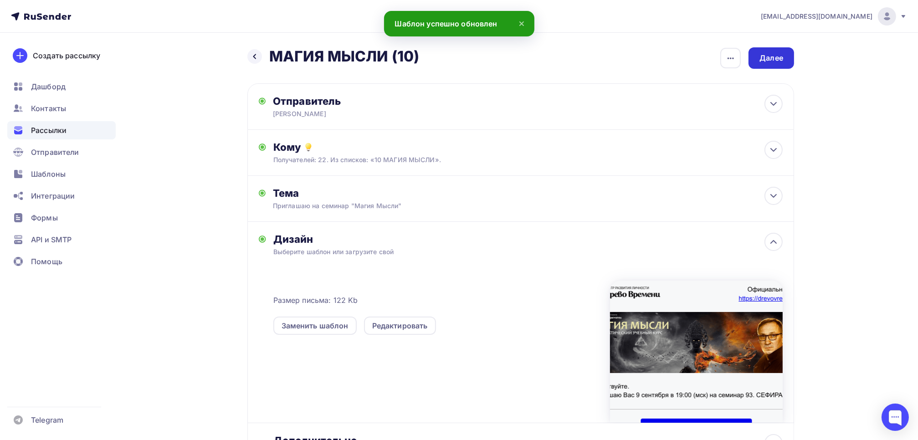
click at [777, 61] on div "Далее" at bounding box center [771, 58] width 24 height 10
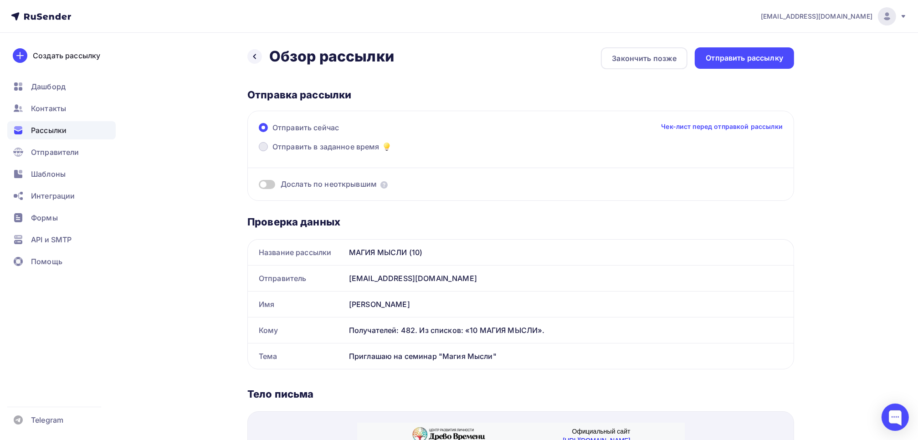
click at [263, 150] on span at bounding box center [263, 146] width 9 height 9
click at [272, 152] on input "Отправить в заданное время" at bounding box center [272, 152] width 0 height 0
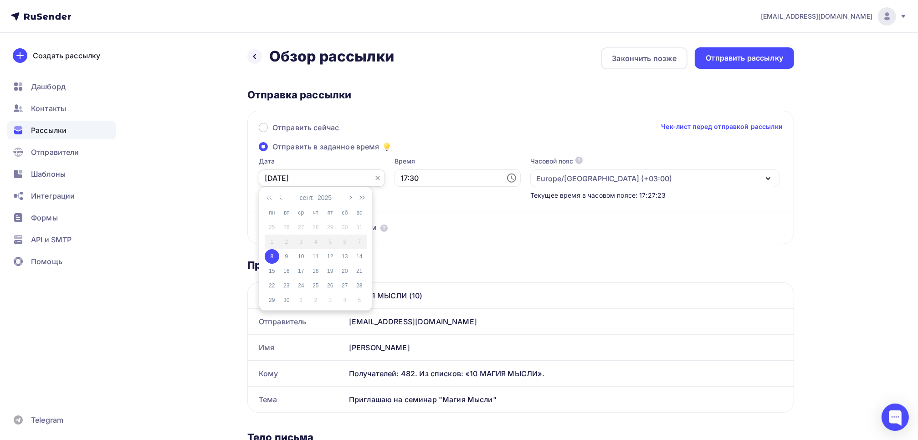
click at [312, 179] on input "[DATE]" at bounding box center [322, 177] width 126 height 17
click at [268, 255] on div "8" at bounding box center [272, 256] width 15 height 8
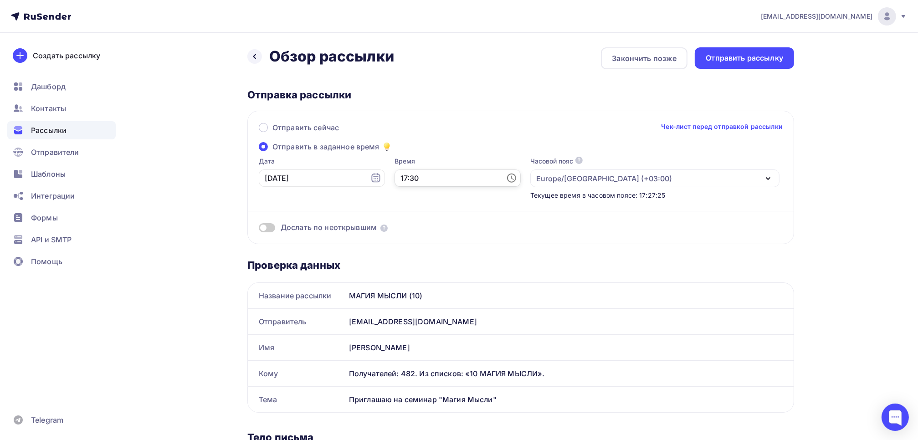
click at [416, 174] on input "17:30" at bounding box center [457, 177] width 126 height 17
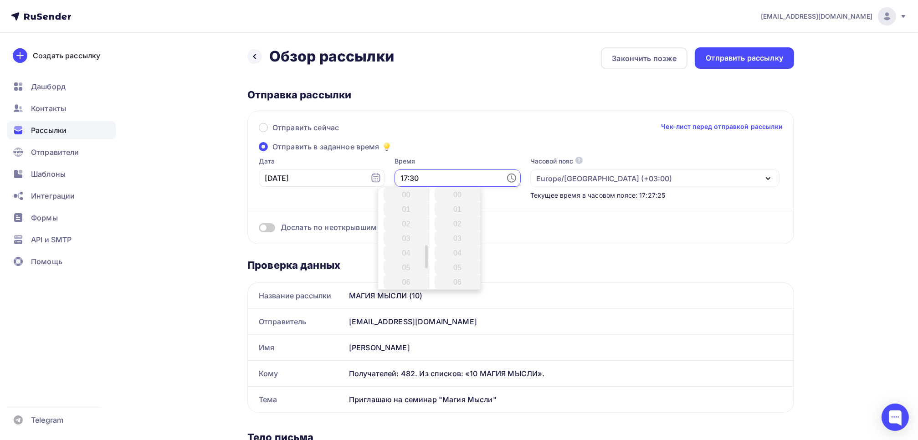
scroll to position [437, 0]
click at [401, 211] on li "18" at bounding box center [407, 209] width 47 height 15
type input "18:30"
click at [455, 195] on li "30" at bounding box center [458, 194] width 47 height 15
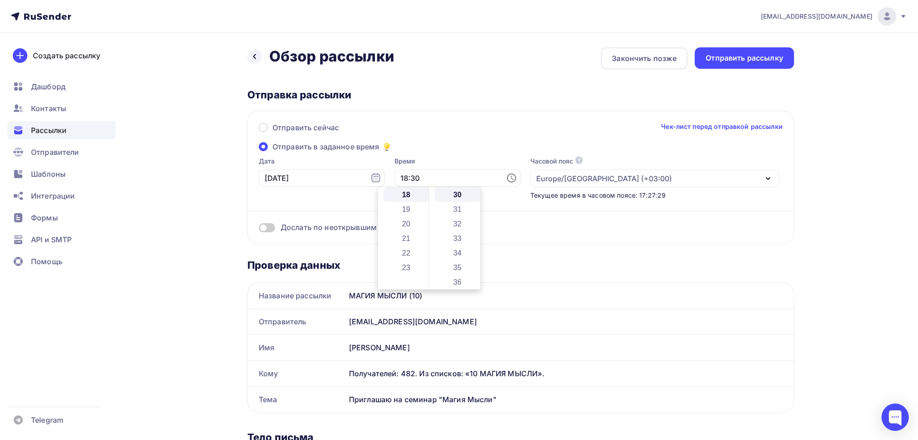
click at [449, 143] on div "Отправить сейчас Чек-лист перед отправкой рассылки Отправить в заданное время Д…" at bounding box center [520, 177] width 547 height 133
click at [473, 128] on div "Отправить сейчас Чек-лист перед отправкой рассылки" at bounding box center [521, 131] width 524 height 19
click at [739, 64] on div "Отправить рассылку" at bounding box center [744, 57] width 99 height 21
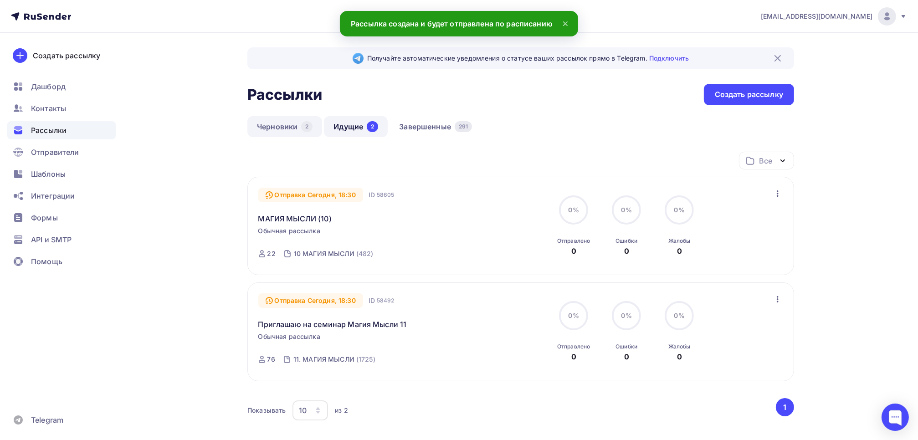
click at [296, 126] on link "Черновики 2" at bounding box center [284, 126] width 75 height 21
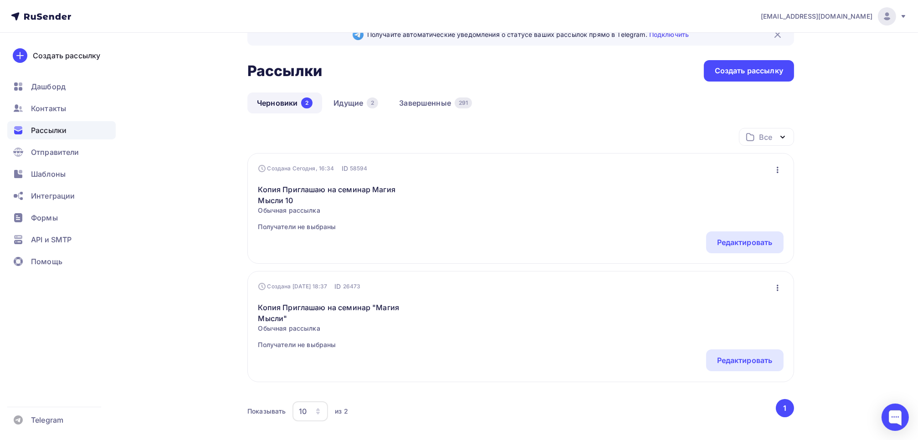
scroll to position [46, 0]
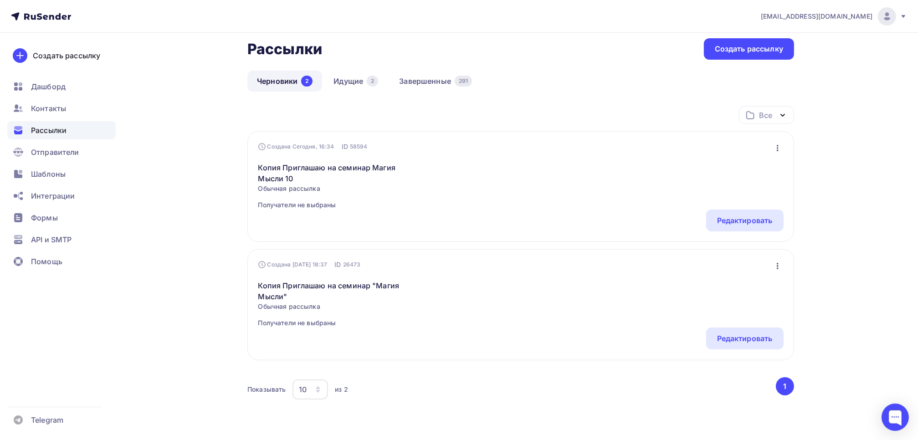
click at [778, 148] on icon "button" at bounding box center [777, 148] width 11 height 11
click at [721, 240] on div "Удалить" at bounding box center [737, 239] width 87 height 11
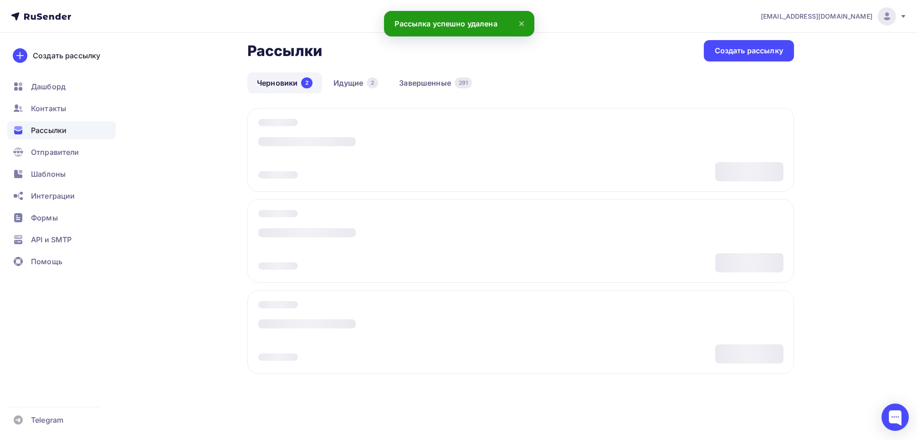
scroll to position [0, 0]
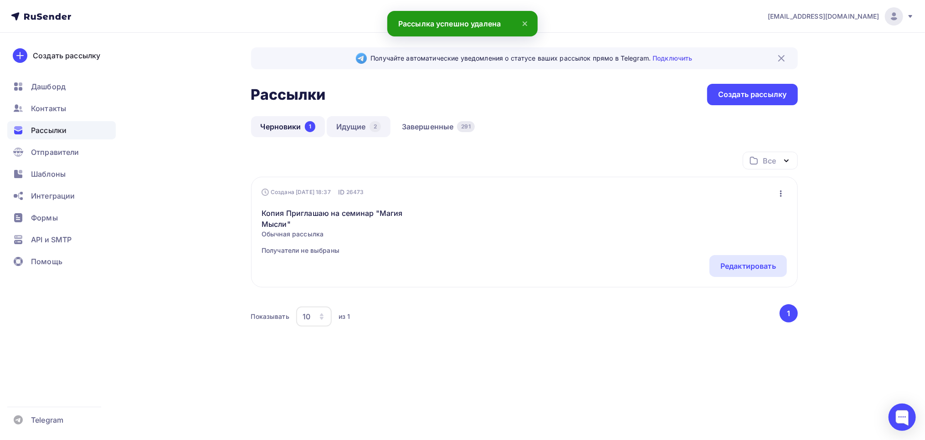
click at [355, 128] on link "Идущие 2" at bounding box center [359, 126] width 64 height 21
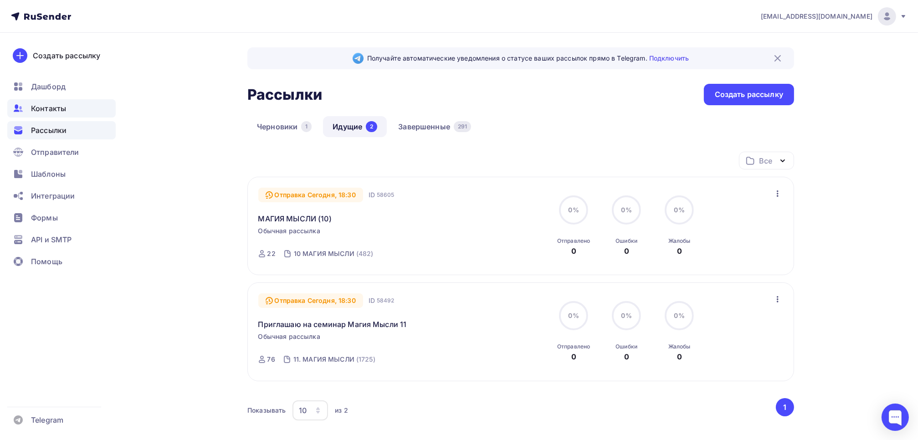
click at [44, 110] on span "Контакты" at bounding box center [48, 108] width 35 height 11
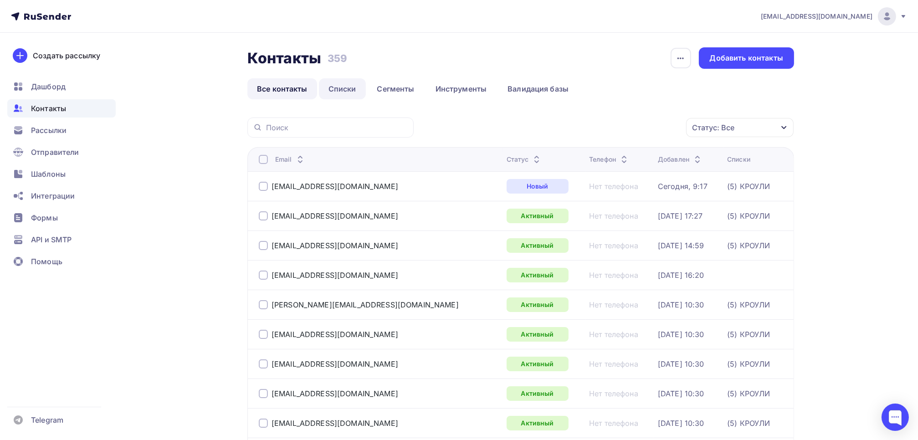
click at [338, 90] on link "Списки" at bounding box center [342, 88] width 47 height 21
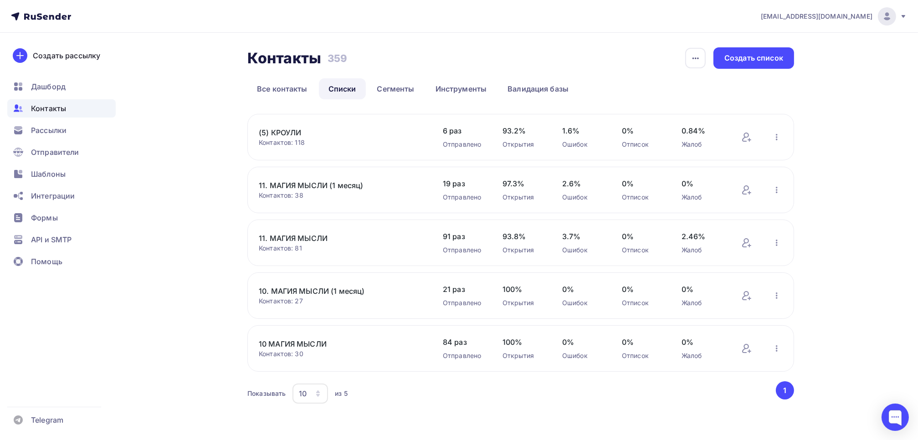
click at [311, 339] on link "10 МАГИЯ МЫСЛИ" at bounding box center [336, 343] width 155 height 11
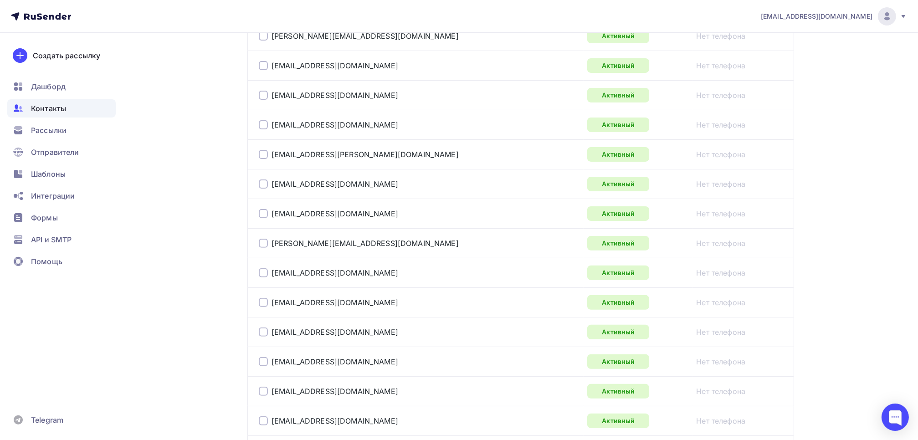
scroll to position [258, 0]
